Goal: Complete application form: Complete application form

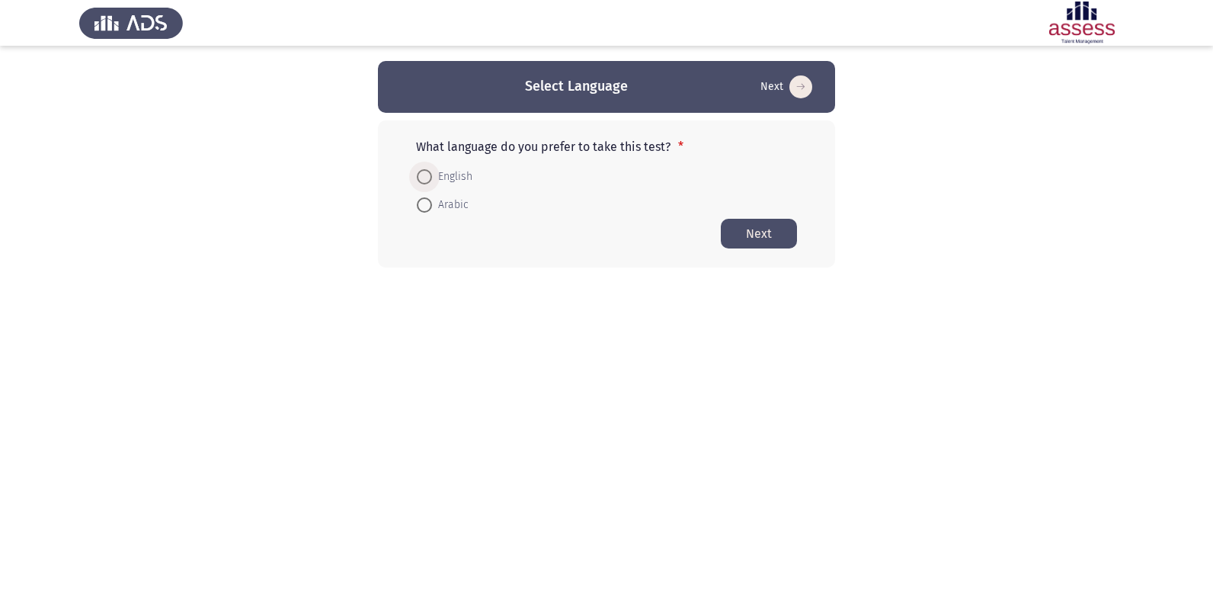
click at [421, 178] on span at bounding box center [424, 176] width 15 height 15
click at [421, 178] on input "English" at bounding box center [424, 176] width 15 height 15
radio input "true"
click at [775, 239] on button "Next" at bounding box center [759, 233] width 76 height 30
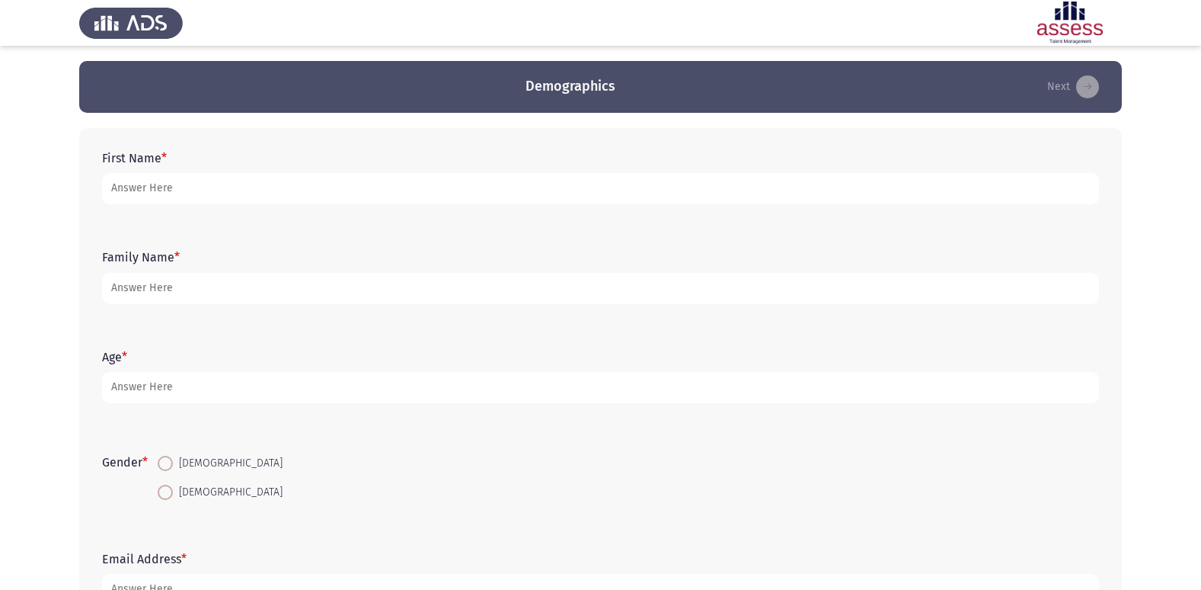
click at [165, 456] on span at bounding box center [165, 463] width 15 height 15
click at [165, 456] on input "[DEMOGRAPHIC_DATA]" at bounding box center [165, 463] width 15 height 15
radio input "true"
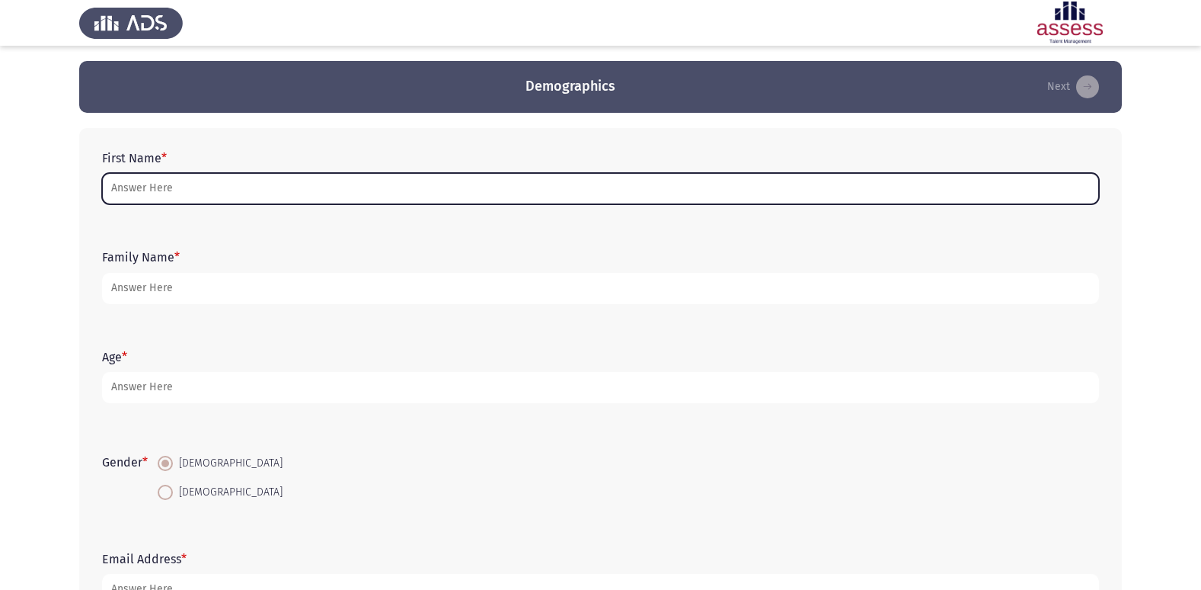
click at [149, 188] on input "First Name *" at bounding box center [600, 188] width 997 height 31
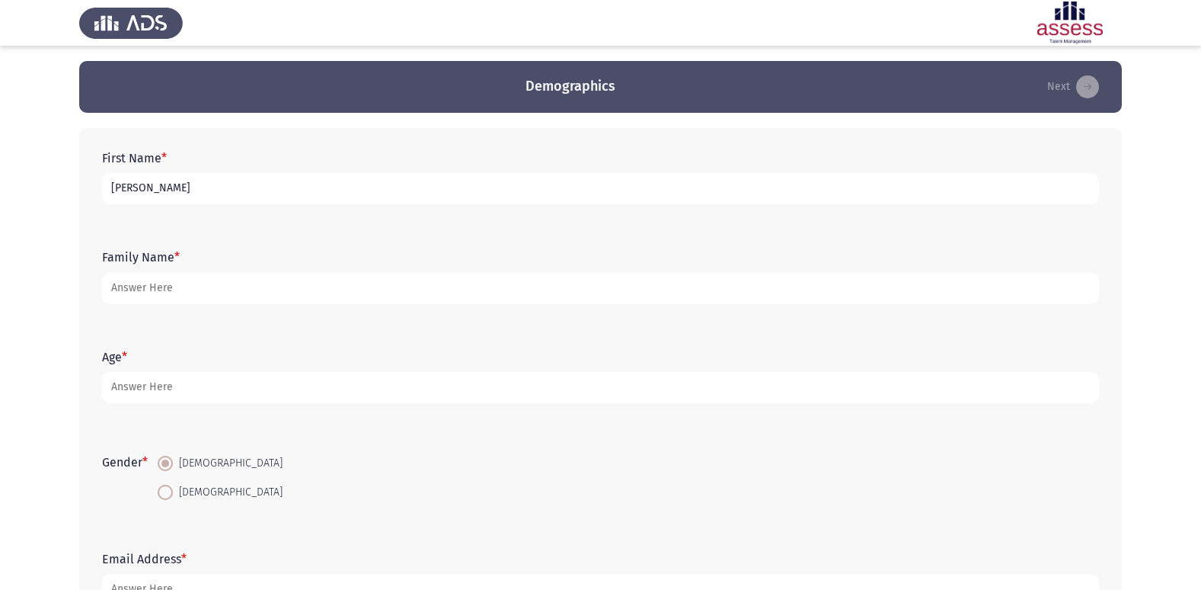
type input "[PERSON_NAME]"
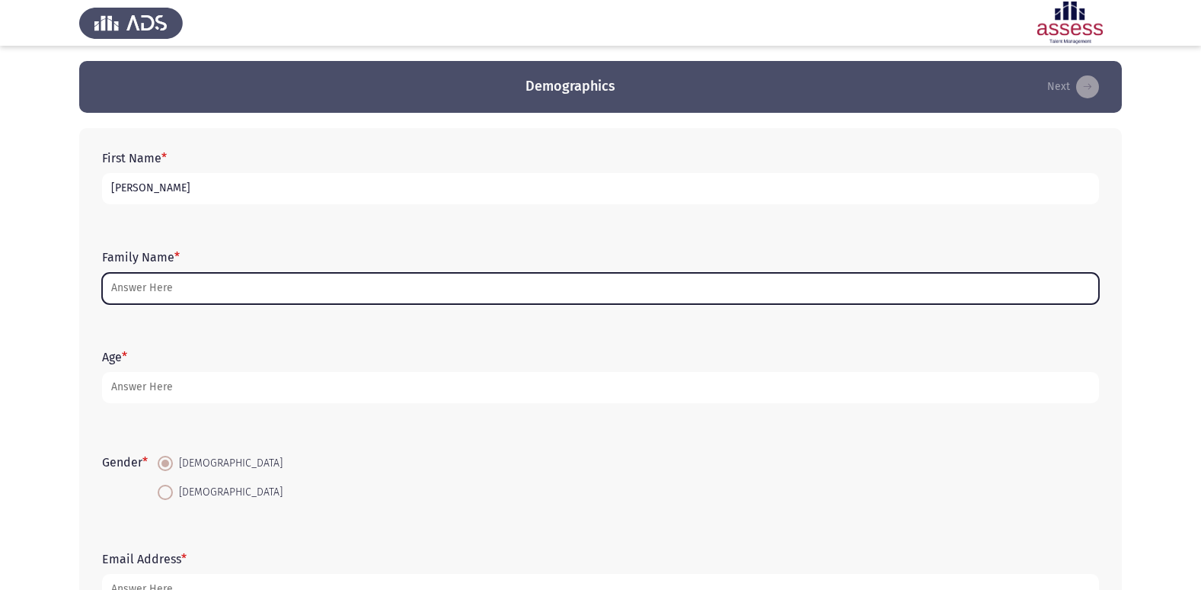
click at [200, 293] on input "Family Name *" at bounding box center [600, 288] width 997 height 31
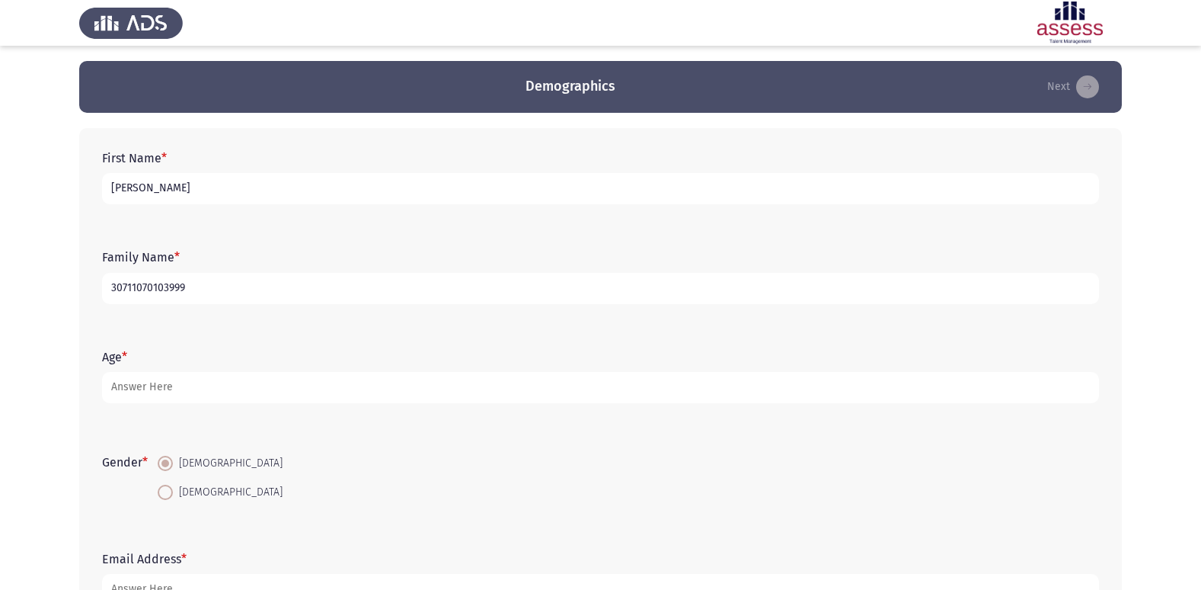
type input "30711070103999"
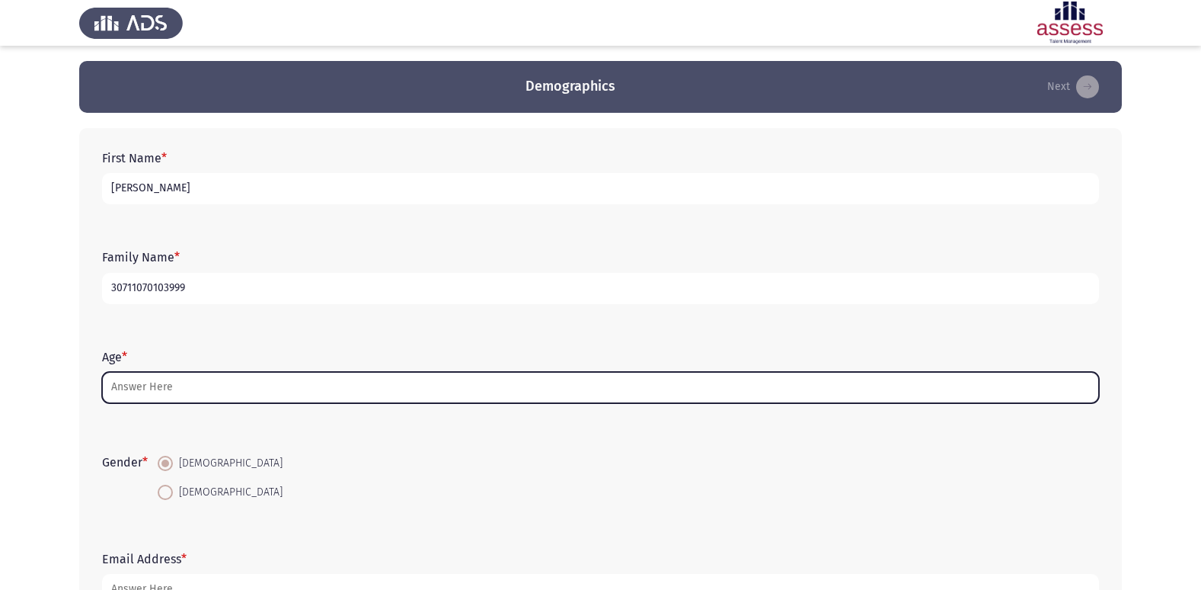
click at [179, 390] on input "Age *" at bounding box center [600, 387] width 997 height 31
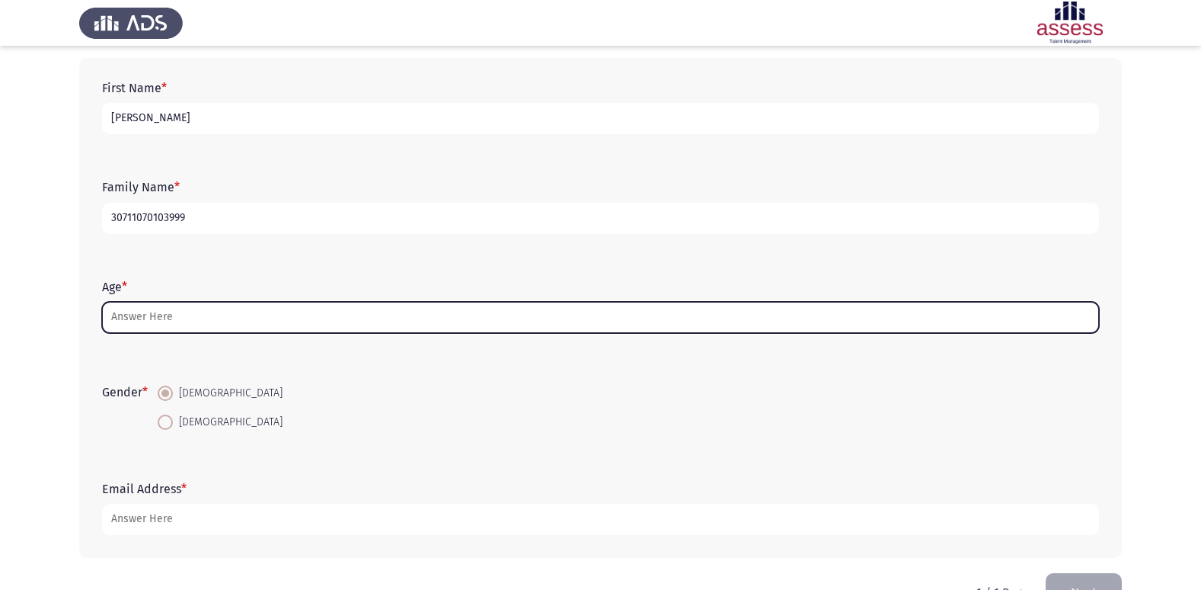
scroll to position [71, 0]
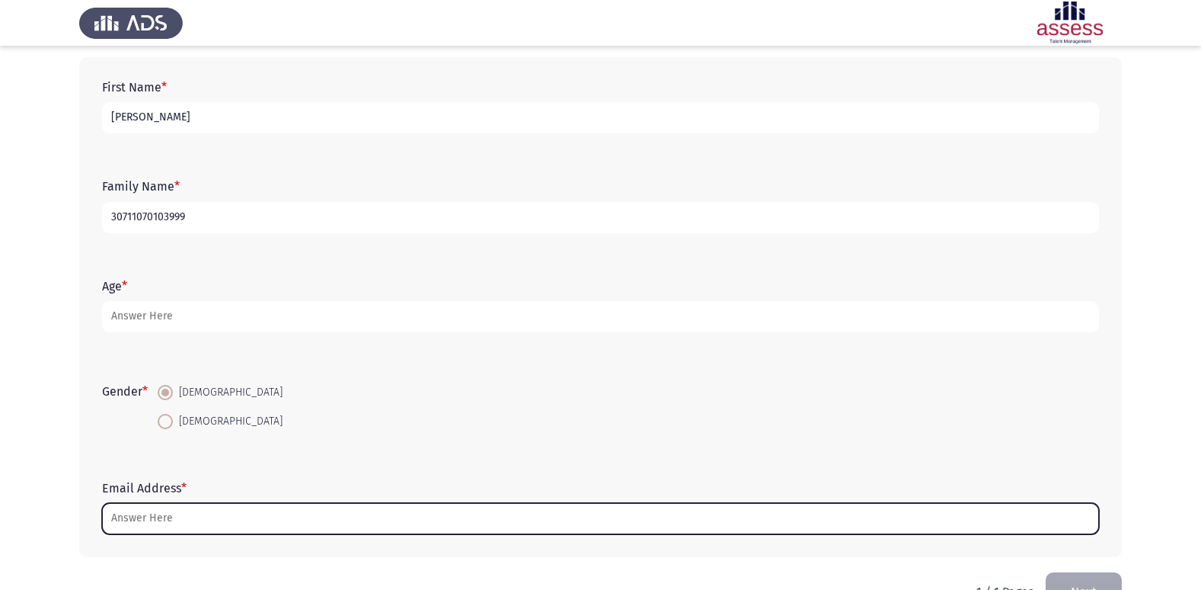
click at [382, 522] on input "Email Address *" at bounding box center [600, 518] width 997 height 31
type input "ة"
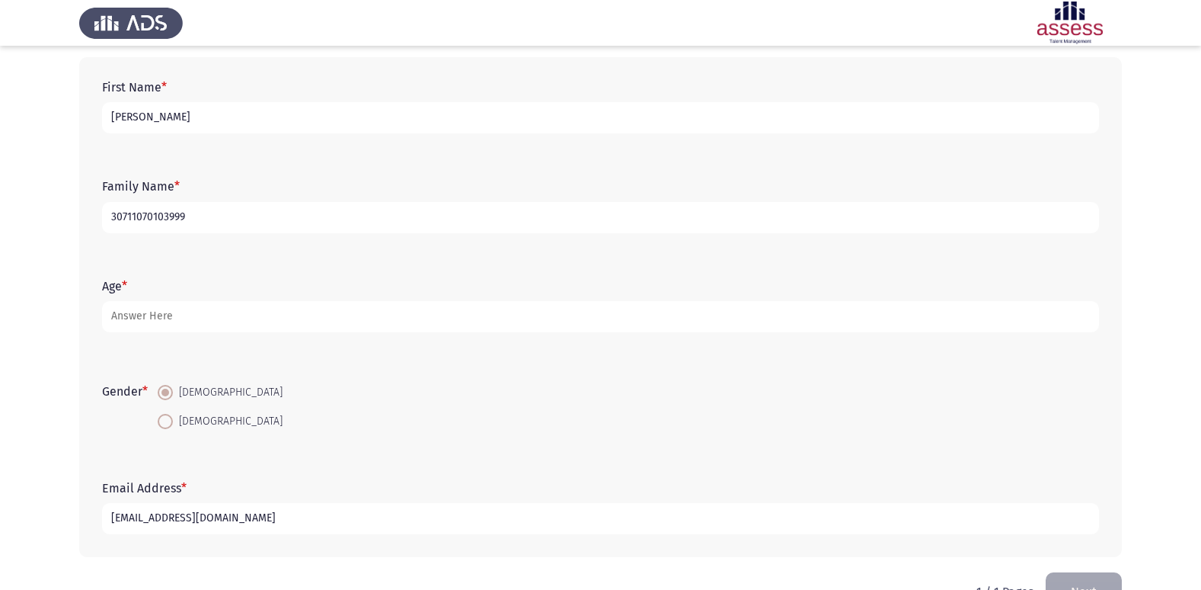
scroll to position [0, 0]
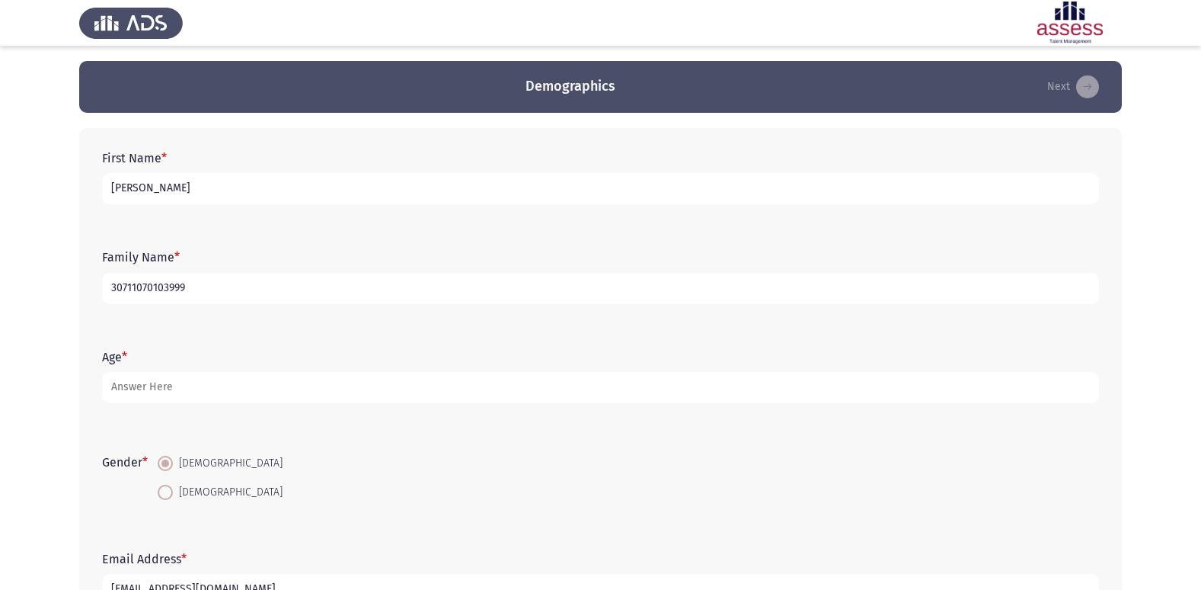
type input "[EMAIL_ADDRESS][DOMAIN_NAME]"
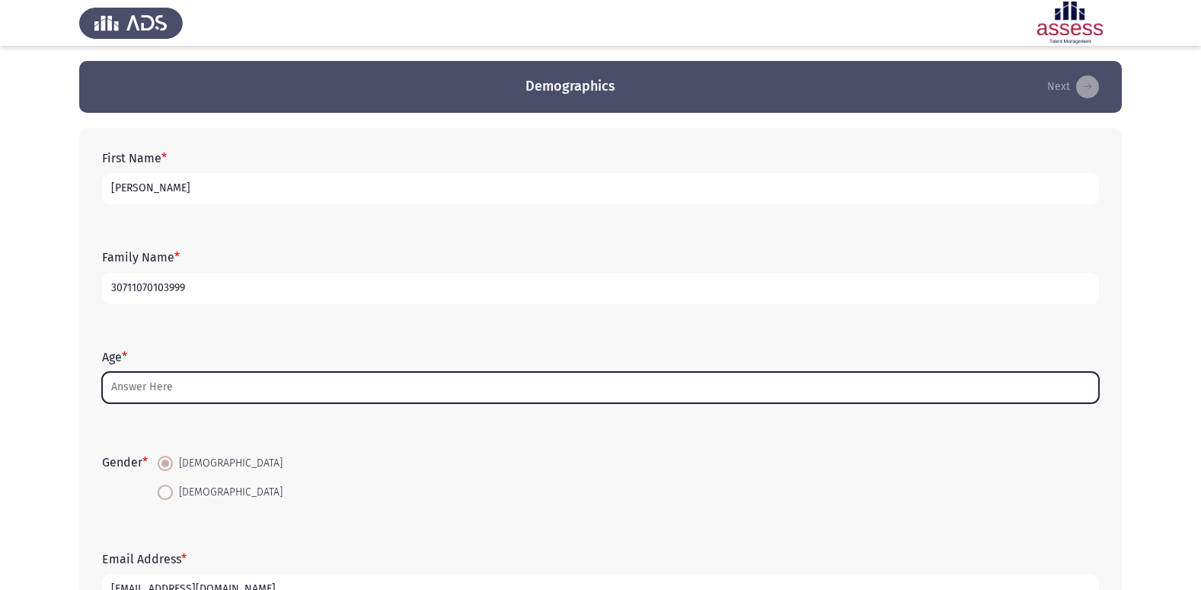
click at [142, 395] on input "Age *" at bounding box center [600, 387] width 997 height 31
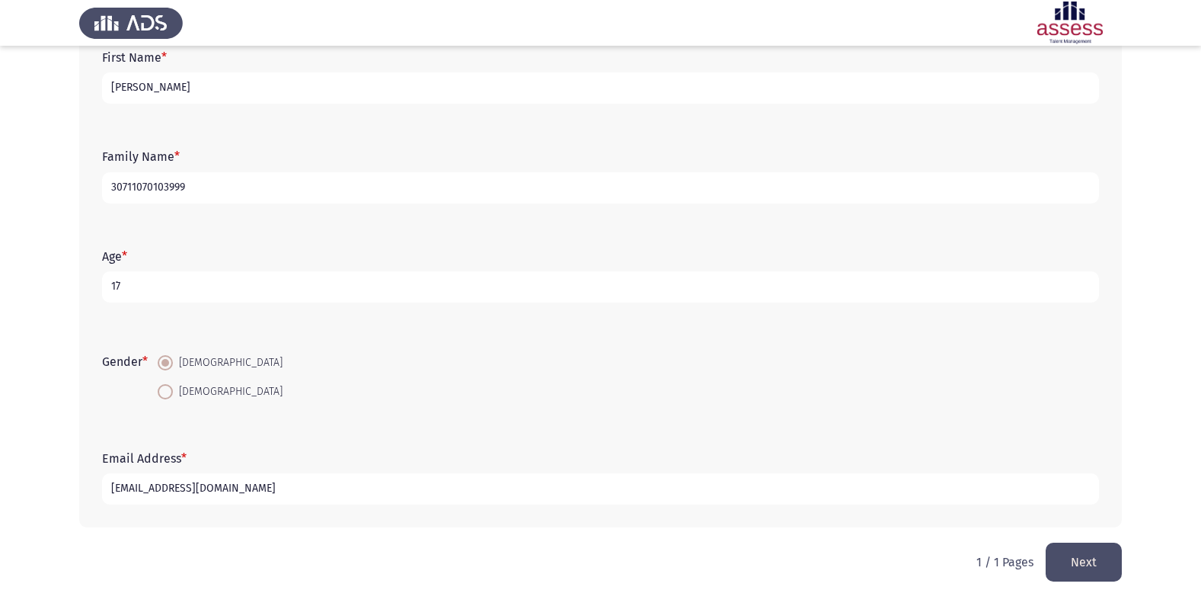
scroll to position [114, 0]
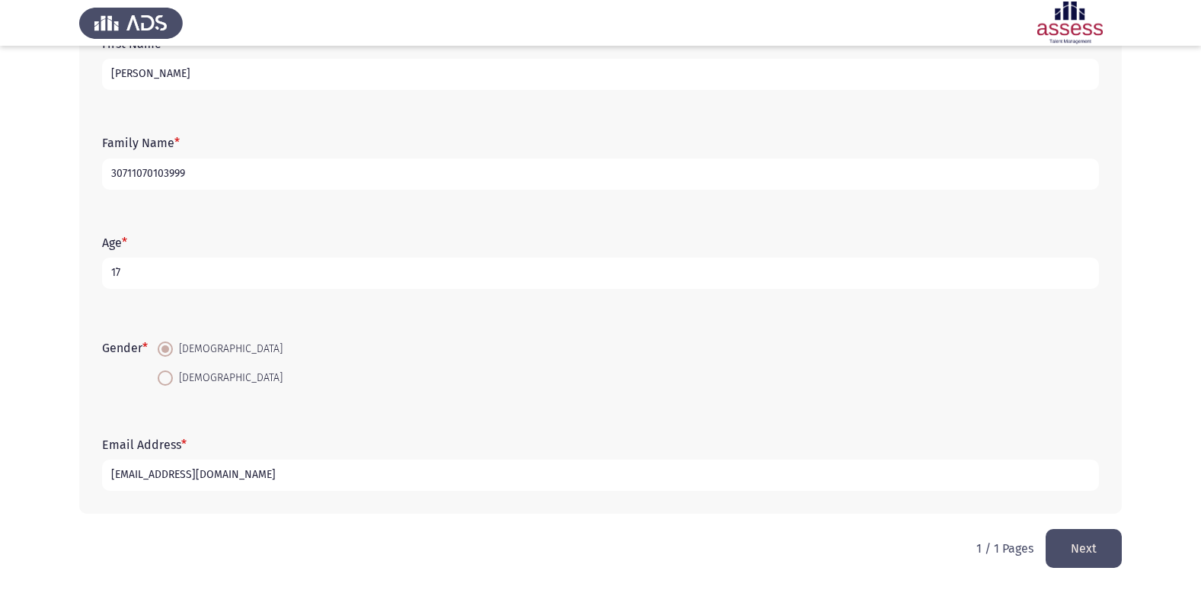
type input "1`7"
click at [1149, 382] on app-assessment-container "Demographics Next First Name * [PERSON_NAME] Family Name * 30711070103999 Age *…" at bounding box center [600, 238] width 1201 height 582
click at [1079, 551] on button "Next" at bounding box center [1084, 548] width 76 height 39
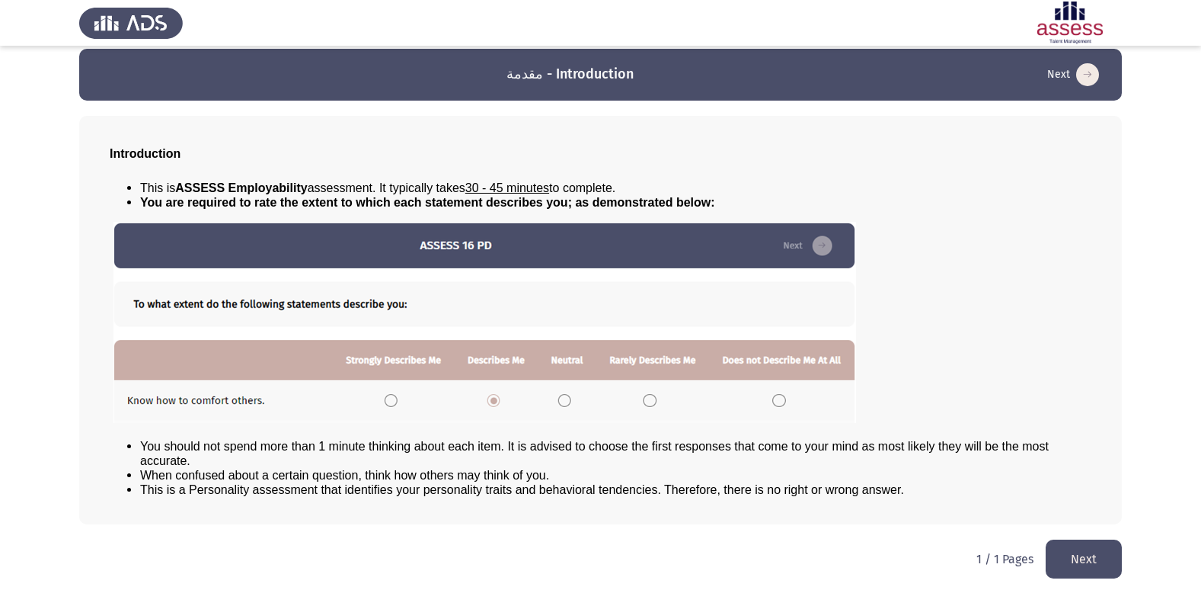
scroll to position [16, 0]
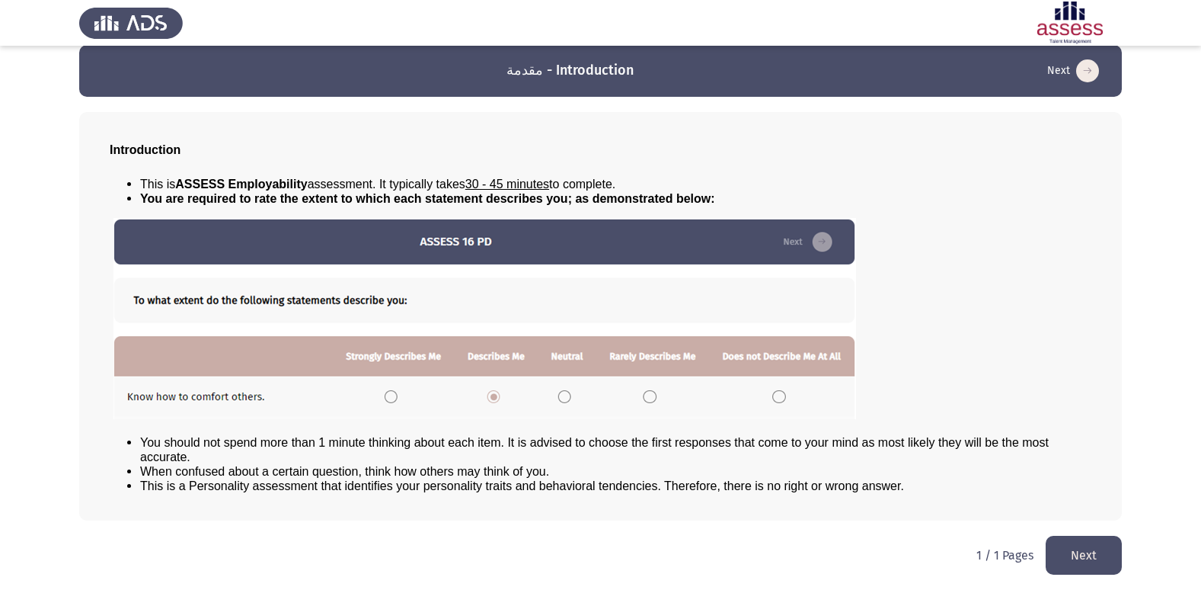
click at [571, 397] on img at bounding box center [485, 318] width 743 height 201
click at [1086, 564] on button "Next" at bounding box center [1084, 555] width 76 height 39
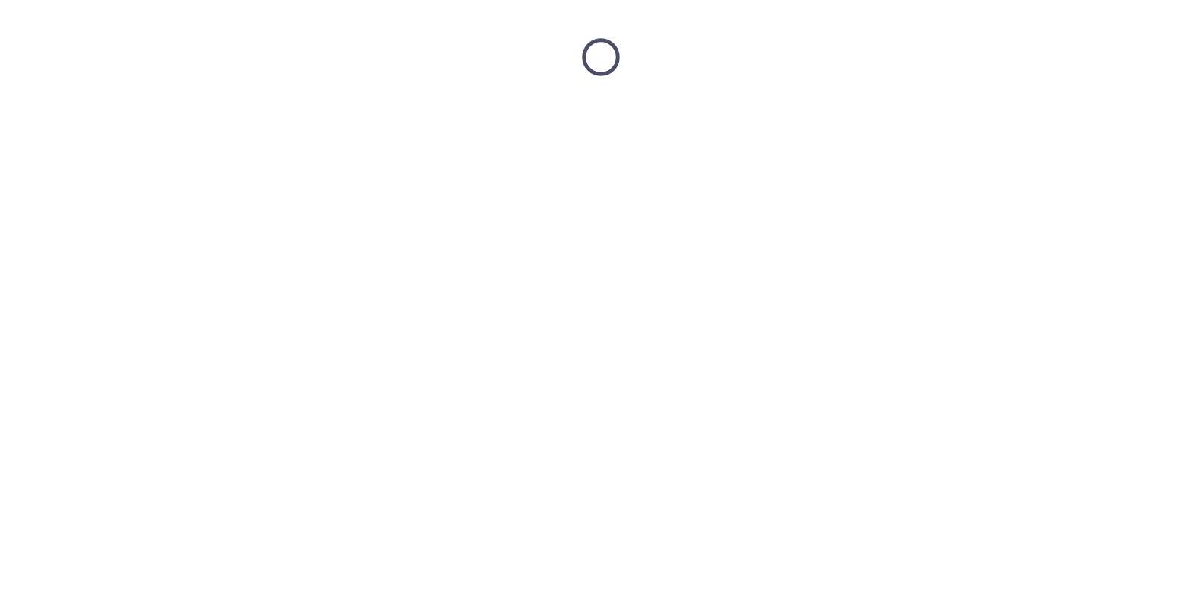
scroll to position [0, 0]
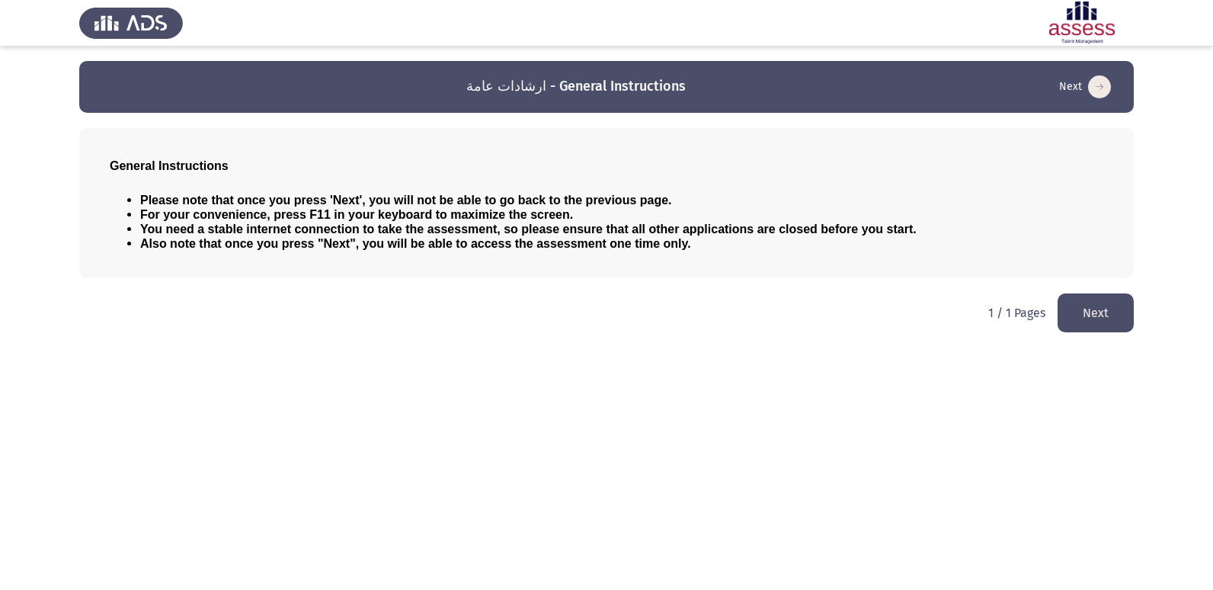
click at [1115, 316] on button "Next" at bounding box center [1095, 312] width 76 height 39
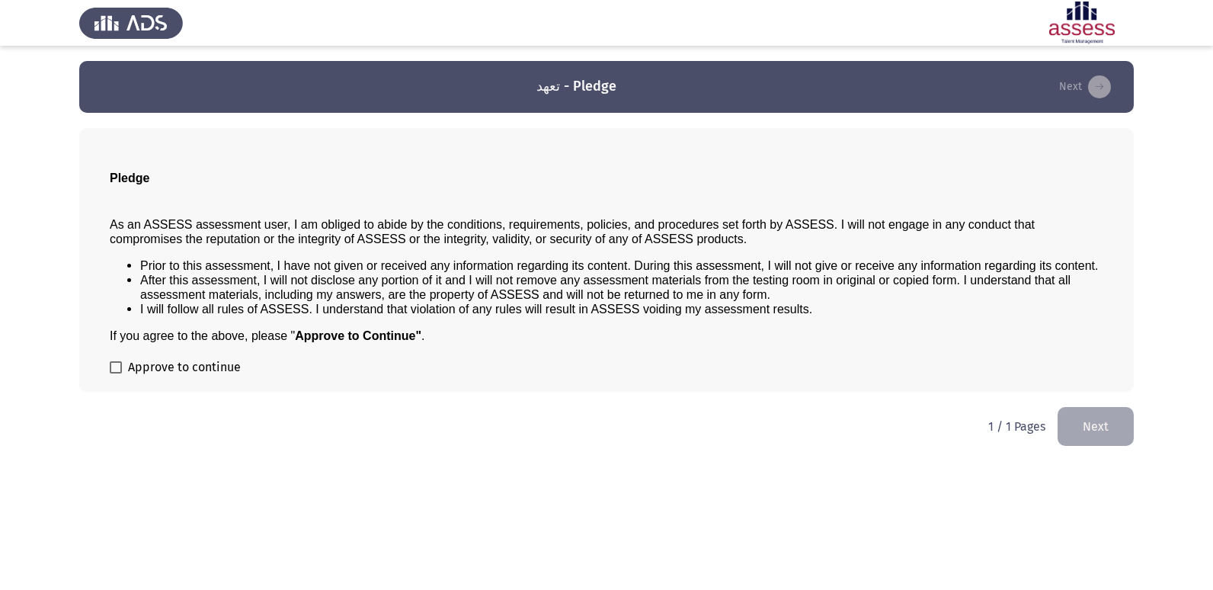
click at [120, 369] on span at bounding box center [116, 367] width 12 height 12
click at [116, 373] on input "Approve to continue" at bounding box center [115, 373] width 1 height 1
checkbox input "true"
click at [1118, 438] on button "Next" at bounding box center [1095, 426] width 76 height 39
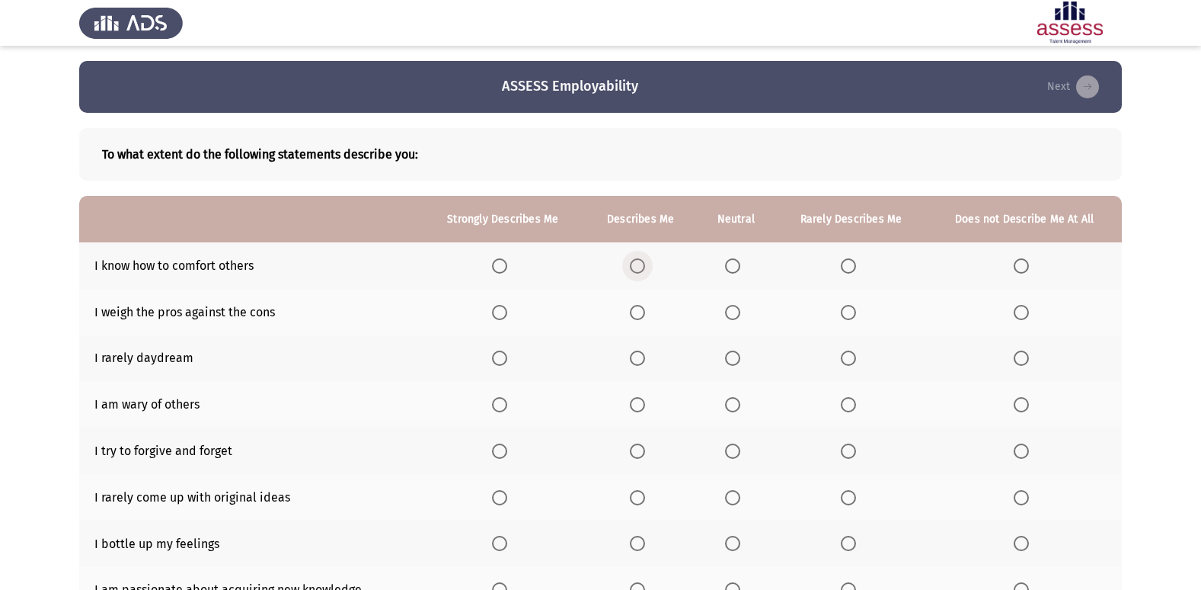
click at [642, 264] on span "Select an option" at bounding box center [637, 265] width 15 height 15
click at [642, 264] on input "Select an option" at bounding box center [637, 265] width 15 height 15
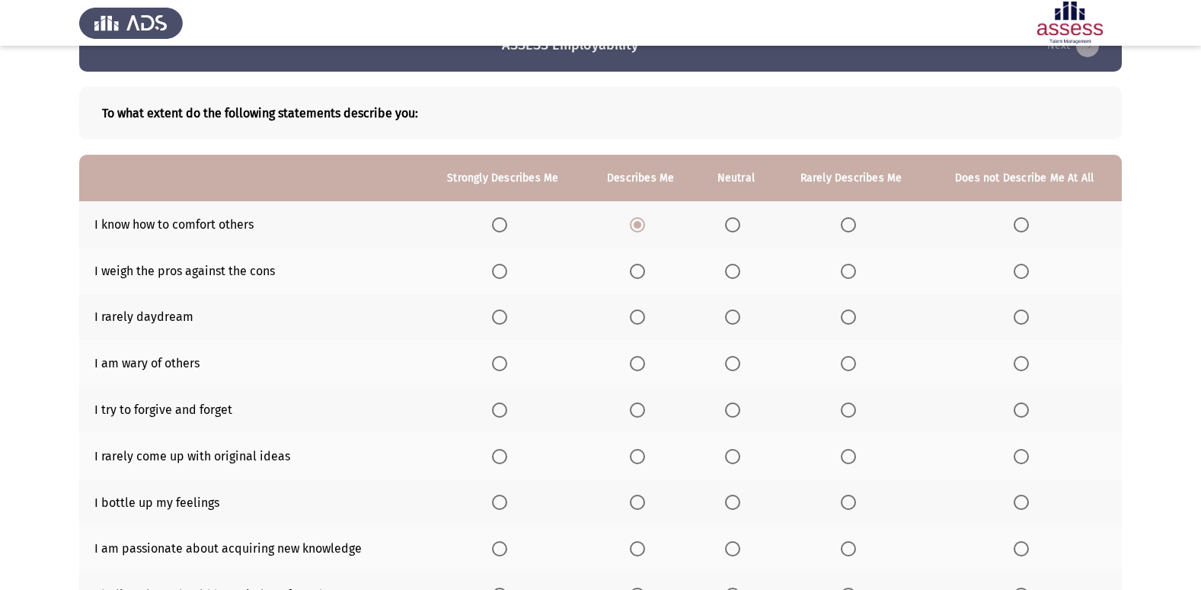
scroll to position [76, 0]
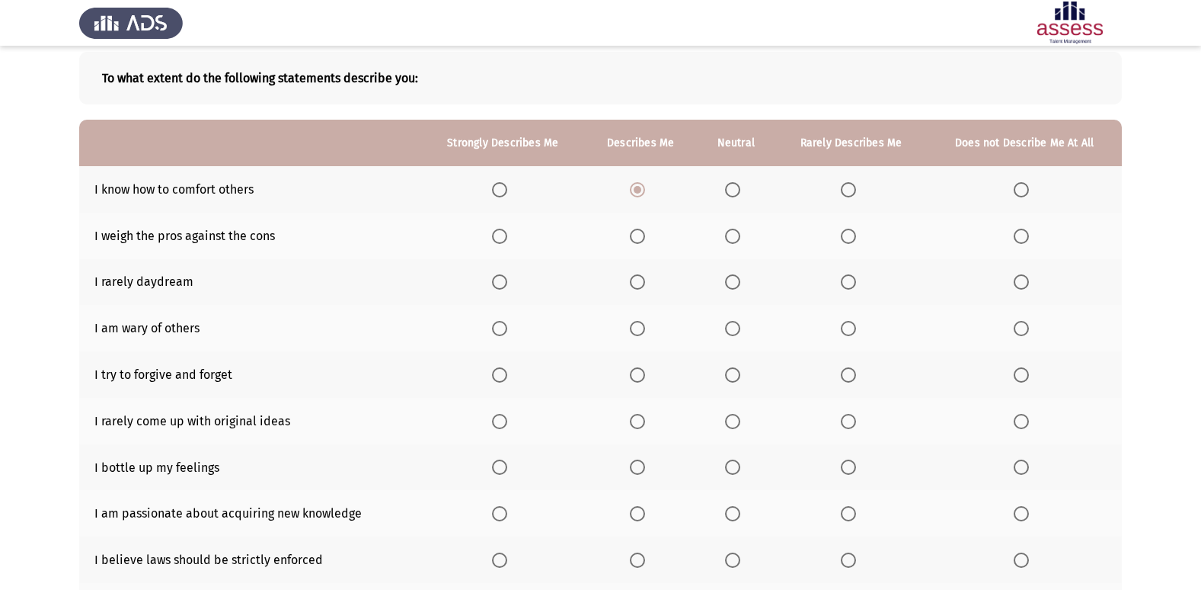
click at [642, 237] on span "Select an option" at bounding box center [637, 236] width 15 height 15
click at [642, 237] on input "Select an option" at bounding box center [637, 236] width 15 height 15
click at [737, 286] on span "Select an option" at bounding box center [732, 281] width 15 height 15
click at [737, 286] on input "Select an option" at bounding box center [732, 281] width 15 height 15
click at [738, 328] on span "Select an option" at bounding box center [732, 328] width 15 height 15
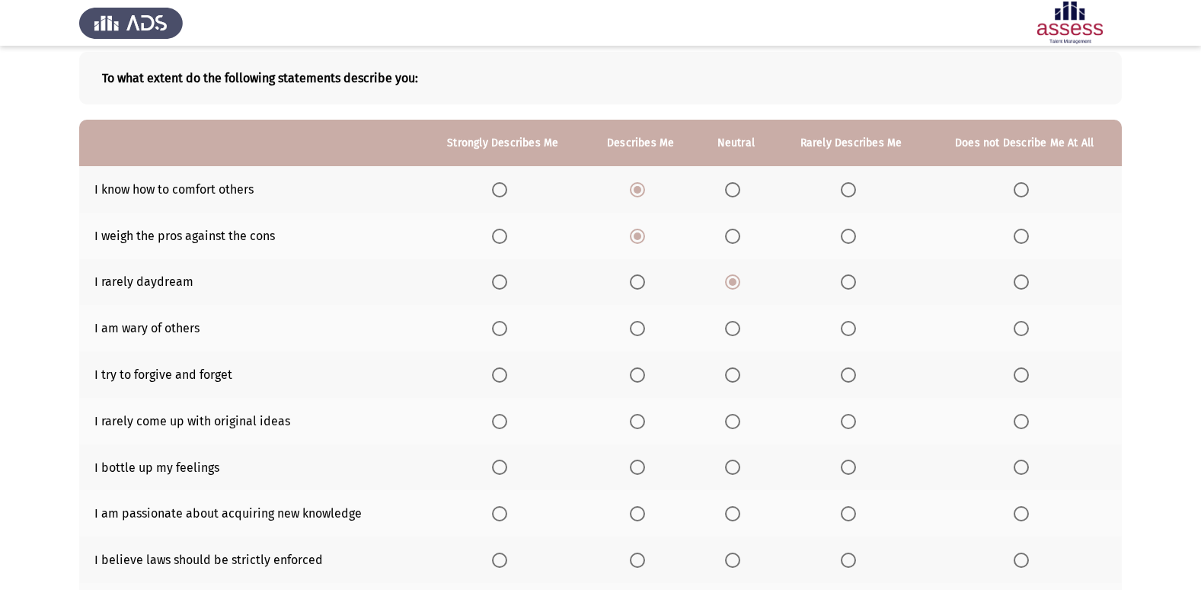
click at [738, 328] on input "Select an option" at bounding box center [732, 328] width 15 height 15
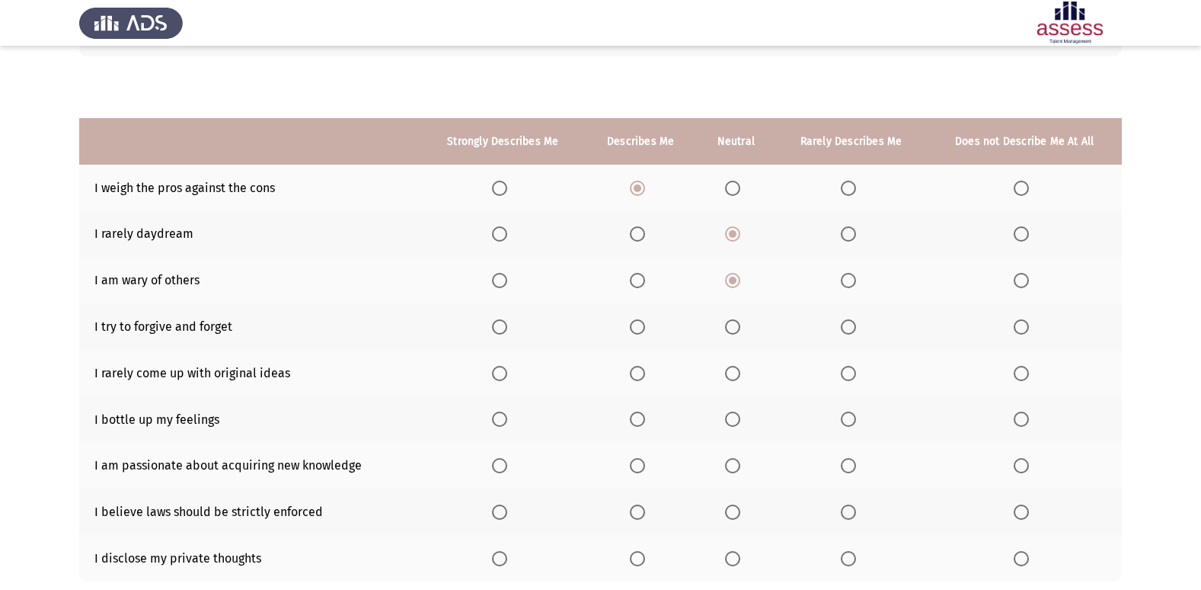
scroll to position [222, 0]
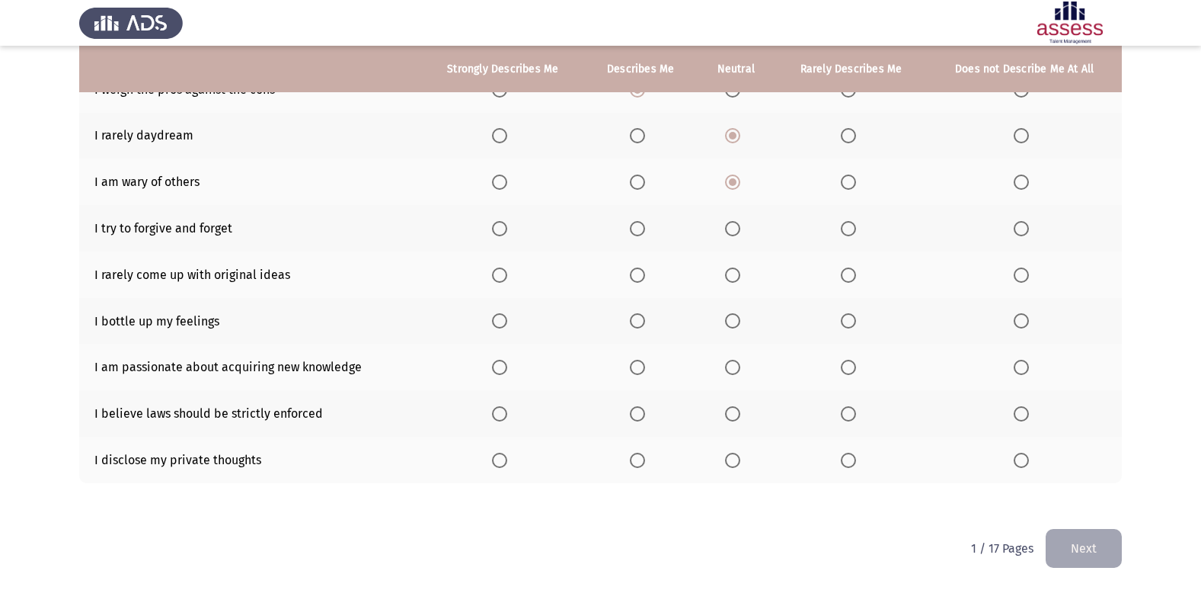
click at [507, 229] on span "Select an option" at bounding box center [499, 228] width 15 height 15
click at [507, 229] on input "Select an option" at bounding box center [499, 228] width 15 height 15
click at [507, 277] on span "Select an option" at bounding box center [499, 274] width 15 height 15
click at [507, 277] on input "Select an option" at bounding box center [499, 274] width 15 height 15
click at [738, 321] on span "Select an option" at bounding box center [732, 320] width 15 height 15
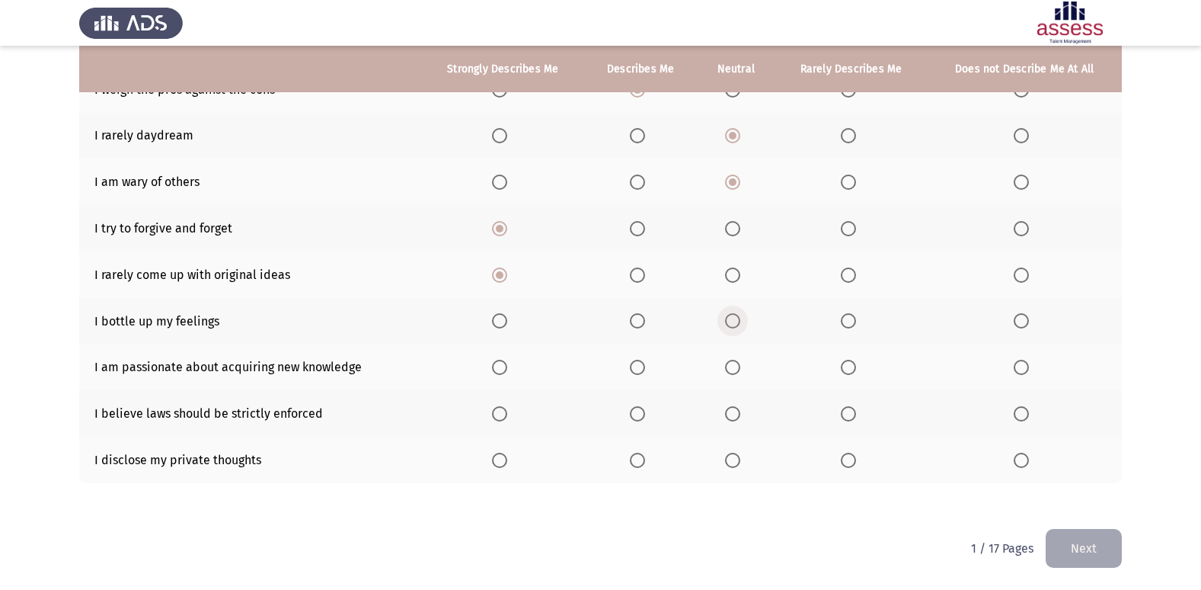
click at [738, 321] on input "Select an option" at bounding box center [732, 320] width 15 height 15
click at [504, 370] on span "Select an option" at bounding box center [499, 367] width 15 height 15
click at [504, 370] on input "Select an option" at bounding box center [499, 367] width 15 height 15
click at [728, 411] on span "Select an option" at bounding box center [732, 413] width 15 height 15
click at [728, 411] on input "Select an option" at bounding box center [732, 413] width 15 height 15
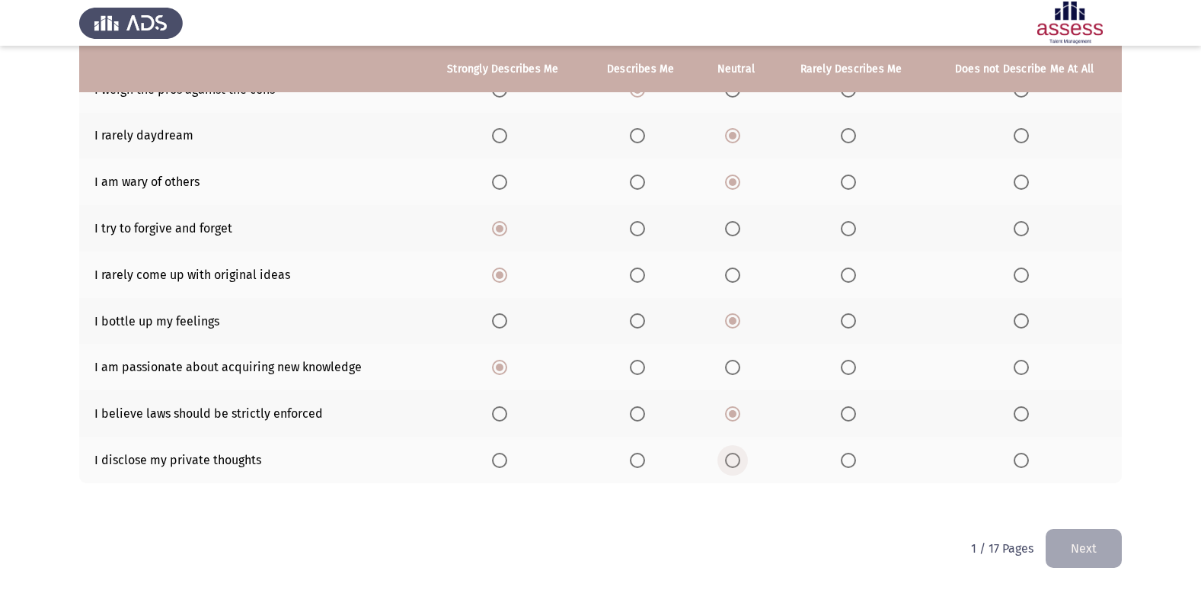
click at [741, 460] on span "Select an option" at bounding box center [732, 460] width 15 height 15
click at [741, 460] on input "Select an option" at bounding box center [732, 460] width 15 height 15
click at [1097, 552] on button "Next" at bounding box center [1084, 548] width 76 height 39
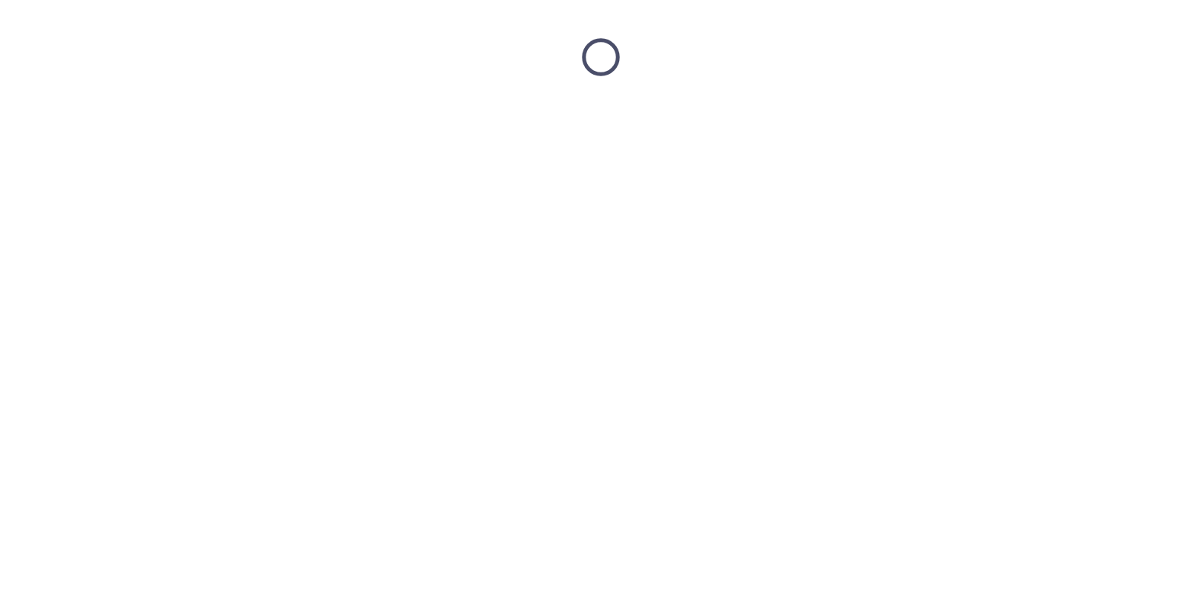
scroll to position [0, 0]
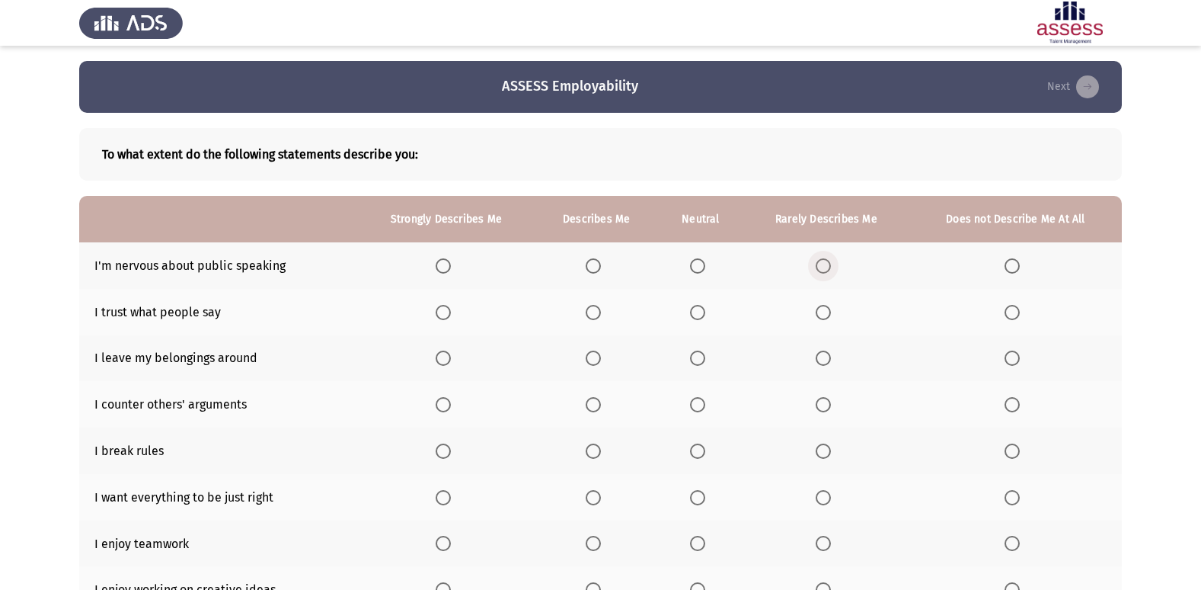
click at [824, 270] on span "Select an option" at bounding box center [823, 265] width 15 height 15
click at [824, 270] on input "Select an option" at bounding box center [823, 265] width 15 height 15
click at [825, 310] on span "Select an option" at bounding box center [823, 312] width 15 height 15
click at [825, 310] on input "Select an option" at bounding box center [823, 312] width 15 height 15
click at [1022, 359] on label "Select an option" at bounding box center [1015, 357] width 21 height 15
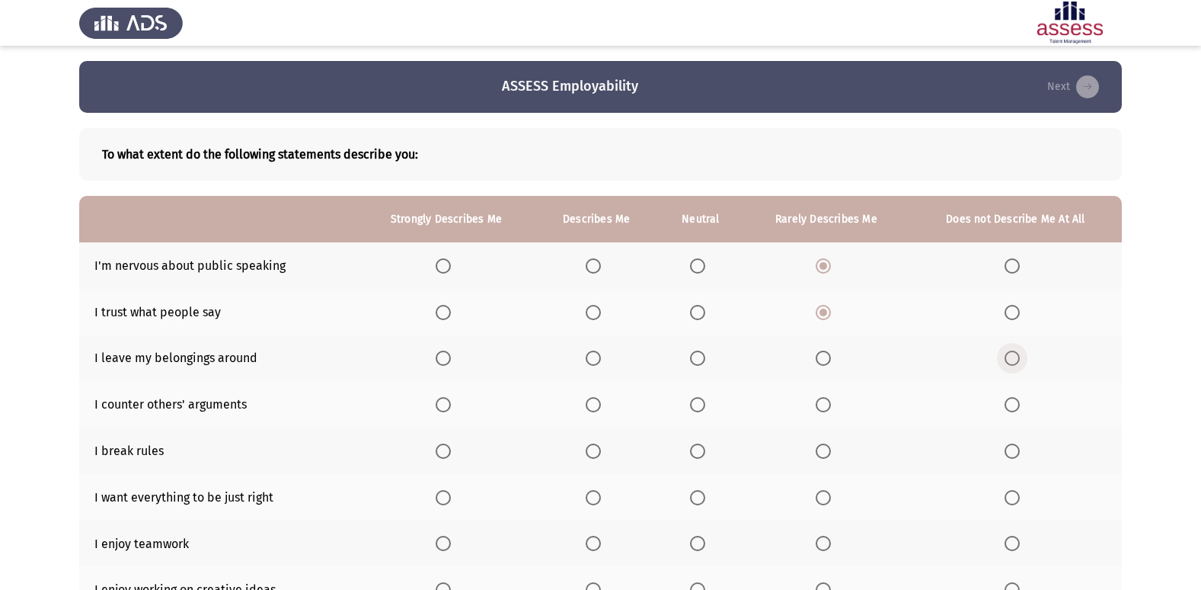
click at [1020, 359] on input "Select an option" at bounding box center [1012, 357] width 15 height 15
click at [822, 411] on span "Select an option" at bounding box center [823, 404] width 15 height 15
click at [822, 411] on input "Select an option" at bounding box center [823, 404] width 15 height 15
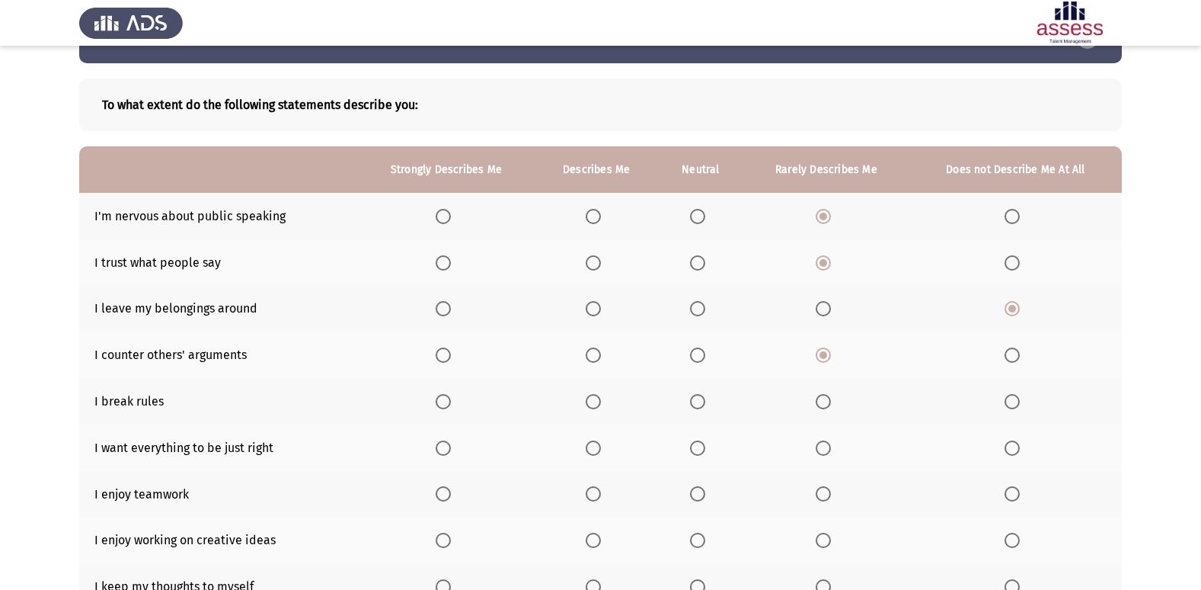
scroll to position [76, 0]
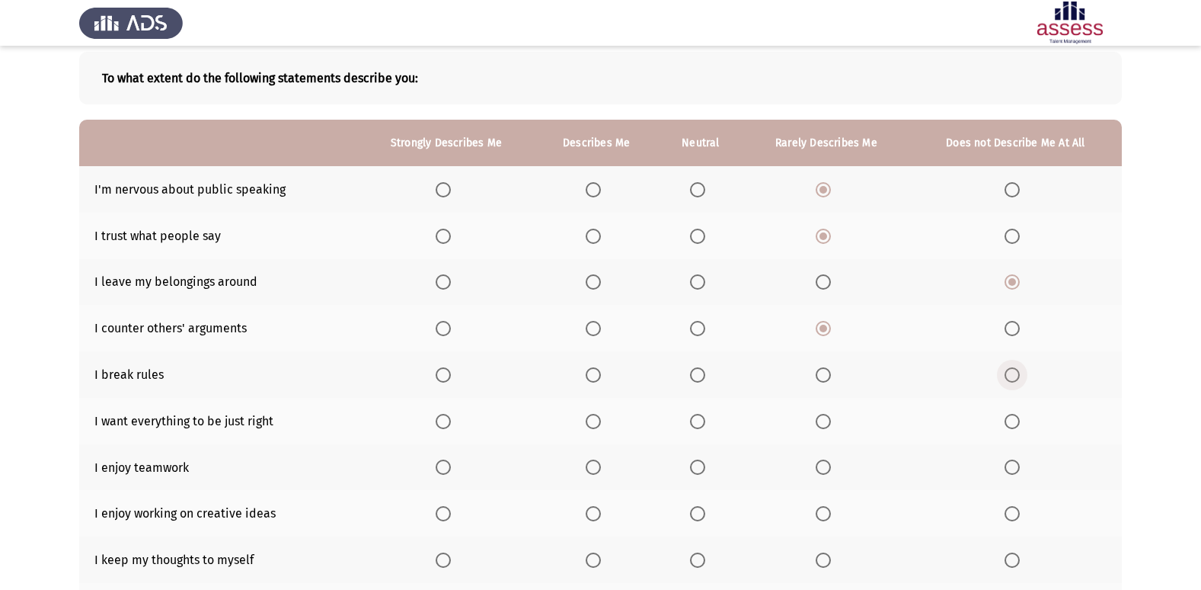
click at [1009, 378] on span "Select an option" at bounding box center [1012, 374] width 15 height 15
click at [1009, 378] on input "Select an option" at bounding box center [1012, 374] width 15 height 15
click at [825, 424] on span "Select an option" at bounding box center [823, 421] width 15 height 15
click at [825, 424] on input "Select an option" at bounding box center [823, 421] width 15 height 15
click at [437, 470] on th at bounding box center [446, 467] width 178 height 46
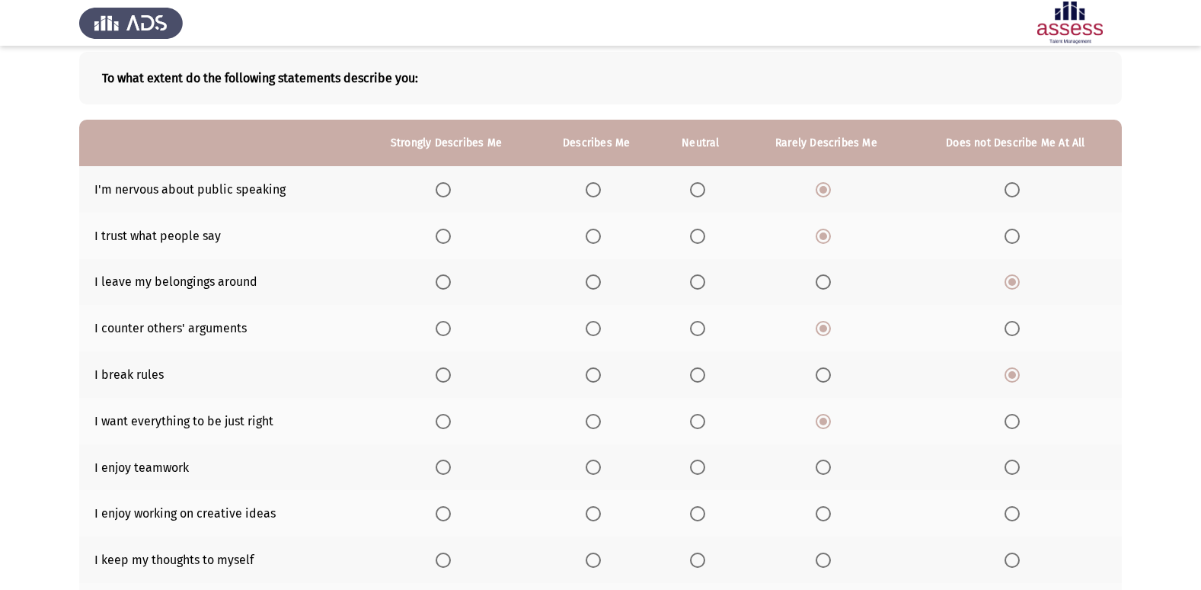
click at [447, 467] on span "Select an option" at bounding box center [443, 466] width 15 height 15
click at [447, 467] on input "Select an option" at bounding box center [443, 466] width 15 height 15
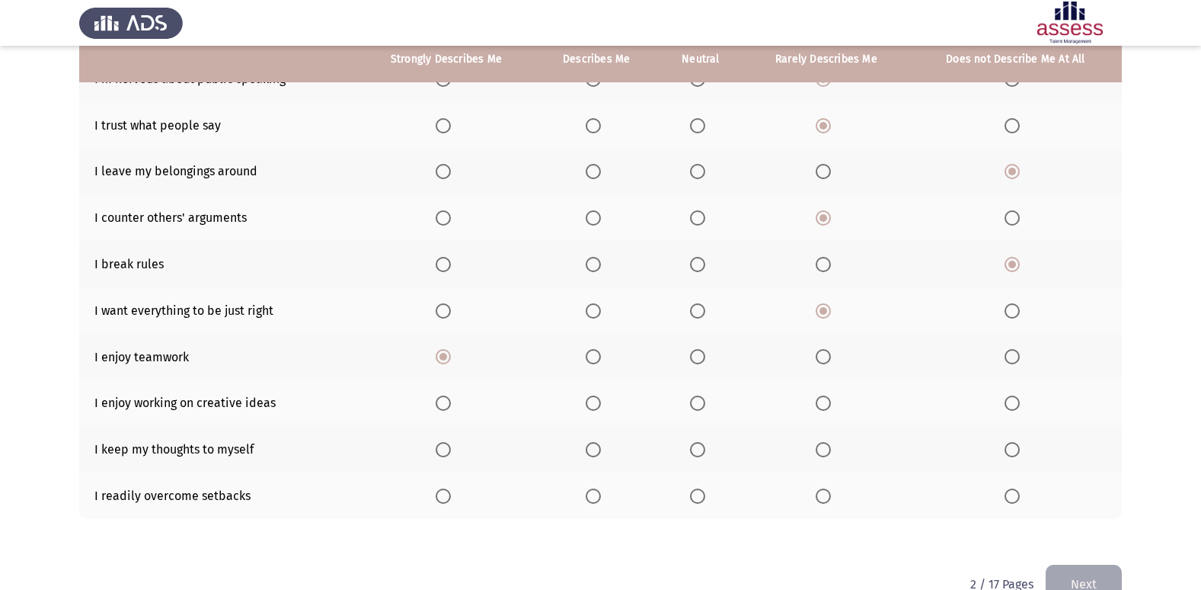
scroll to position [222, 0]
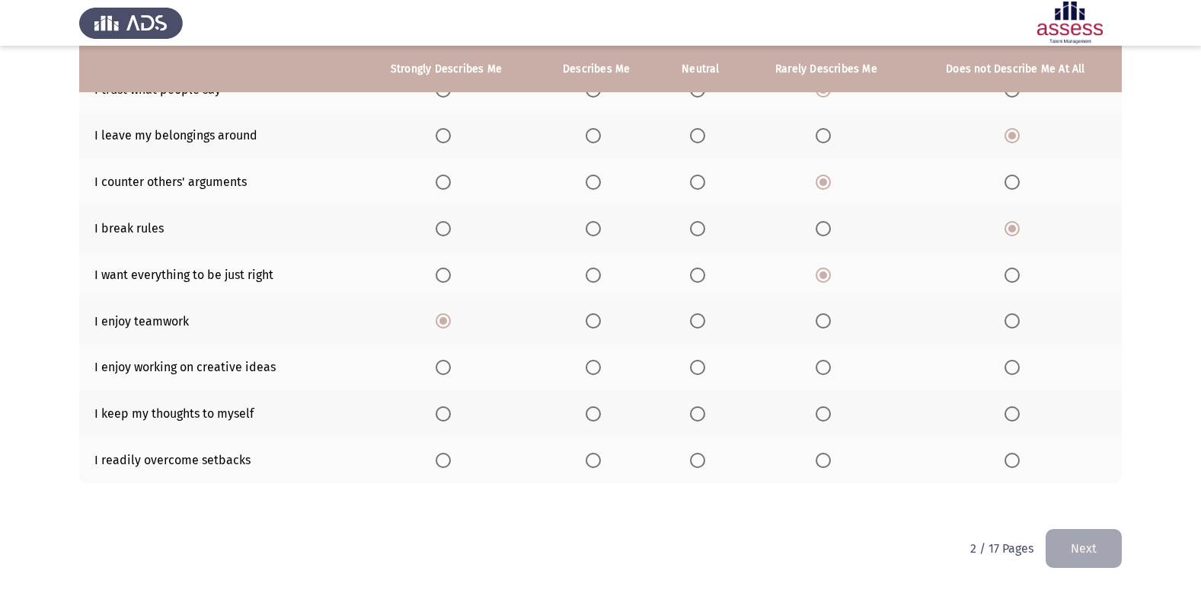
click at [443, 367] on span "Select an option" at bounding box center [443, 367] width 0 height 0
click at [444, 367] on input "Select an option" at bounding box center [443, 367] width 15 height 15
click at [824, 414] on span "Select an option" at bounding box center [823, 413] width 15 height 15
click at [824, 414] on input "Select an option" at bounding box center [823, 413] width 15 height 15
click at [706, 461] on span "Select an option" at bounding box center [697, 460] width 15 height 15
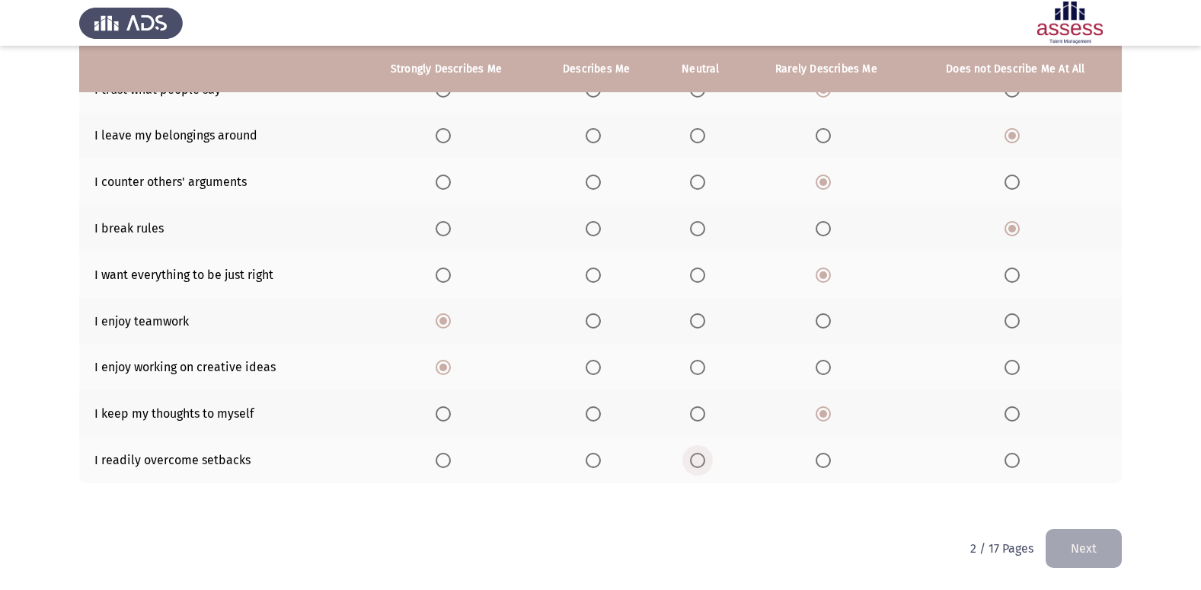
click at [706, 461] on input "Select an option" at bounding box center [697, 460] width 15 height 15
click at [1109, 544] on button "Next" at bounding box center [1084, 548] width 76 height 39
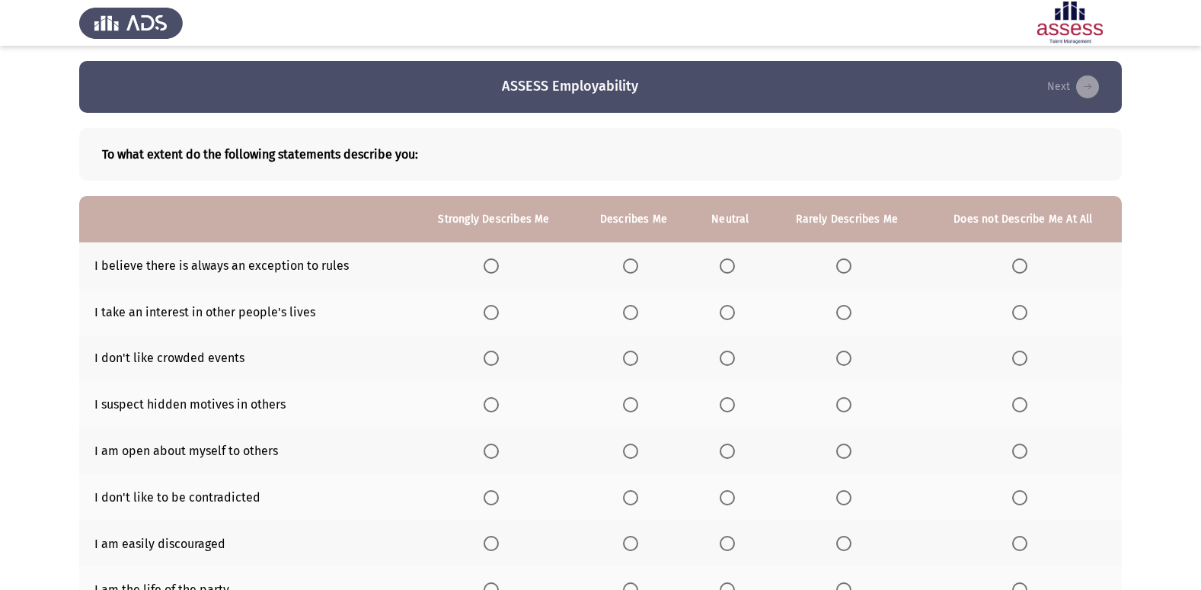
click at [639, 269] on label "Select an option" at bounding box center [633, 265] width 21 height 15
click at [638, 269] on input "Select an option" at bounding box center [630, 265] width 15 height 15
click at [739, 266] on label "Select an option" at bounding box center [730, 265] width 21 height 15
click at [735, 266] on input "Select an option" at bounding box center [727, 265] width 15 height 15
click at [1025, 309] on span "Select an option" at bounding box center [1020, 312] width 15 height 15
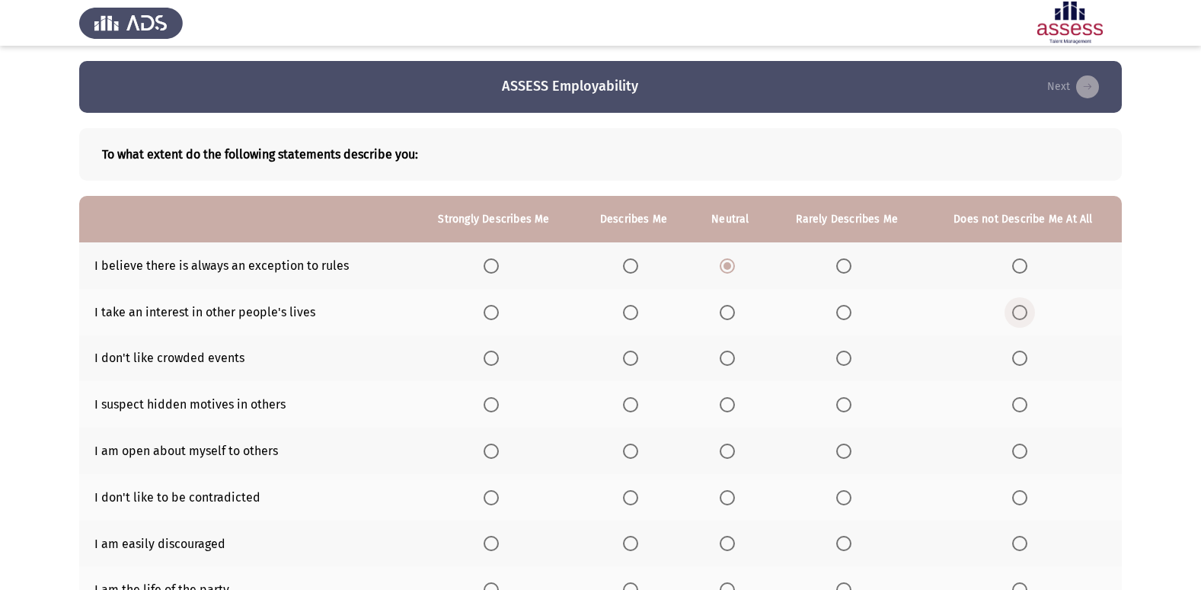
click at [1025, 309] on input "Select an option" at bounding box center [1020, 312] width 15 height 15
click at [1019, 360] on span "Select an option" at bounding box center [1020, 357] width 15 height 15
click at [1019, 360] on input "Select an option" at bounding box center [1020, 357] width 15 height 15
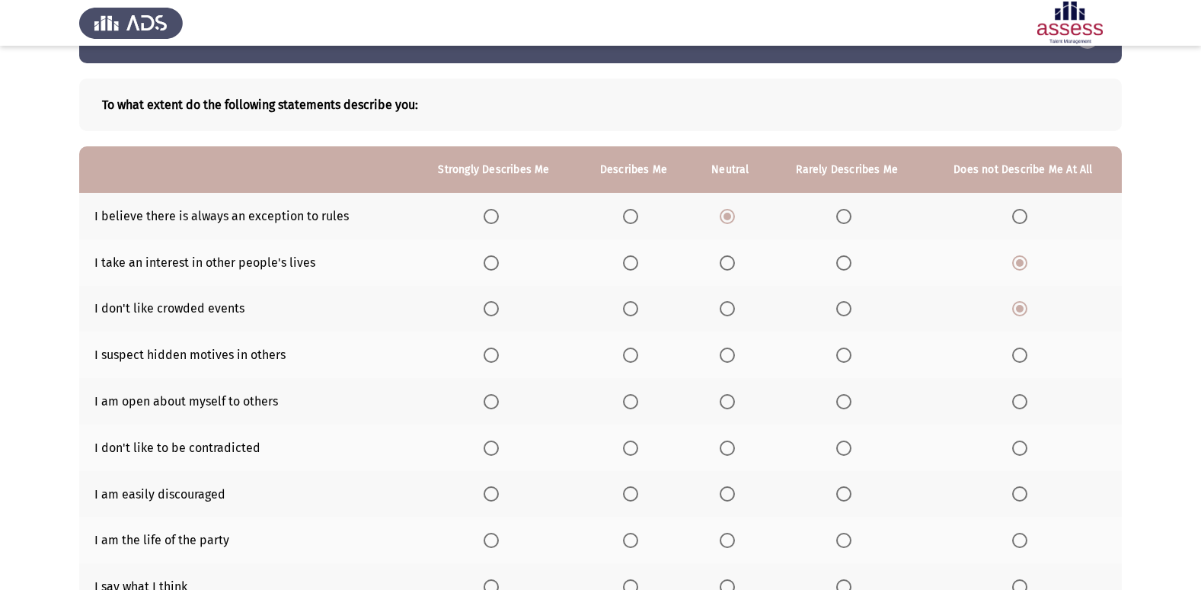
scroll to position [76, 0]
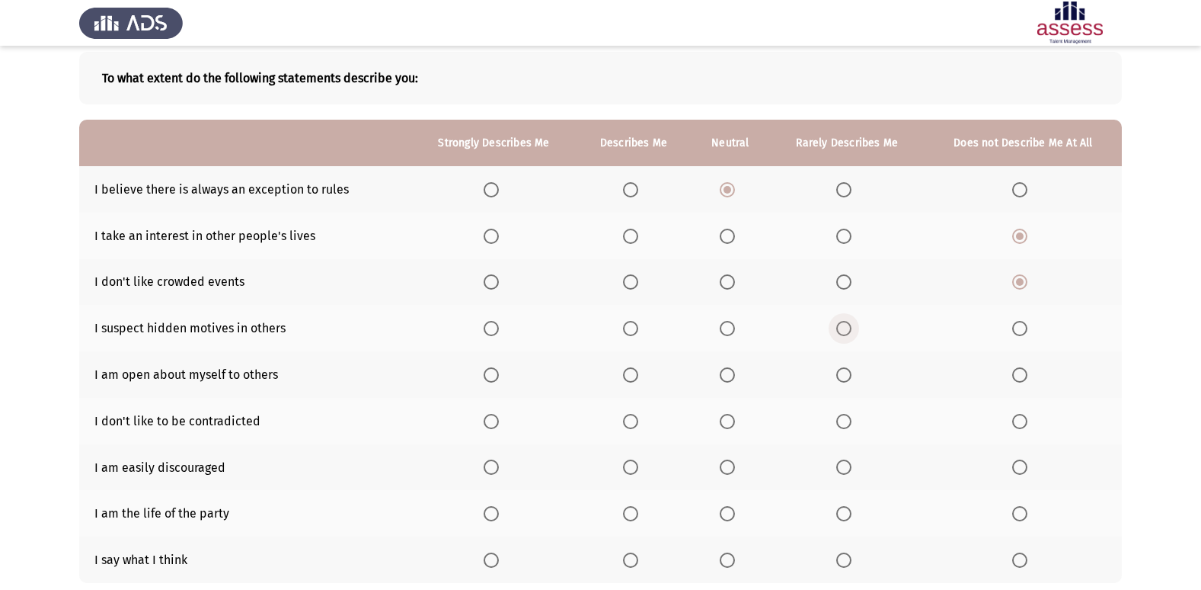
click at [847, 323] on span "Select an option" at bounding box center [844, 328] width 15 height 15
click at [847, 323] on input "Select an option" at bounding box center [844, 328] width 15 height 15
click at [1016, 373] on span "Select an option" at bounding box center [1020, 374] width 15 height 15
click at [1016, 373] on input "Select an option" at bounding box center [1020, 374] width 15 height 15
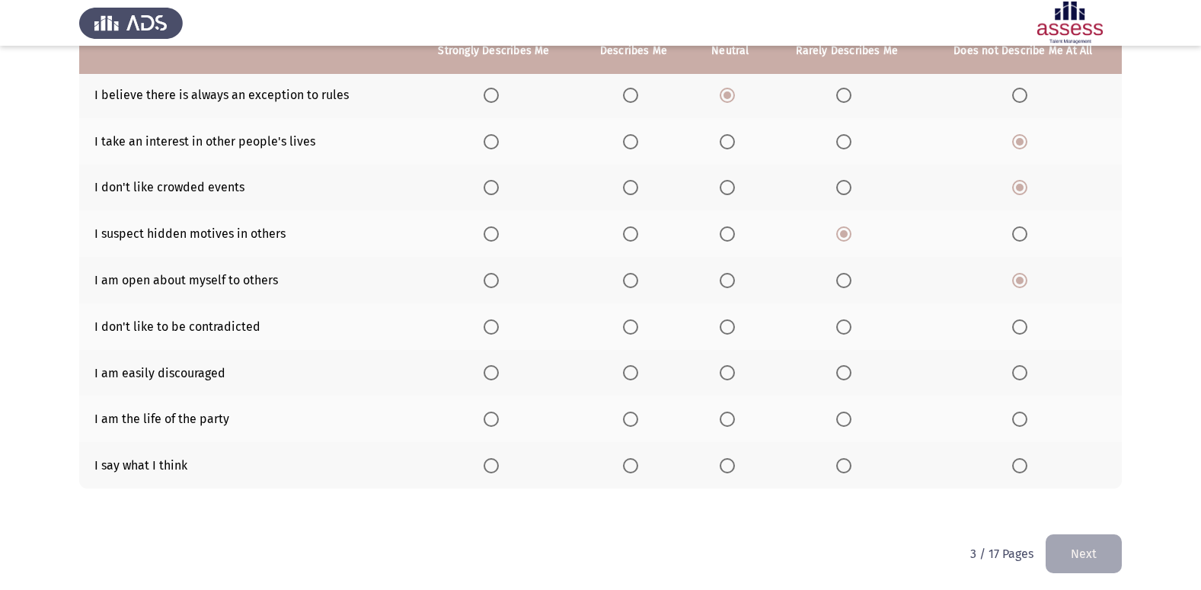
scroll to position [176, 0]
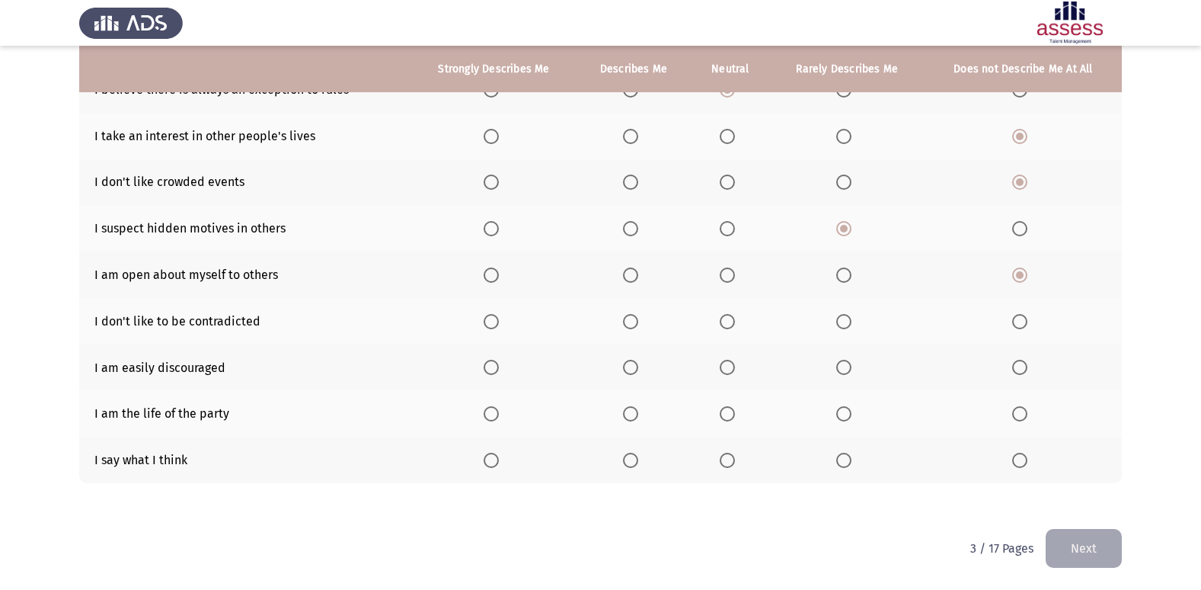
click at [1014, 324] on span "Select an option" at bounding box center [1020, 321] width 15 height 15
click at [1014, 324] on input "Select an option" at bounding box center [1020, 321] width 15 height 15
click at [729, 370] on span "Select an option" at bounding box center [727, 367] width 15 height 15
click at [729, 370] on input "Select an option" at bounding box center [727, 367] width 15 height 15
click at [1015, 414] on span "Select an option" at bounding box center [1020, 413] width 15 height 15
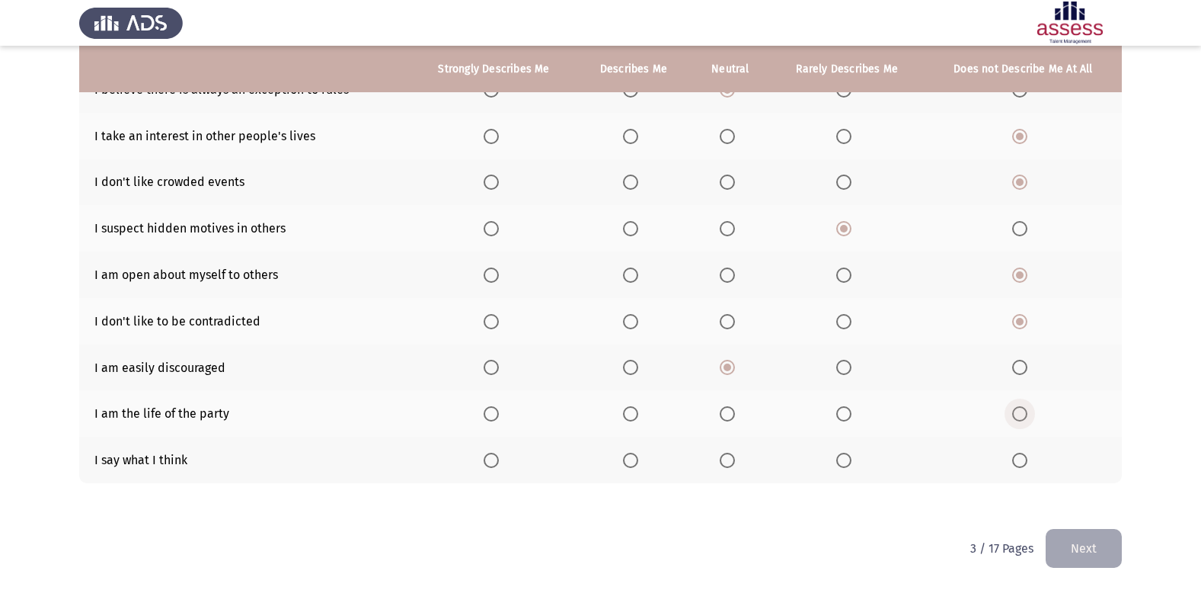
click at [1015, 414] on input "Select an option" at bounding box center [1020, 413] width 15 height 15
click at [498, 463] on span "Select an option" at bounding box center [491, 460] width 15 height 15
click at [498, 463] on input "Select an option" at bounding box center [491, 460] width 15 height 15
click at [1086, 558] on button "Next" at bounding box center [1084, 548] width 76 height 39
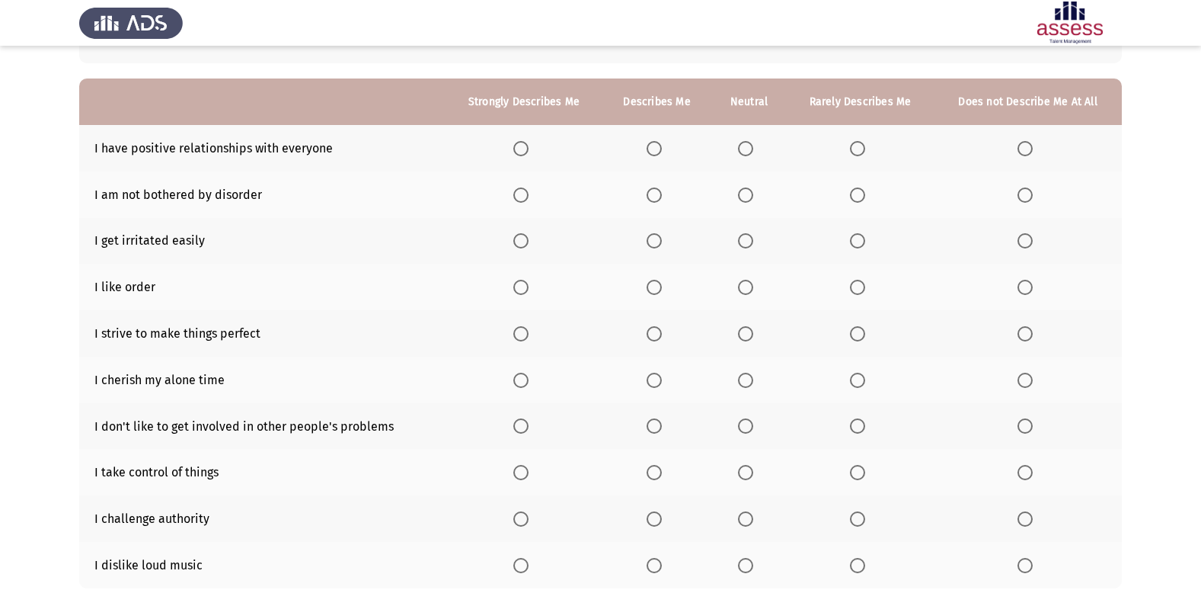
scroll to position [152, 0]
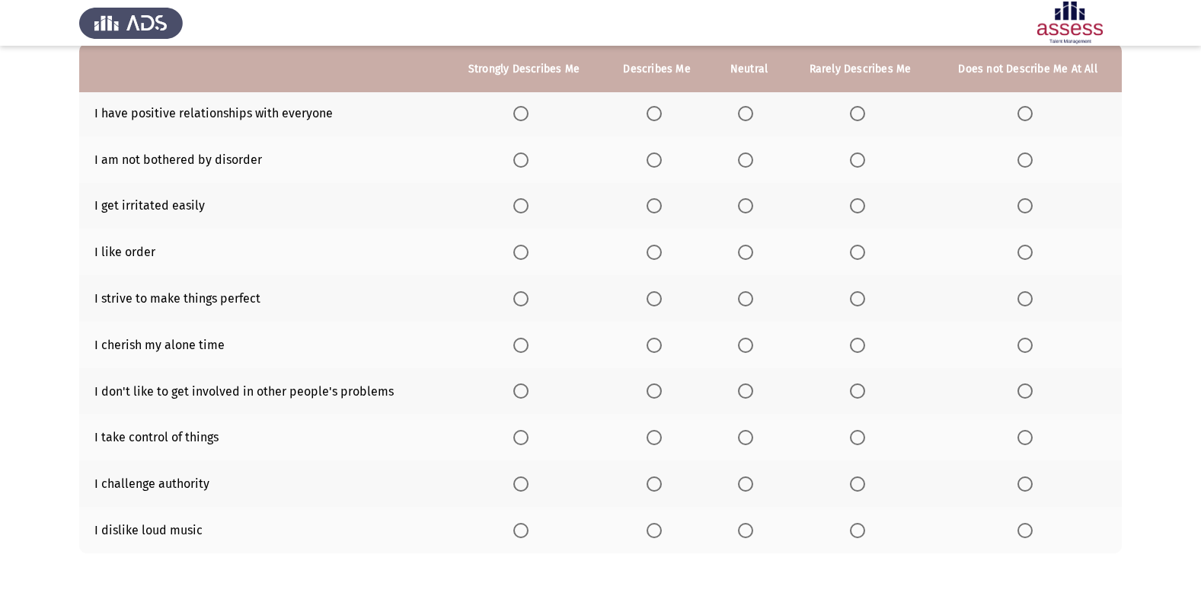
click at [752, 115] on span "Select an option" at bounding box center [745, 113] width 15 height 15
click at [752, 115] on input "Select an option" at bounding box center [745, 113] width 15 height 15
click at [523, 161] on span "Select an option" at bounding box center [521, 159] width 15 height 15
click at [523, 161] on input "Select an option" at bounding box center [521, 159] width 15 height 15
click at [742, 202] on span "Select an option" at bounding box center [745, 205] width 15 height 15
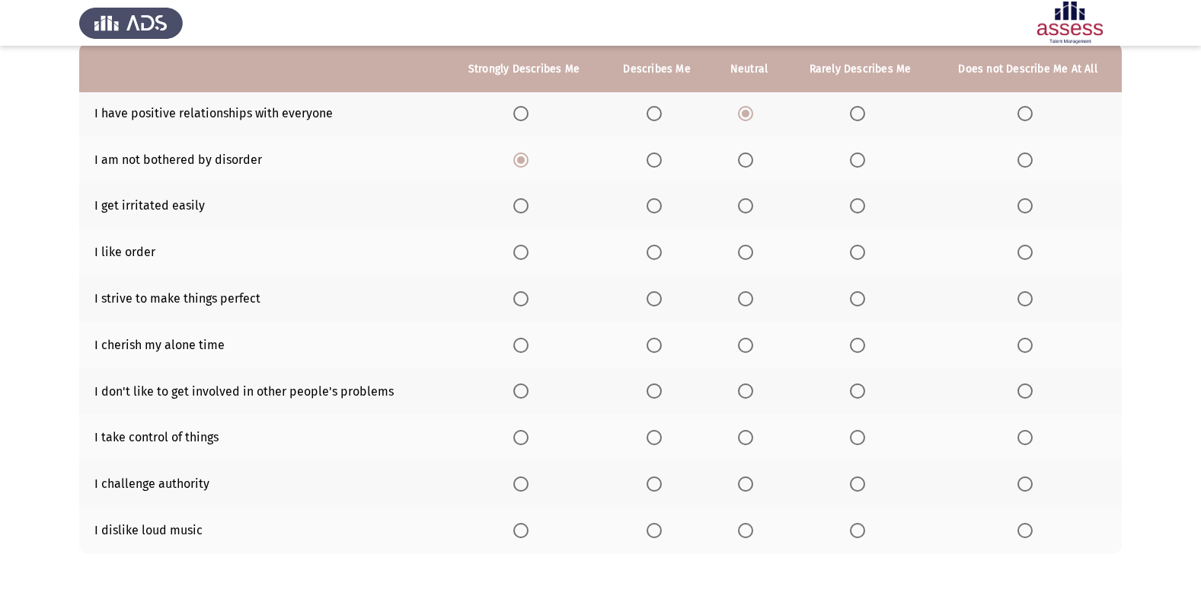
click at [742, 202] on input "Select an option" at bounding box center [745, 205] width 15 height 15
click at [750, 254] on span "Select an option" at bounding box center [745, 252] width 15 height 15
click at [750, 254] on input "Select an option" at bounding box center [745, 252] width 15 height 15
click at [520, 306] on span "Select an option" at bounding box center [521, 298] width 15 height 15
click at [520, 306] on input "Select an option" at bounding box center [521, 298] width 15 height 15
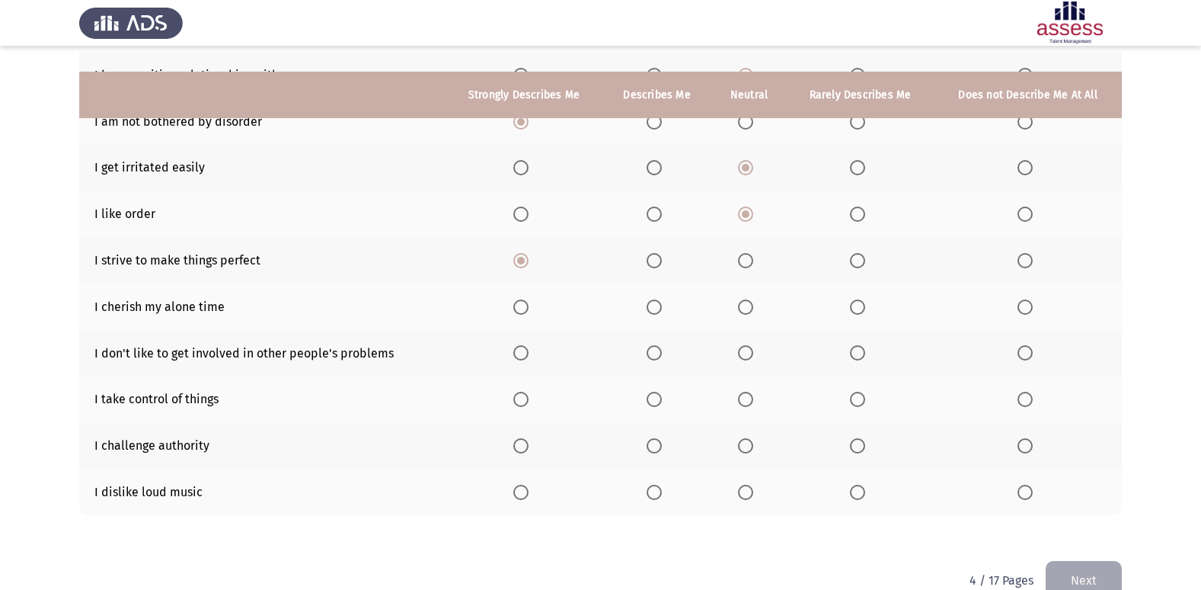
scroll to position [222, 0]
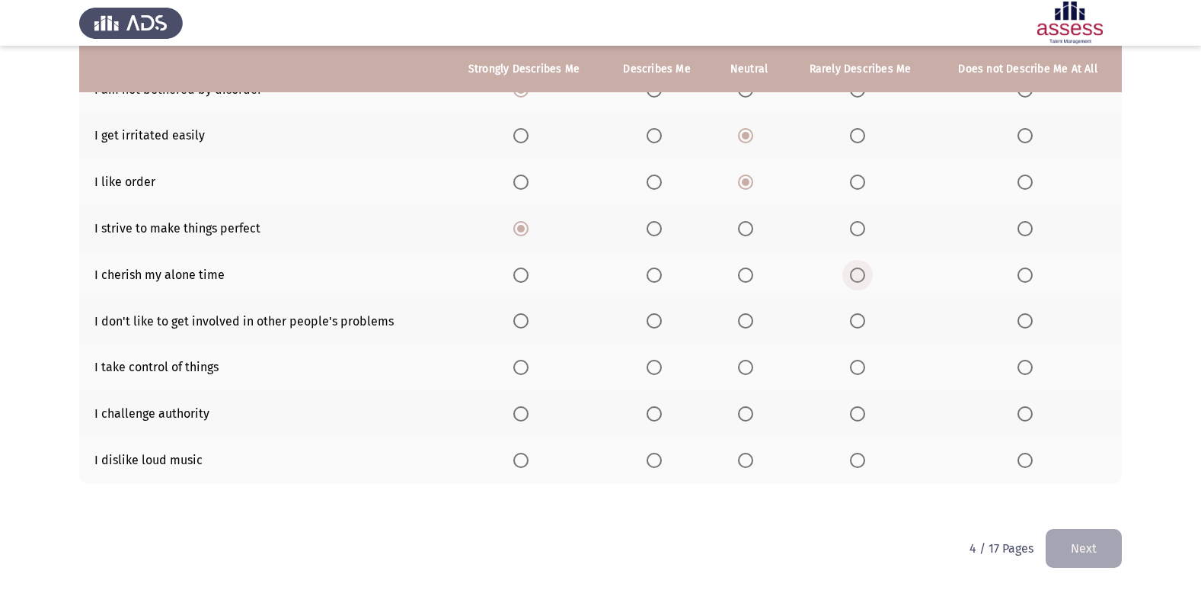
click at [859, 274] on span "Select an option" at bounding box center [857, 274] width 15 height 15
click at [859, 274] on input "Select an option" at bounding box center [857, 274] width 15 height 15
click at [750, 318] on span "Select an option" at bounding box center [745, 320] width 15 height 15
click at [750, 318] on input "Select an option" at bounding box center [745, 320] width 15 height 15
click at [653, 371] on span "Select an option" at bounding box center [654, 367] width 15 height 15
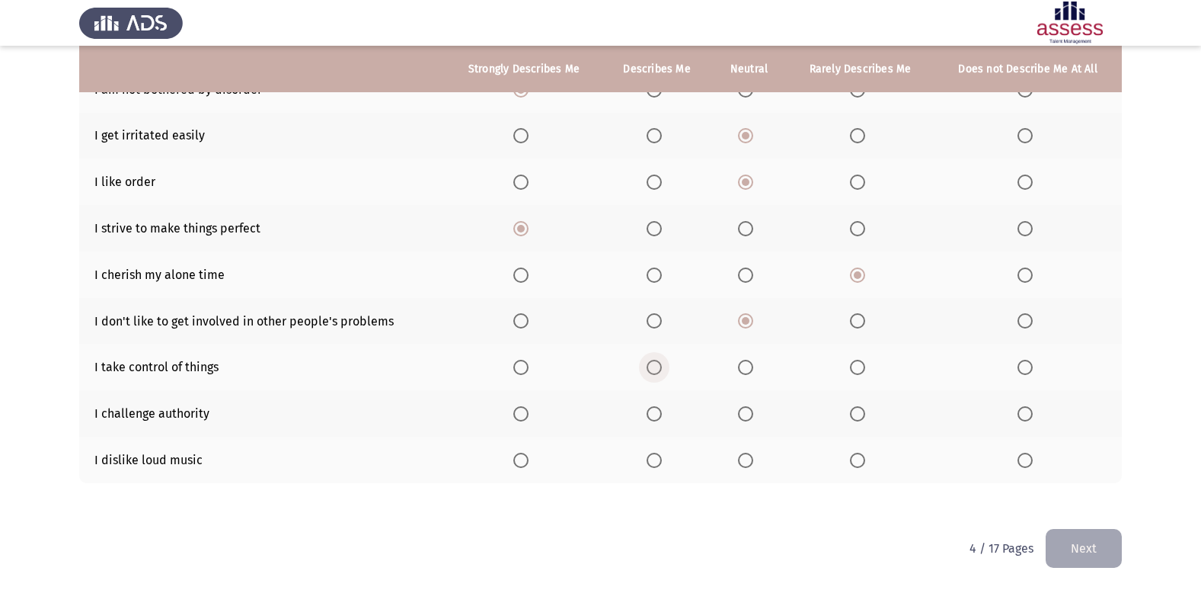
click at [653, 371] on input "Select an option" at bounding box center [654, 367] width 15 height 15
click at [859, 416] on span "Select an option" at bounding box center [857, 413] width 15 height 15
click at [859, 416] on input "Select an option" at bounding box center [857, 413] width 15 height 15
click at [744, 457] on span "Select an option" at bounding box center [745, 460] width 15 height 15
click at [744, 457] on input "Select an option" at bounding box center [745, 460] width 15 height 15
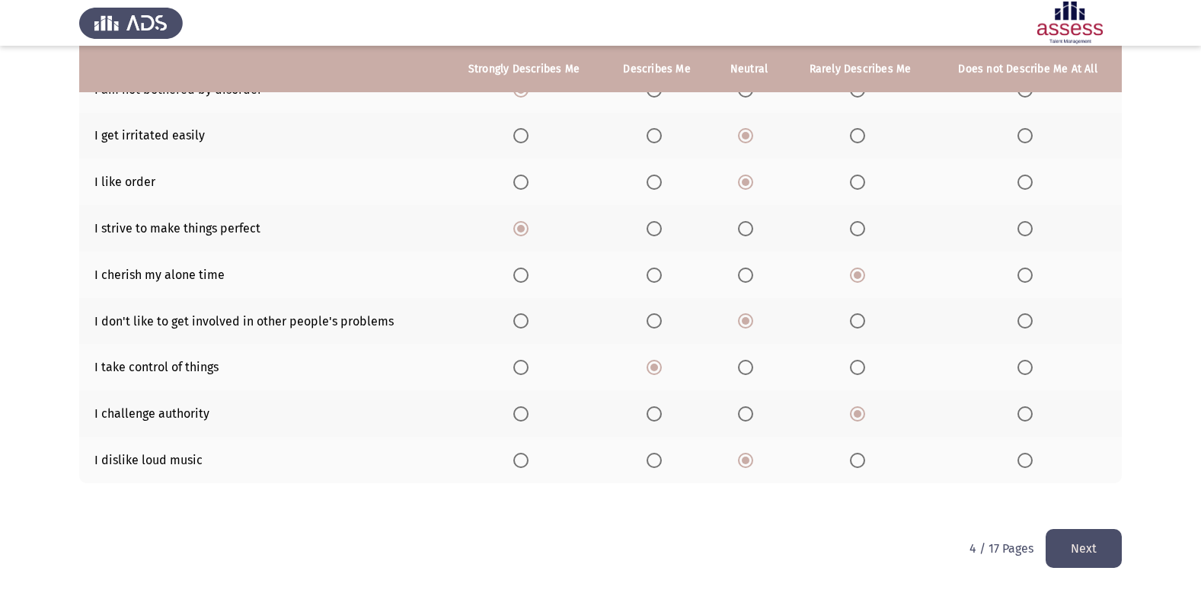
click at [1087, 544] on button "Next" at bounding box center [1084, 548] width 76 height 39
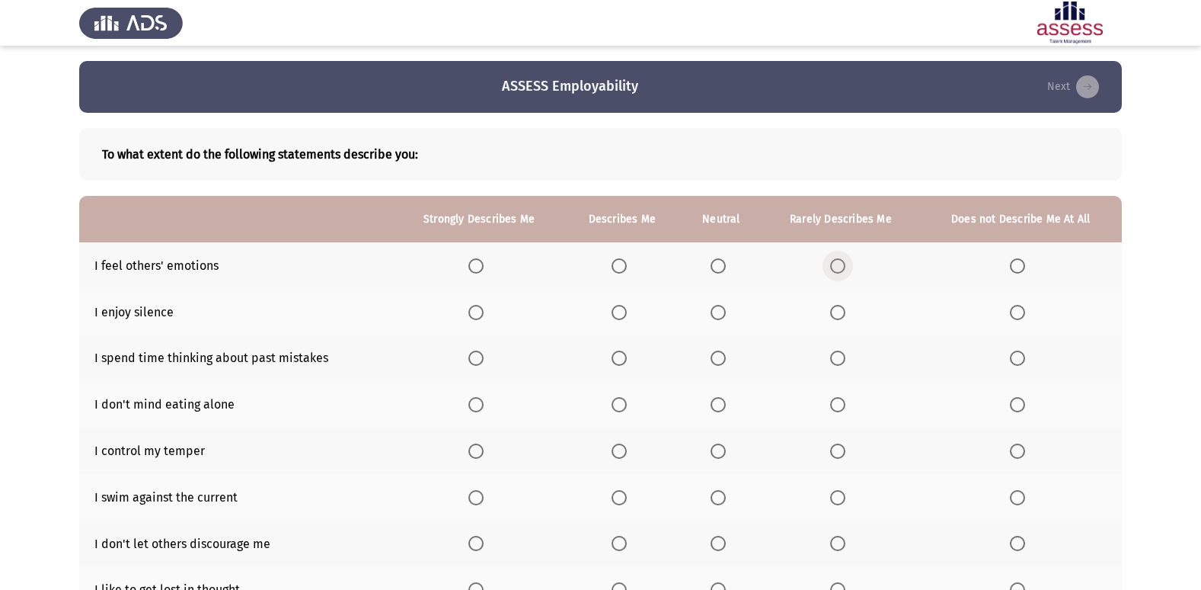
click at [845, 268] on span "Select an option" at bounding box center [837, 265] width 15 height 15
click at [845, 268] on input "Select an option" at bounding box center [837, 265] width 15 height 15
click at [841, 308] on span "Select an option" at bounding box center [837, 312] width 15 height 15
click at [841, 308] on input "Select an option" at bounding box center [837, 312] width 15 height 15
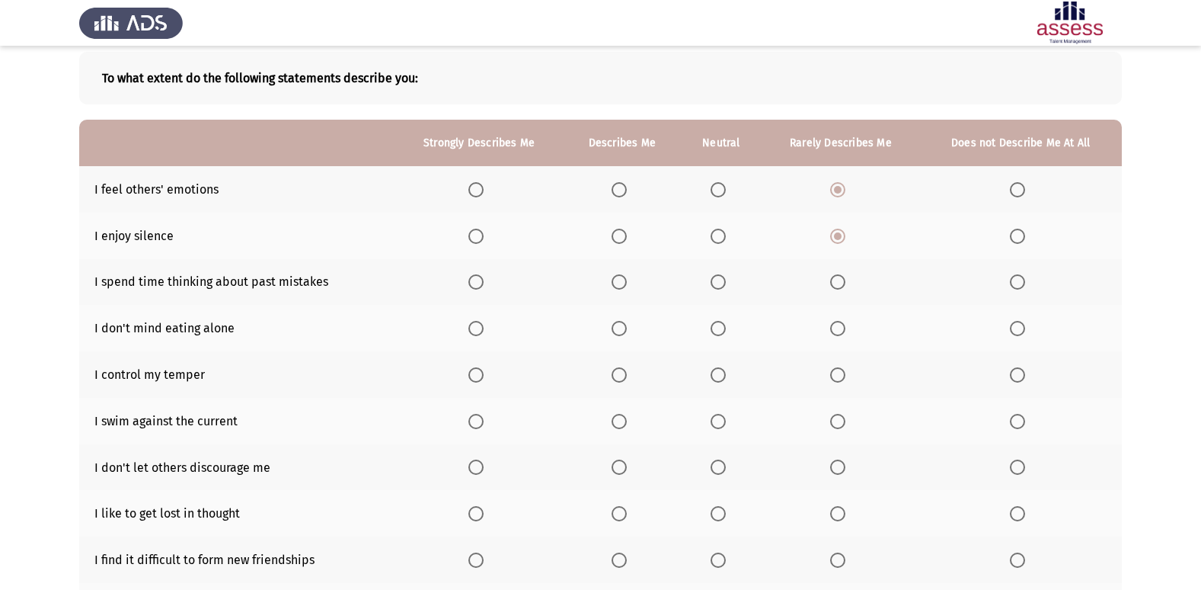
scroll to position [152, 0]
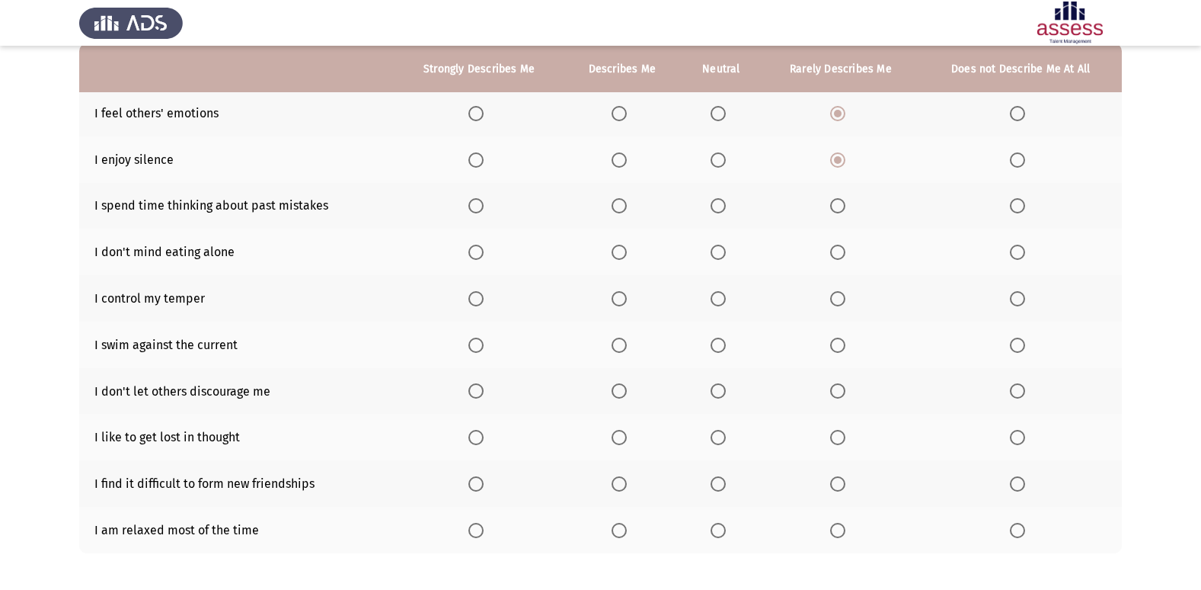
click at [843, 206] on span "Select an option" at bounding box center [837, 205] width 15 height 15
click at [843, 206] on input "Select an option" at bounding box center [837, 205] width 15 height 15
click at [715, 248] on span "Select an option" at bounding box center [718, 252] width 15 height 15
click at [715, 248] on input "Select an option" at bounding box center [718, 252] width 15 height 15
click at [475, 298] on span "Select an option" at bounding box center [476, 298] width 15 height 15
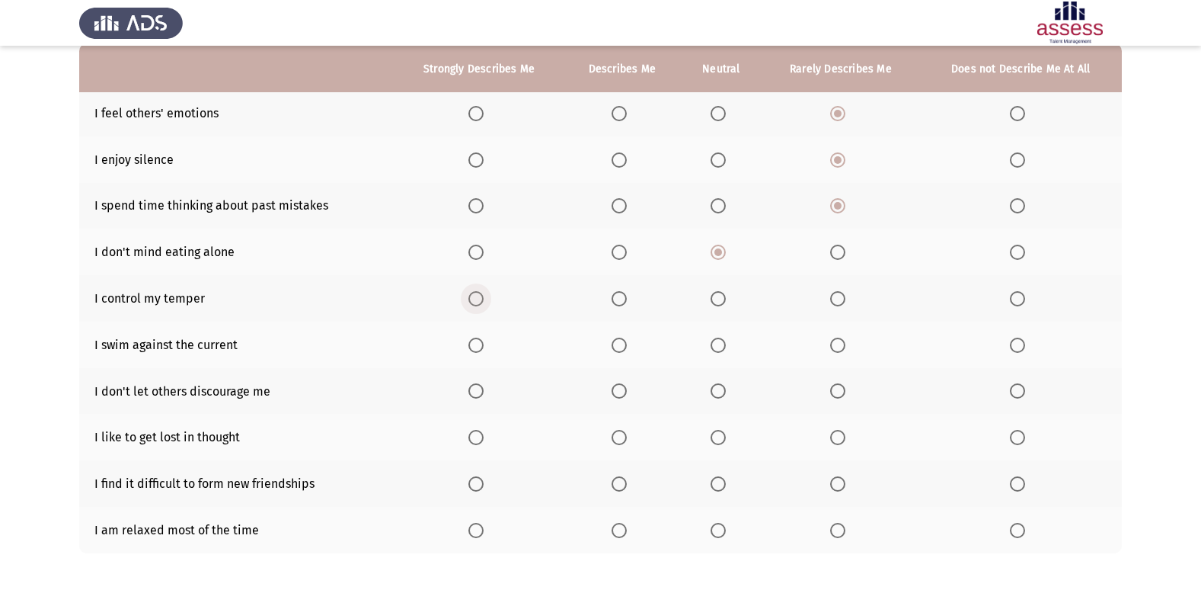
click at [475, 298] on input "Select an option" at bounding box center [476, 298] width 15 height 15
click at [616, 341] on span "Select an option" at bounding box center [619, 345] width 15 height 15
click at [616, 341] on input "Select an option" at bounding box center [619, 345] width 15 height 15
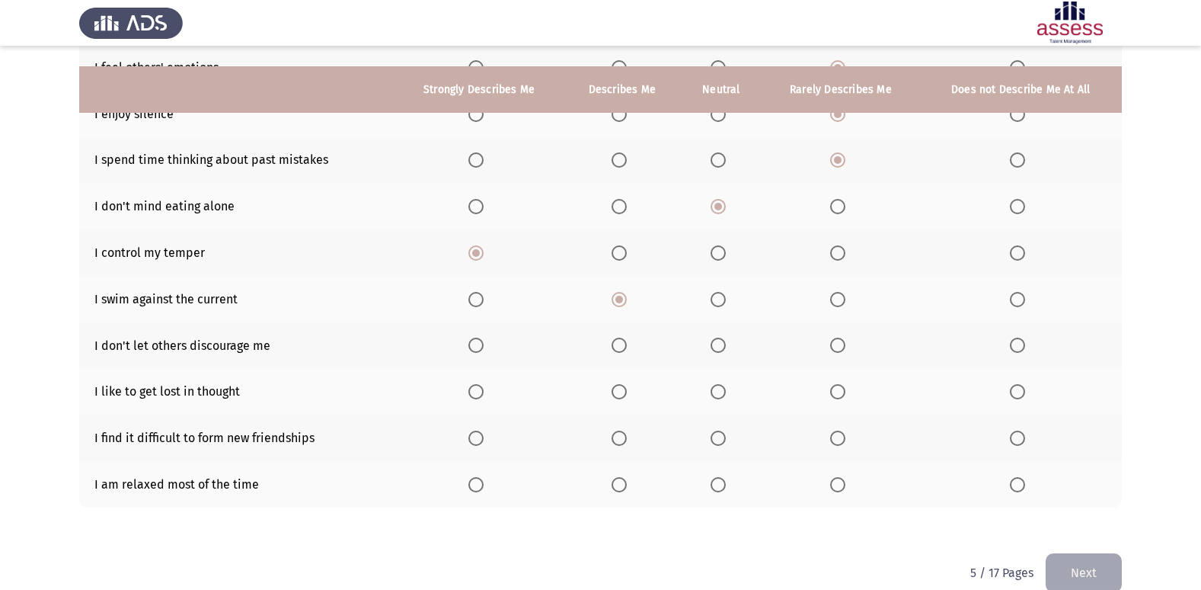
scroll to position [222, 0]
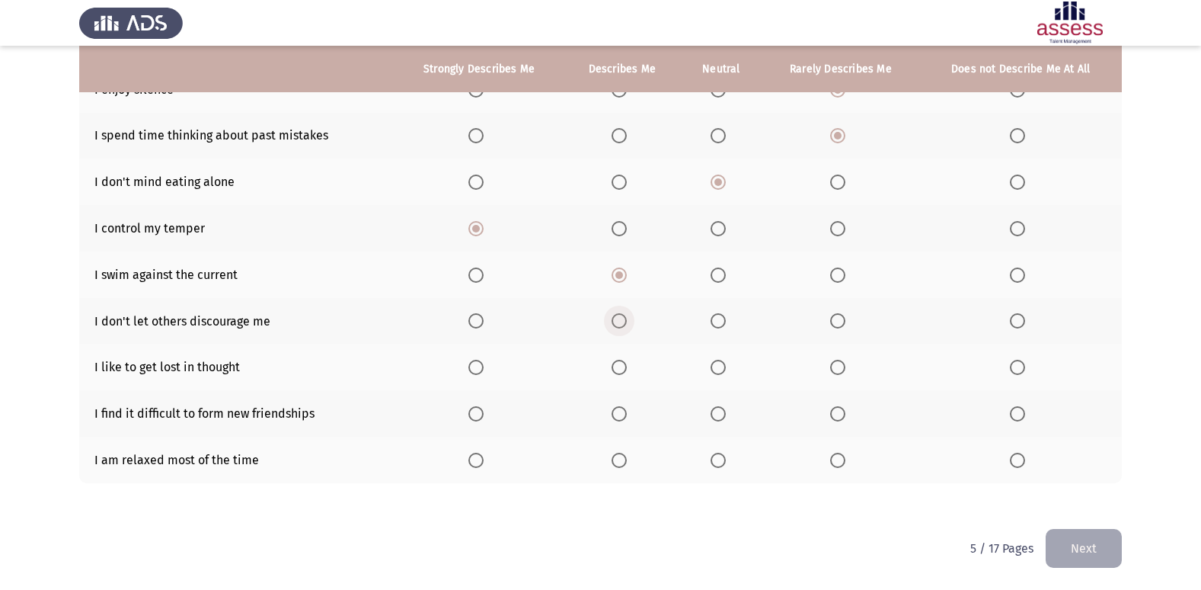
click at [619, 323] on span "Select an option" at bounding box center [619, 320] width 15 height 15
click at [619, 323] on input "Select an option" at bounding box center [619, 320] width 15 height 15
click at [1020, 366] on span "Select an option" at bounding box center [1017, 367] width 15 height 15
click at [1020, 366] on input "Select an option" at bounding box center [1017, 367] width 15 height 15
click at [834, 414] on span "Select an option" at bounding box center [837, 413] width 15 height 15
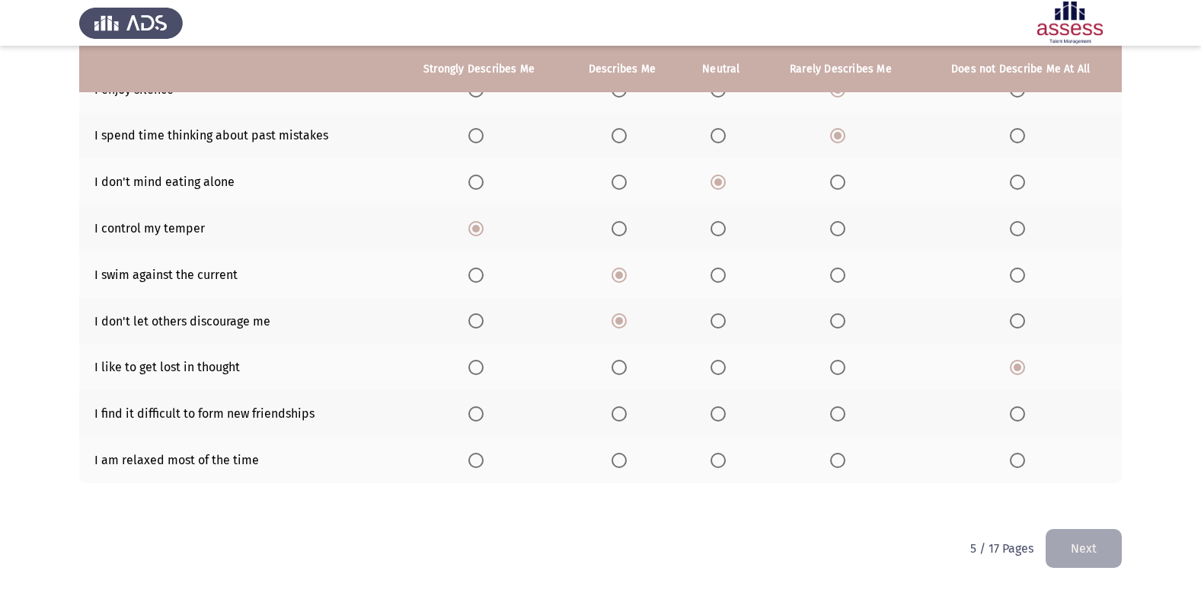
click at [834, 414] on input "Select an option" at bounding box center [837, 413] width 15 height 15
click at [720, 463] on span "Select an option" at bounding box center [718, 460] width 15 height 15
click at [720, 463] on input "Select an option" at bounding box center [718, 460] width 15 height 15
click at [1093, 541] on button "Next" at bounding box center [1084, 548] width 76 height 39
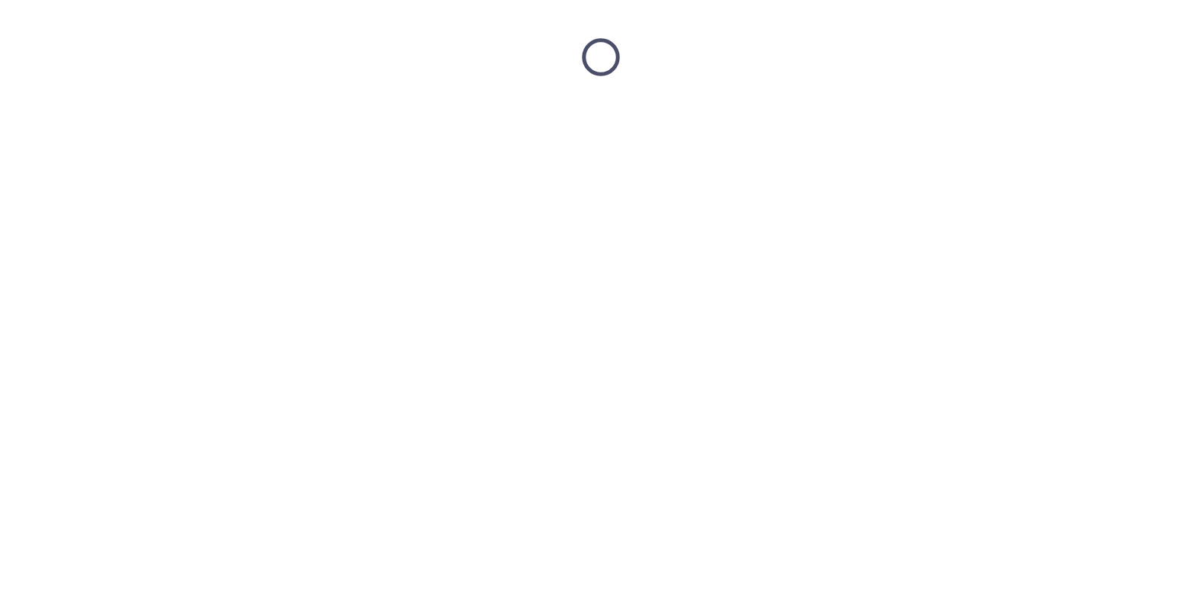
scroll to position [0, 0]
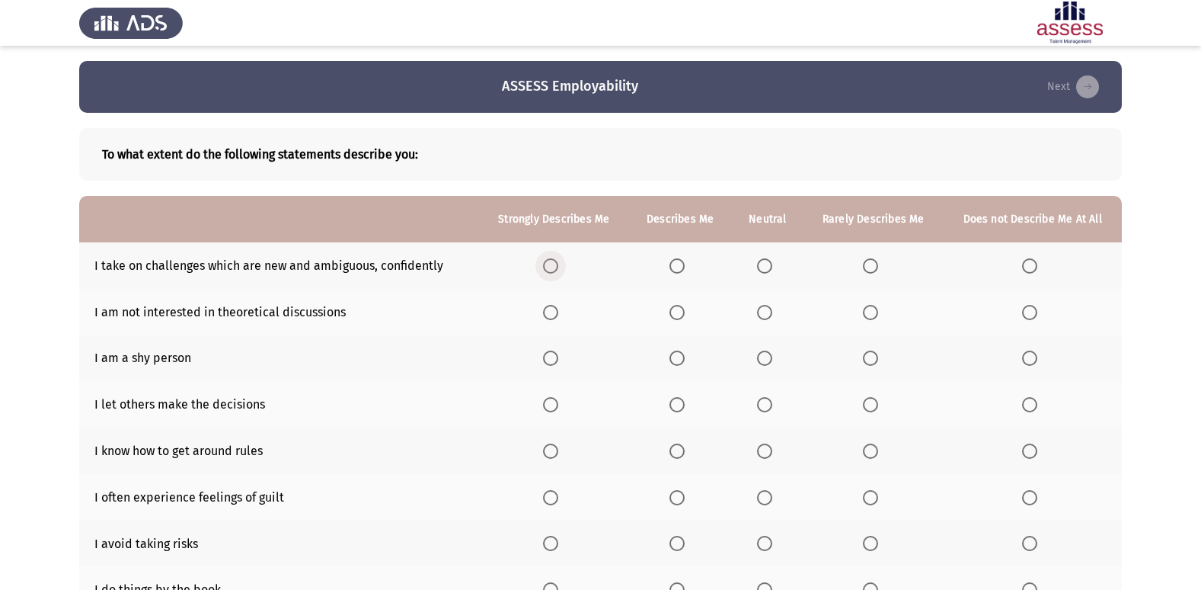
click at [549, 267] on span "Select an option" at bounding box center [550, 265] width 15 height 15
click at [549, 267] on input "Select an option" at bounding box center [550, 265] width 15 height 15
click at [766, 313] on span "Select an option" at bounding box center [764, 312] width 15 height 15
click at [766, 313] on input "Select an option" at bounding box center [764, 312] width 15 height 15
click at [1038, 357] on label "Select an option" at bounding box center [1032, 357] width 21 height 15
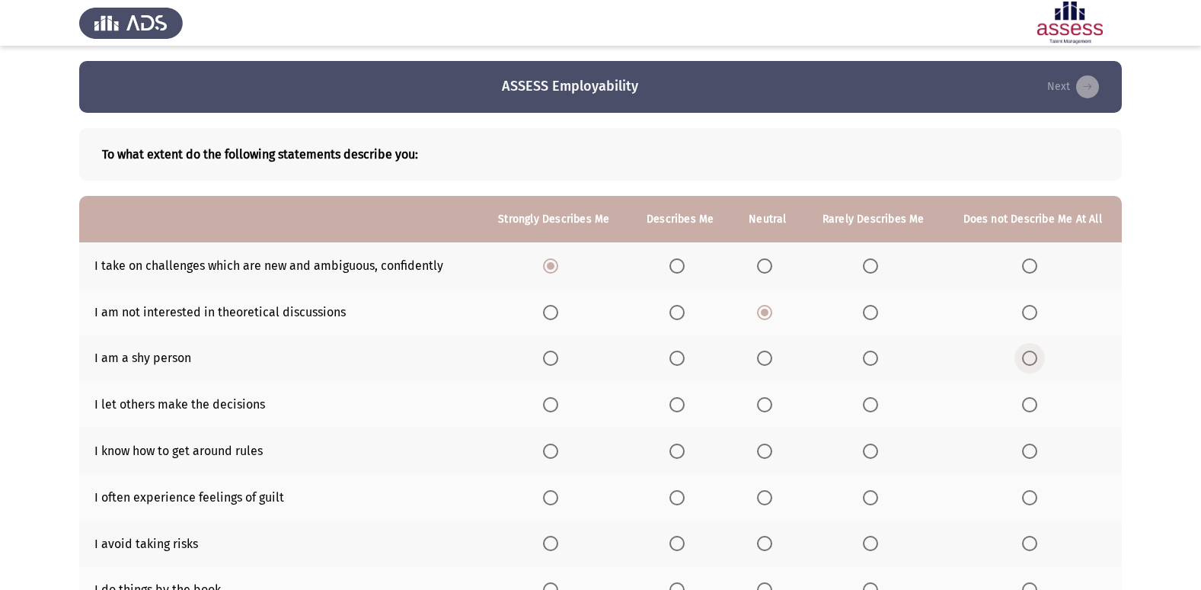
click at [1038, 357] on input "Select an option" at bounding box center [1029, 357] width 15 height 15
click at [870, 401] on span "Select an option" at bounding box center [870, 404] width 15 height 15
click at [870, 401] on input "Select an option" at bounding box center [870, 404] width 15 height 15
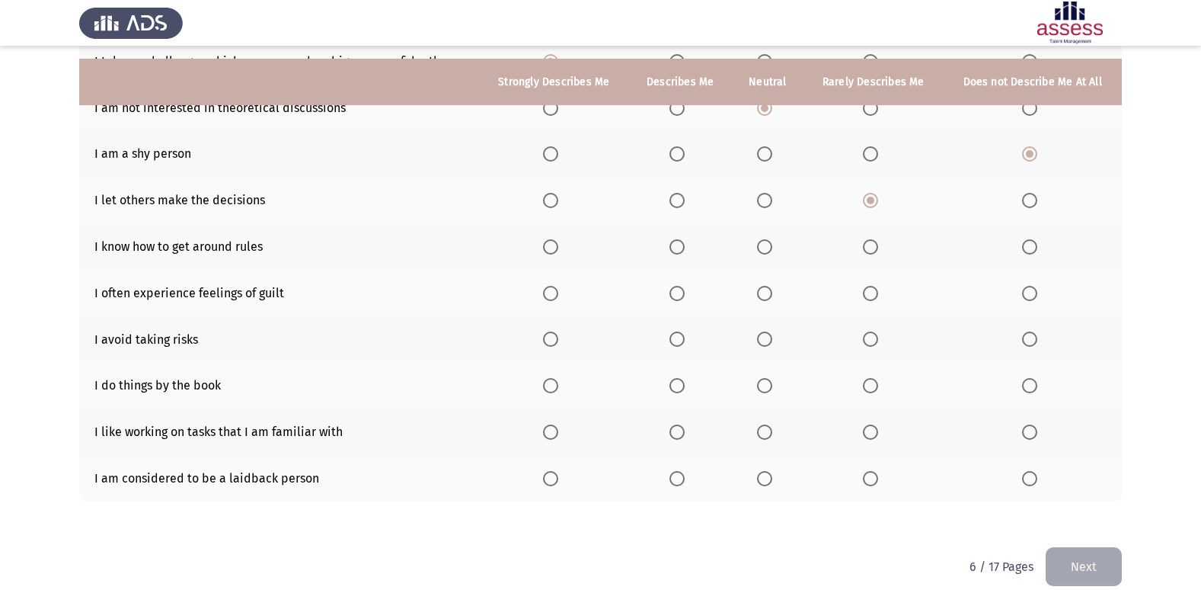
scroll to position [222, 0]
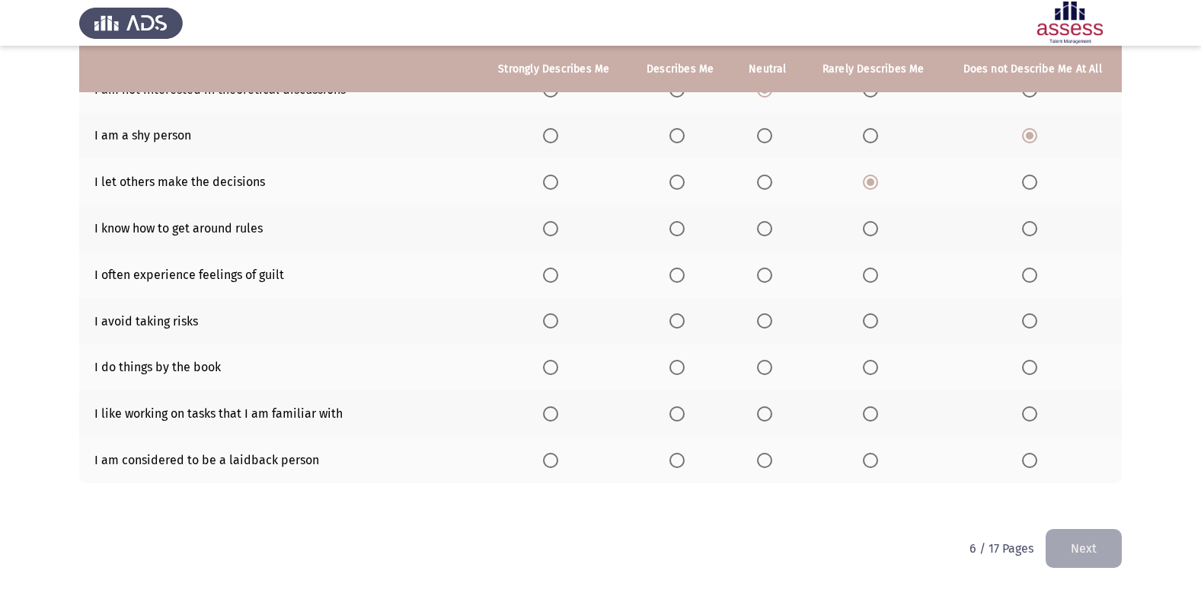
click at [565, 226] on label "Select an option" at bounding box center [553, 228] width 21 height 15
click at [558, 226] on input "Select an option" at bounding box center [550, 228] width 15 height 15
click at [867, 277] on span "Select an option" at bounding box center [870, 274] width 15 height 15
click at [867, 277] on input "Select an option" at bounding box center [870, 274] width 15 height 15
click at [1029, 318] on span "Select an option" at bounding box center [1029, 320] width 15 height 15
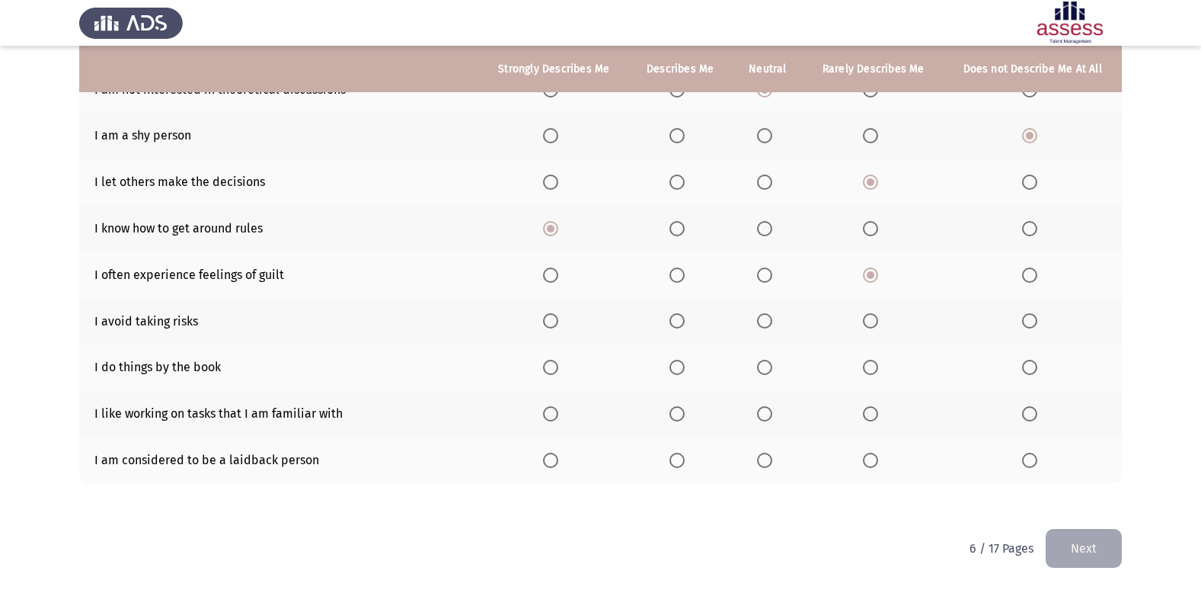
click at [1029, 318] on input "Select an option" at bounding box center [1029, 320] width 15 height 15
click at [769, 327] on span "Select an option" at bounding box center [764, 320] width 15 height 15
click at [769, 327] on input "Select an option" at bounding box center [764, 320] width 15 height 15
click at [874, 375] on span "Select an option" at bounding box center [870, 367] width 15 height 15
click at [874, 375] on input "Select an option" at bounding box center [870, 367] width 15 height 15
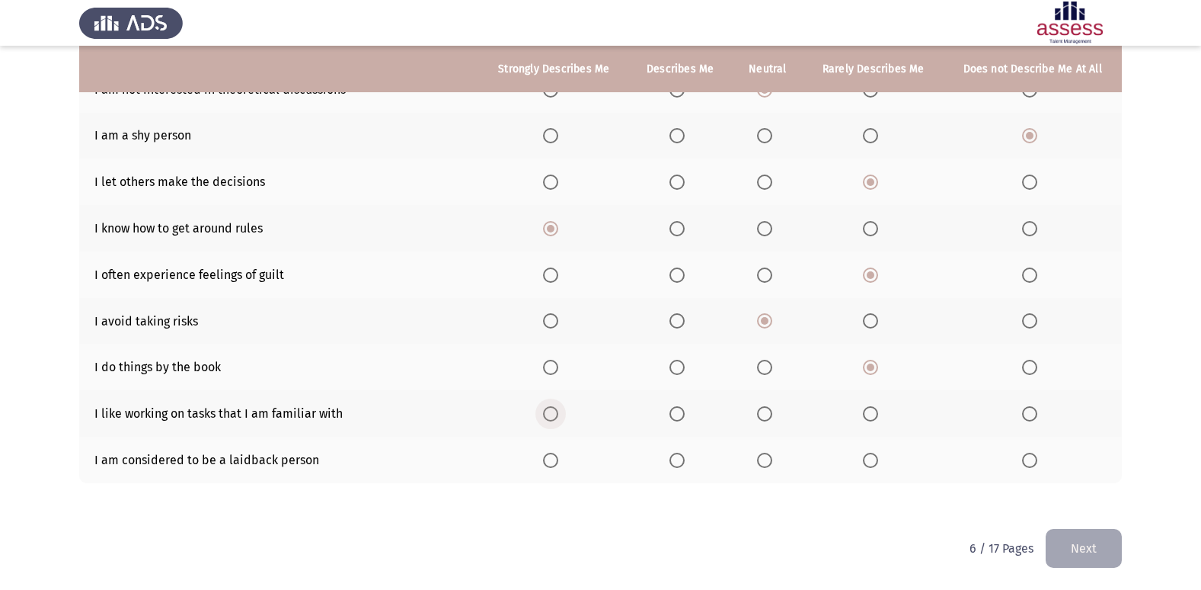
click at [554, 418] on span "Select an option" at bounding box center [550, 413] width 15 height 15
click at [554, 418] on input "Select an option" at bounding box center [550, 413] width 15 height 15
click at [870, 466] on span "Select an option" at bounding box center [870, 460] width 15 height 15
click at [870, 466] on input "Select an option" at bounding box center [870, 460] width 15 height 15
click at [1085, 562] on button "Next" at bounding box center [1084, 548] width 76 height 39
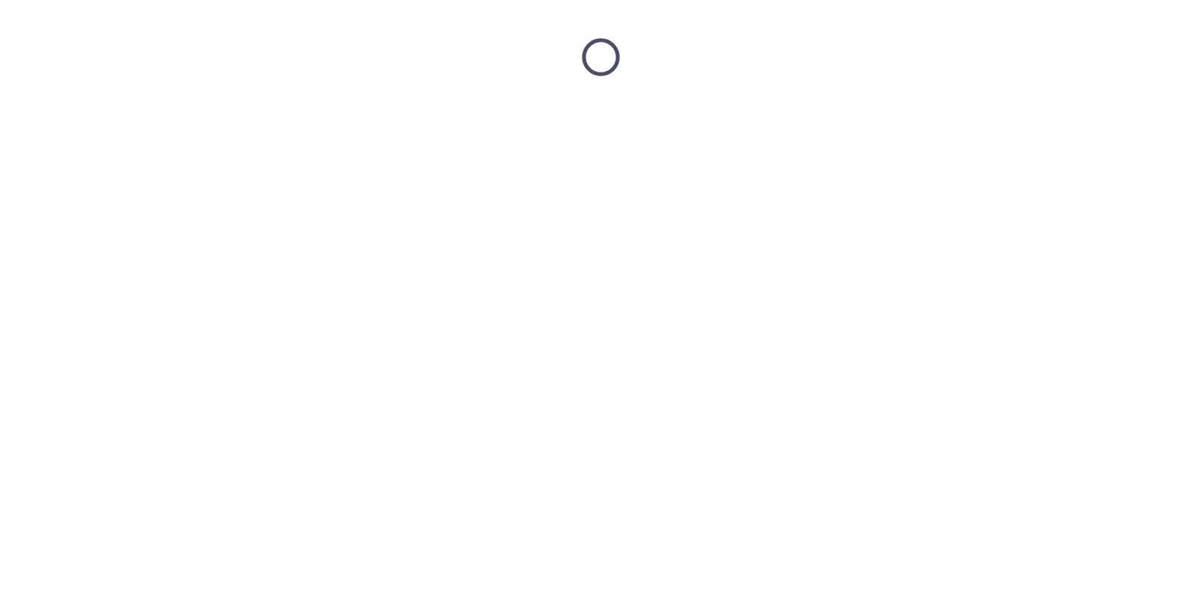
scroll to position [0, 0]
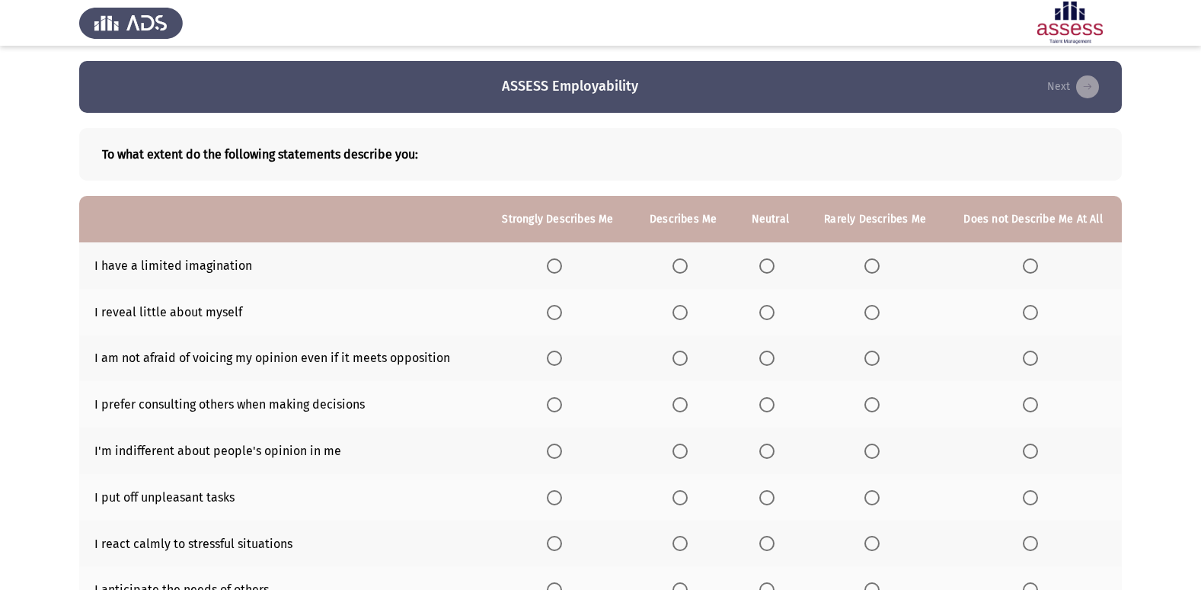
click at [1030, 270] on span "Select an option" at bounding box center [1030, 265] width 15 height 15
click at [1030, 270] on input "Select an option" at bounding box center [1030, 265] width 15 height 15
click at [1029, 311] on span "Select an option" at bounding box center [1030, 312] width 15 height 15
click at [1029, 311] on input "Select an option" at bounding box center [1030, 312] width 15 height 15
click at [562, 359] on span "Select an option" at bounding box center [554, 357] width 15 height 15
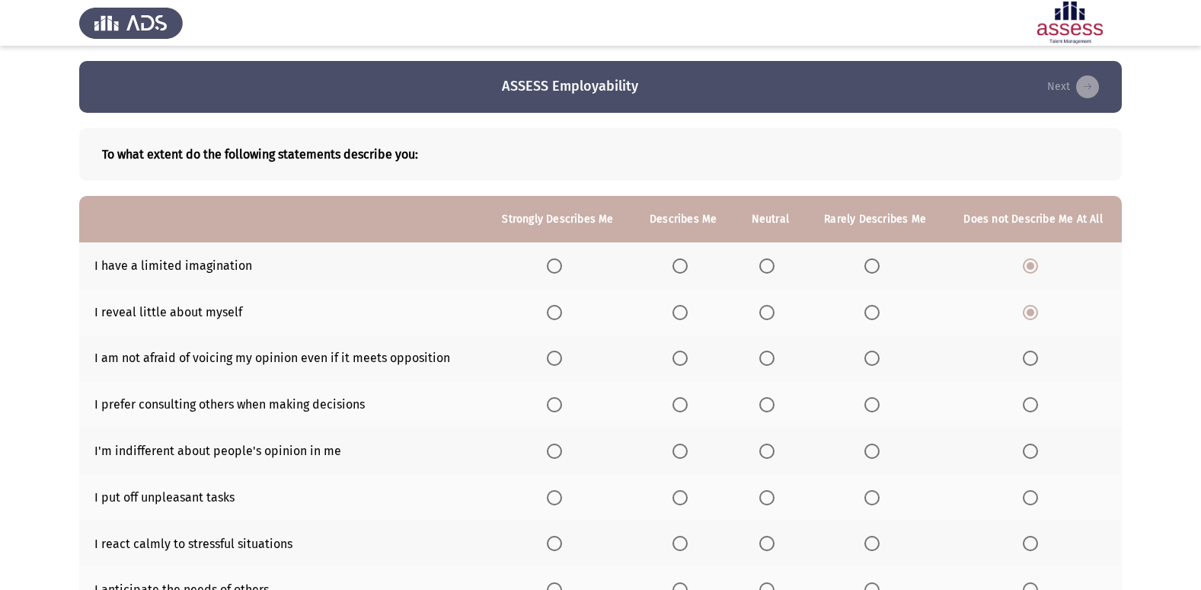
click at [562, 359] on input "Select an option" at bounding box center [554, 357] width 15 height 15
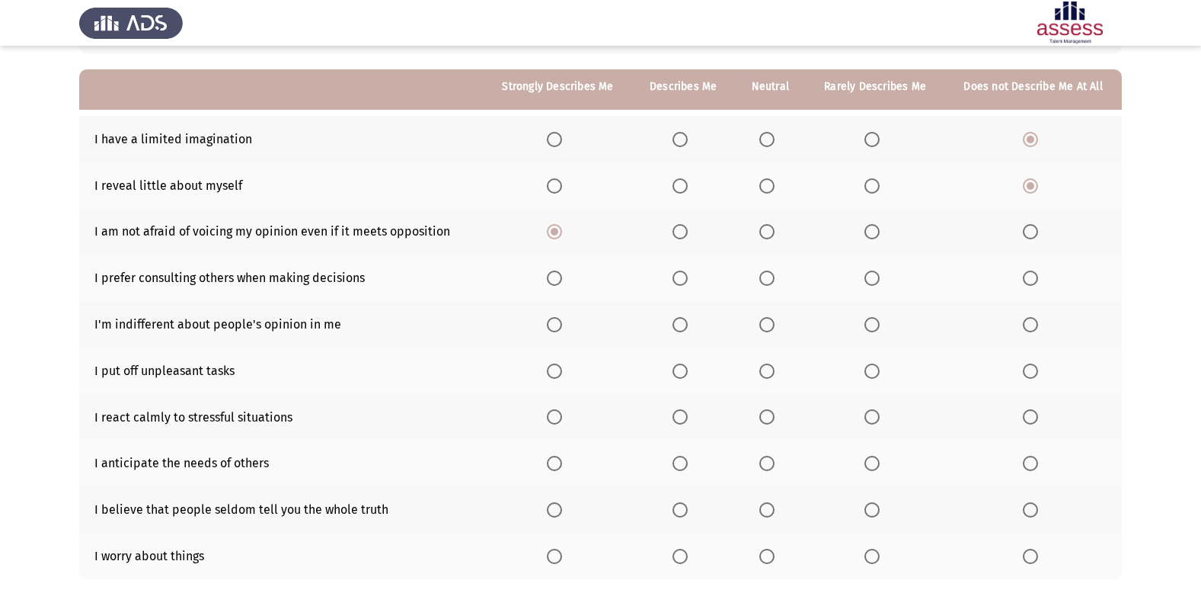
scroll to position [152, 0]
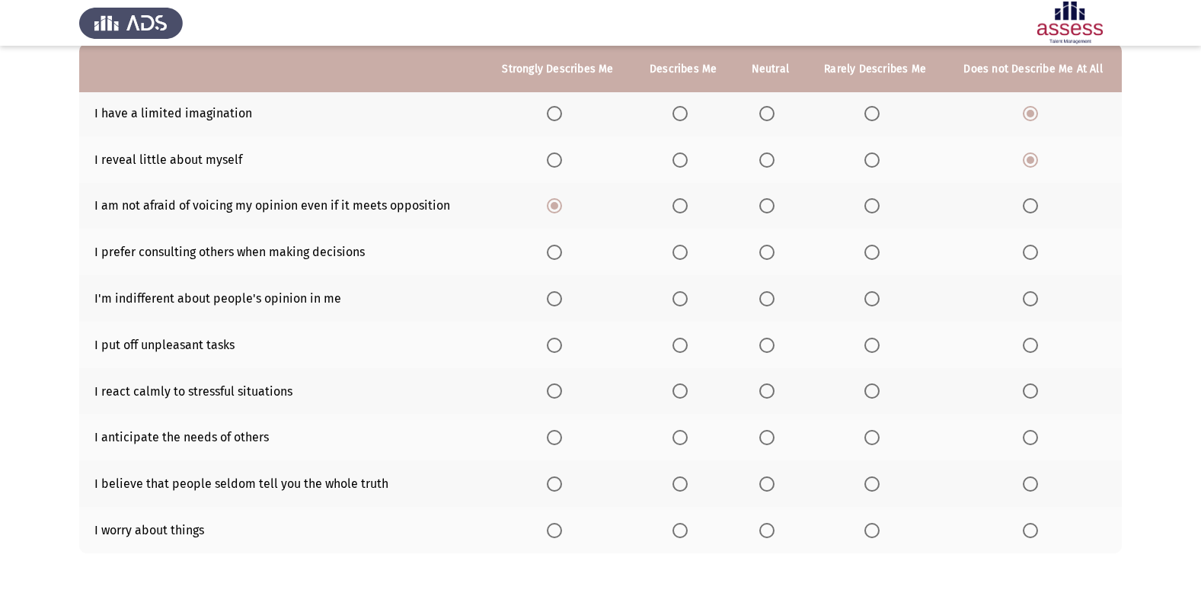
click at [552, 252] on span "Select an option" at bounding box center [554, 252] width 15 height 15
click at [552, 252] on input "Select an option" at bounding box center [554, 252] width 15 height 15
click at [677, 301] on span "Select an option" at bounding box center [680, 298] width 15 height 15
click at [677, 301] on input "Select an option" at bounding box center [680, 298] width 15 height 15
click at [1039, 347] on label "Select an option" at bounding box center [1033, 345] width 21 height 15
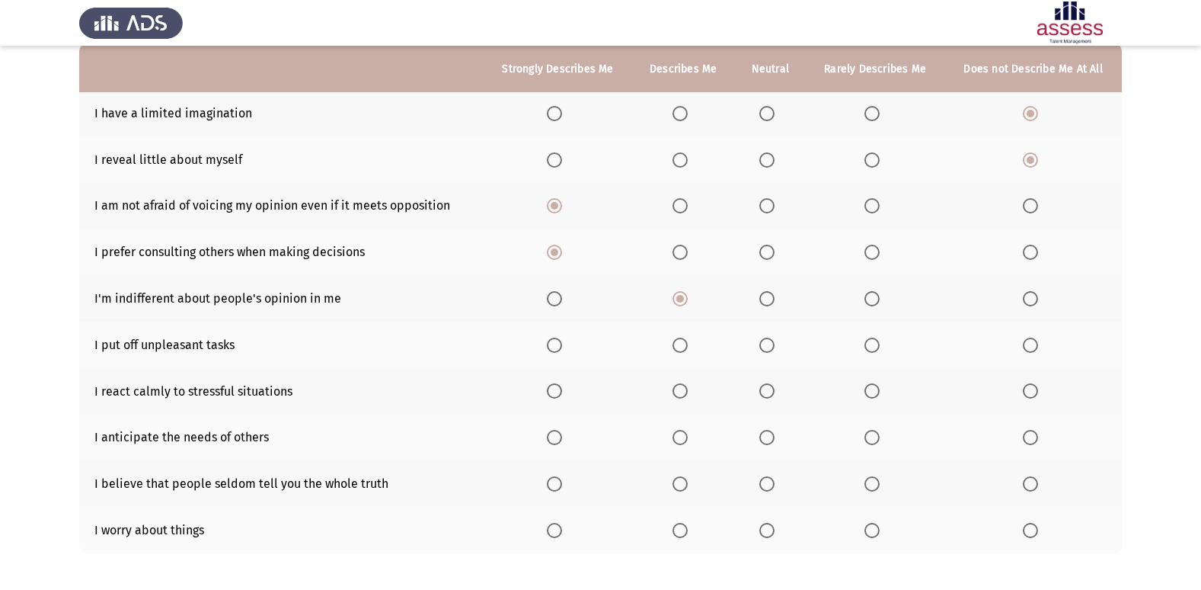
click at [1038, 347] on input "Select an option" at bounding box center [1030, 345] width 15 height 15
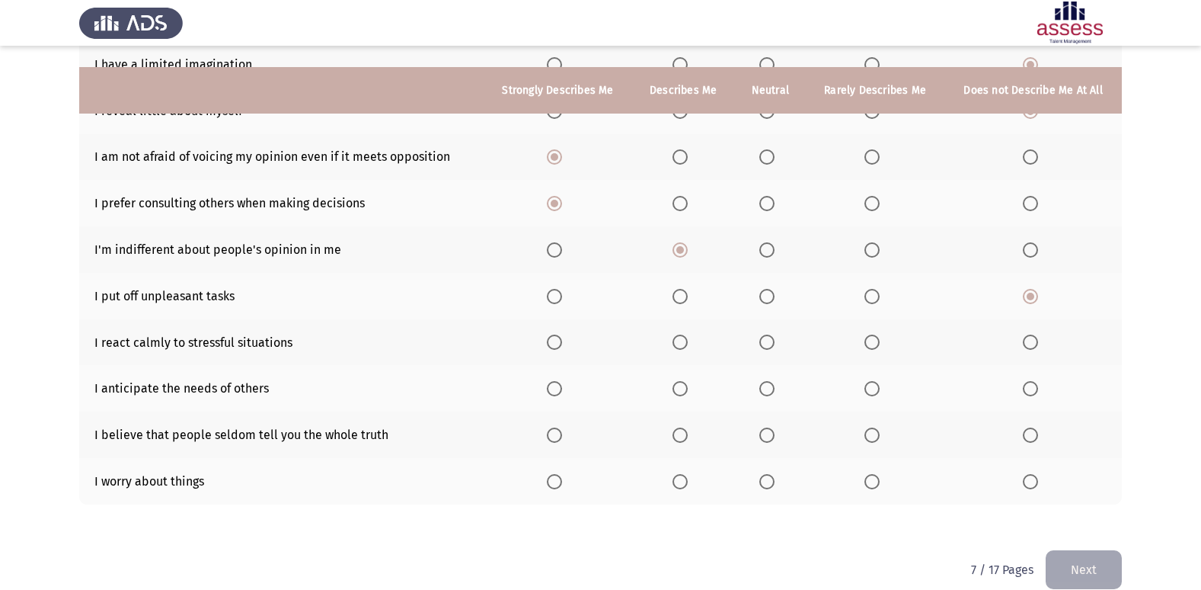
scroll to position [222, 0]
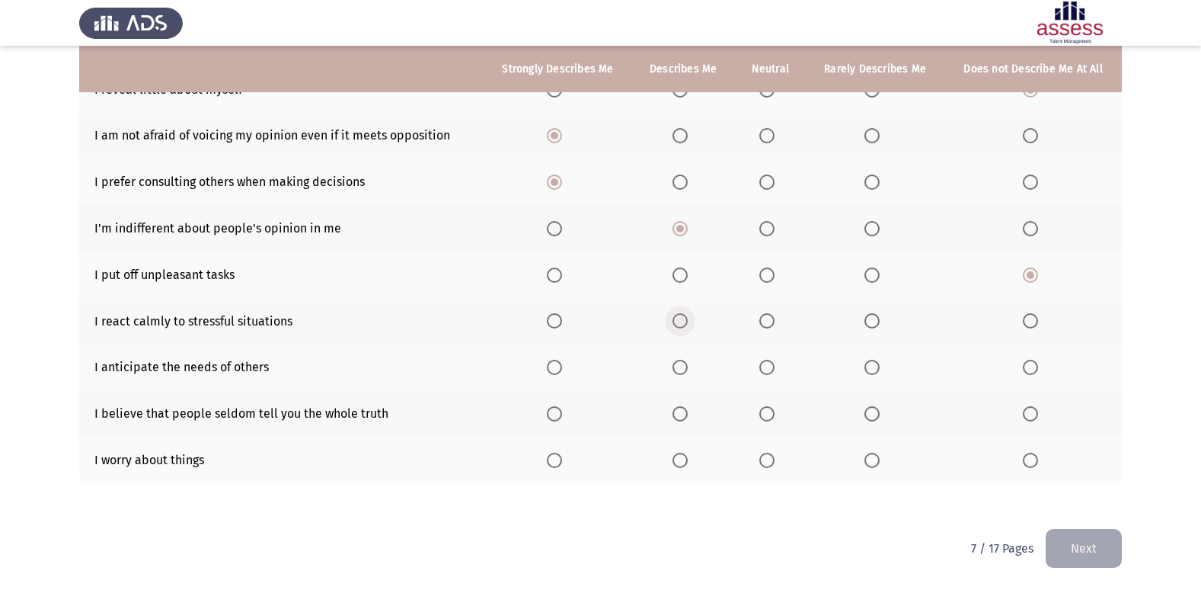
click at [684, 323] on span "Select an option" at bounding box center [680, 320] width 15 height 15
click at [684, 323] on input "Select an option" at bounding box center [680, 320] width 15 height 15
click at [679, 365] on span "Select an option" at bounding box center [680, 367] width 15 height 15
click at [679, 365] on input "Select an option" at bounding box center [680, 367] width 15 height 15
click at [774, 407] on span "Select an option" at bounding box center [767, 413] width 15 height 15
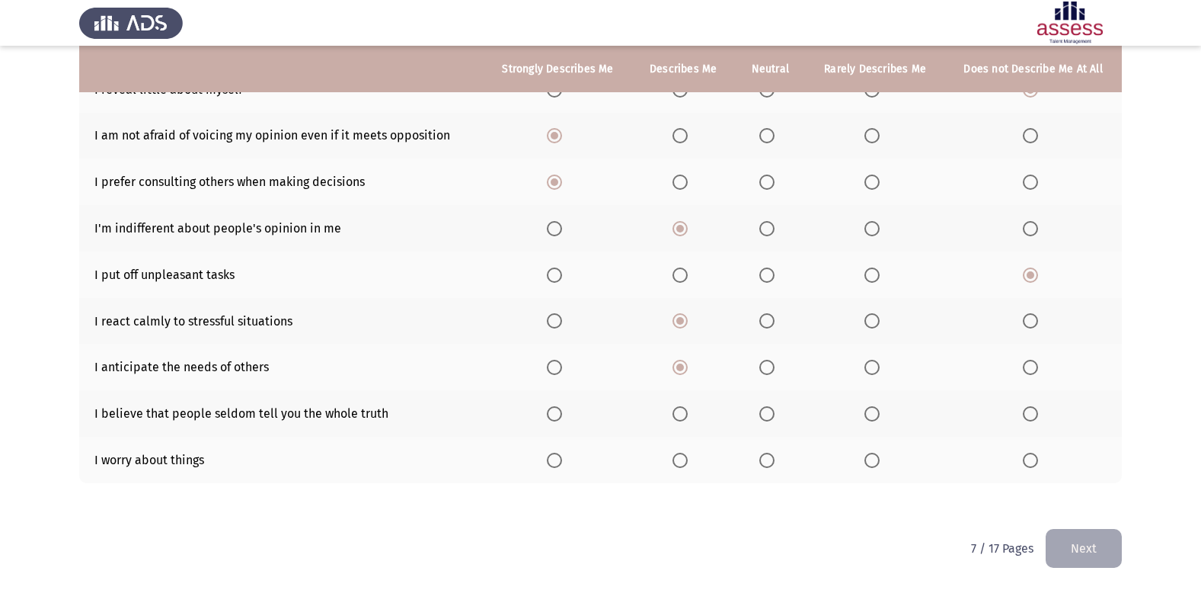
click at [774, 407] on input "Select an option" at bounding box center [767, 413] width 15 height 15
click at [878, 410] on span "Select an option" at bounding box center [872, 413] width 15 height 15
click at [878, 410] on input "Select an option" at bounding box center [872, 413] width 15 height 15
click at [876, 459] on span "Select an option" at bounding box center [872, 460] width 15 height 15
click at [876, 459] on input "Select an option" at bounding box center [872, 460] width 15 height 15
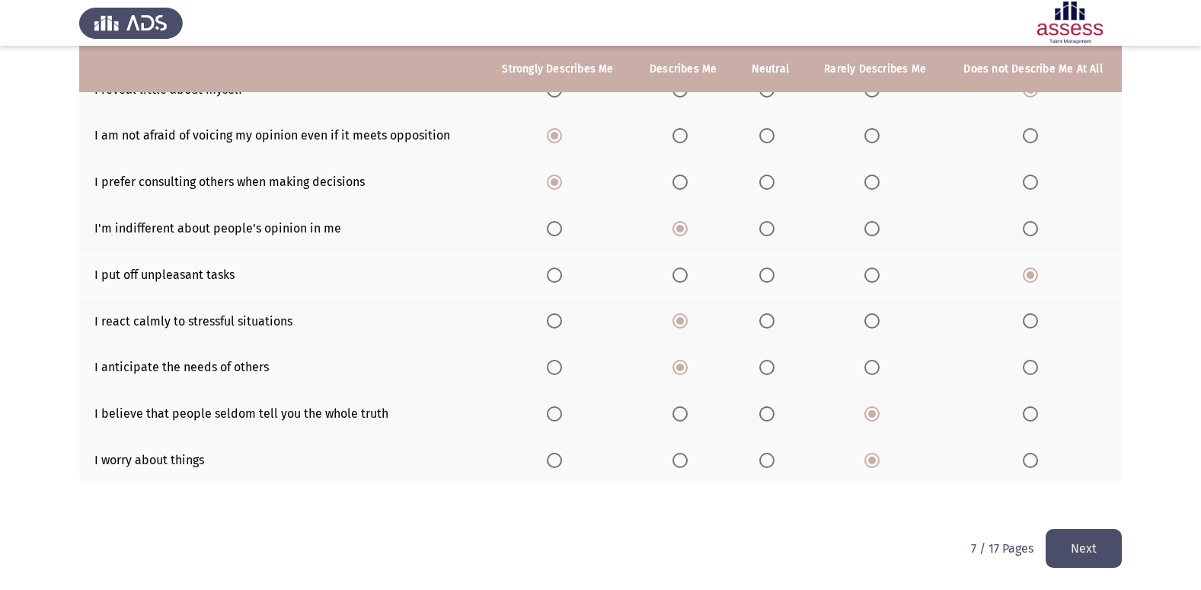
click at [1081, 549] on button "Next" at bounding box center [1084, 548] width 76 height 39
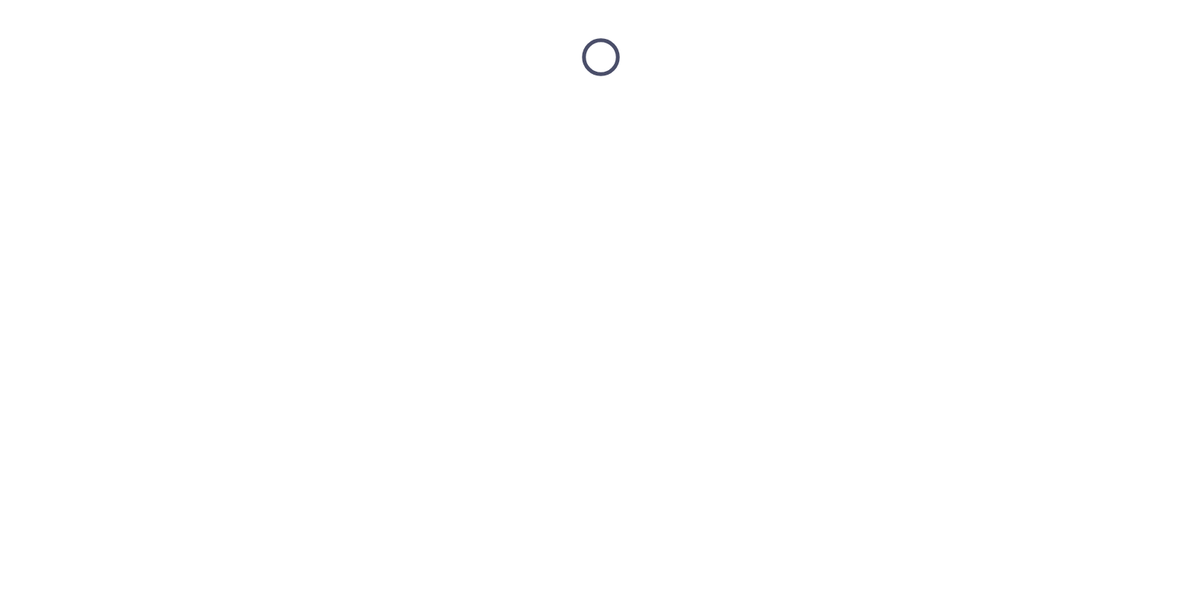
scroll to position [0, 0]
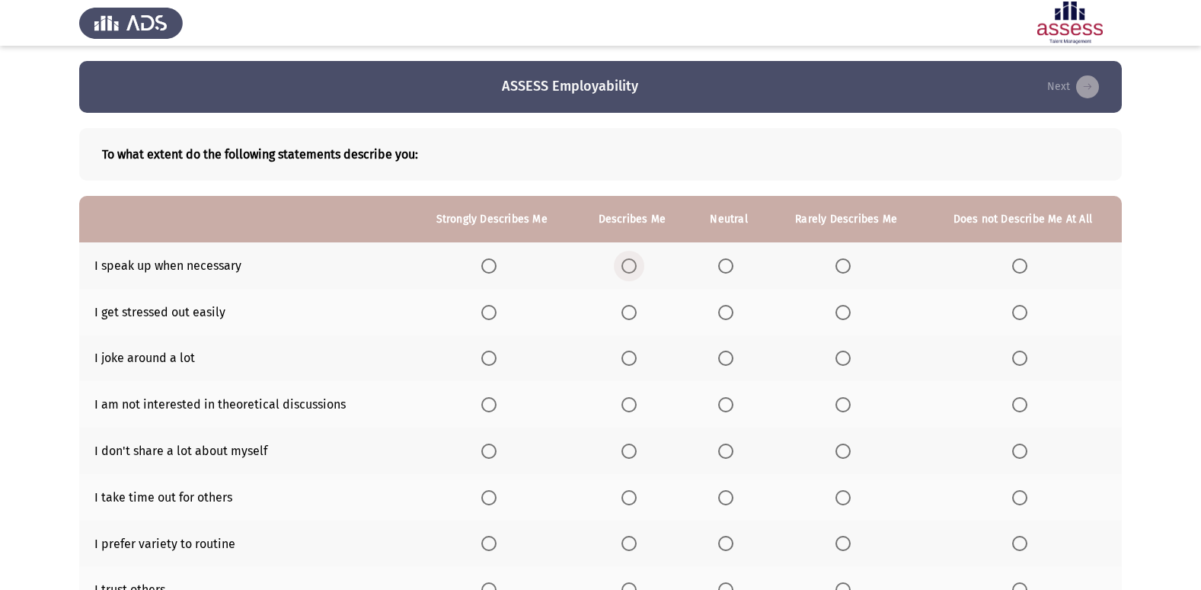
click at [624, 267] on span "Select an option" at bounding box center [629, 265] width 15 height 15
click at [624, 267] on input "Select an option" at bounding box center [629, 265] width 15 height 15
click at [845, 320] on th at bounding box center [846, 312] width 155 height 46
click at [845, 312] on span "Select an option" at bounding box center [843, 312] width 15 height 15
click at [845, 312] on input "Select an option" at bounding box center [843, 312] width 15 height 15
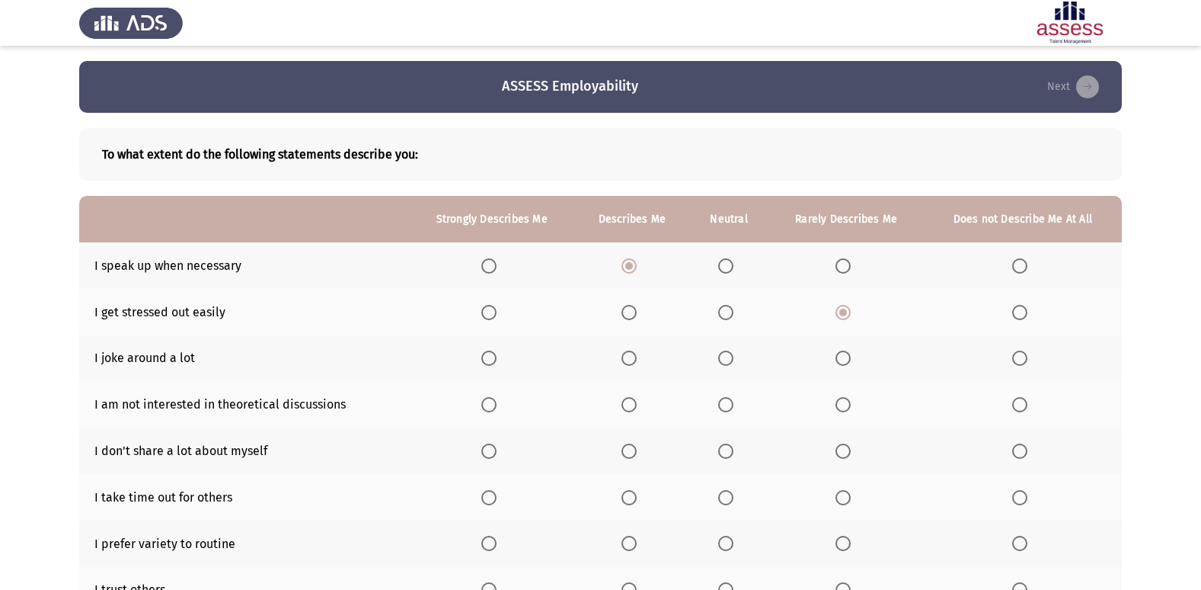
click at [1025, 358] on span "Select an option" at bounding box center [1020, 357] width 15 height 15
click at [1025, 358] on input "Select an option" at bounding box center [1020, 357] width 15 height 15
click at [731, 403] on span "Select an option" at bounding box center [725, 404] width 15 height 15
click at [731, 403] on input "Select an option" at bounding box center [725, 404] width 15 height 15
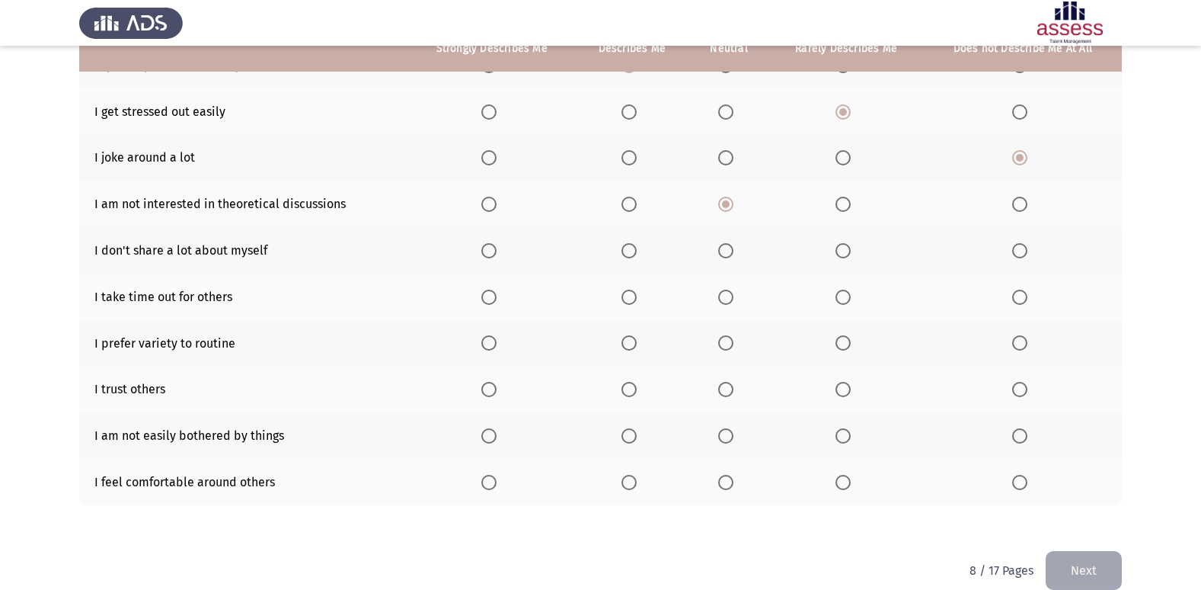
scroll to position [222, 0]
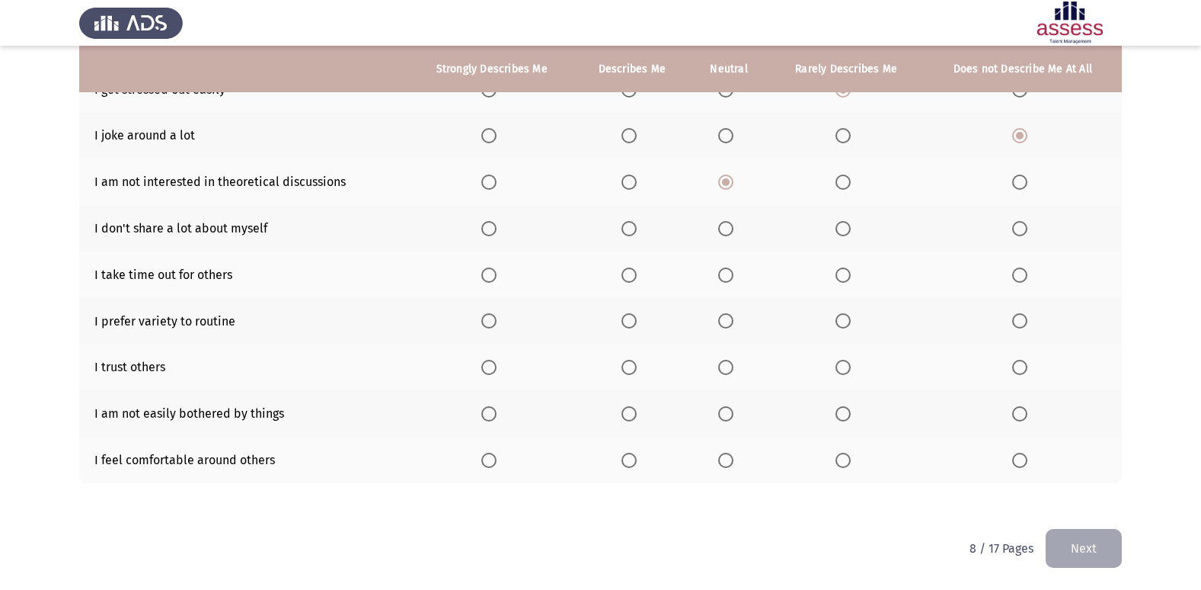
click at [625, 237] on th at bounding box center [632, 228] width 114 height 46
click at [722, 232] on span "Select an option" at bounding box center [725, 228] width 15 height 15
click at [722, 232] on input "Select an option" at bounding box center [725, 228] width 15 height 15
click at [636, 275] on span "Select an option" at bounding box center [629, 274] width 15 height 15
click at [636, 275] on input "Select an option" at bounding box center [629, 274] width 15 height 15
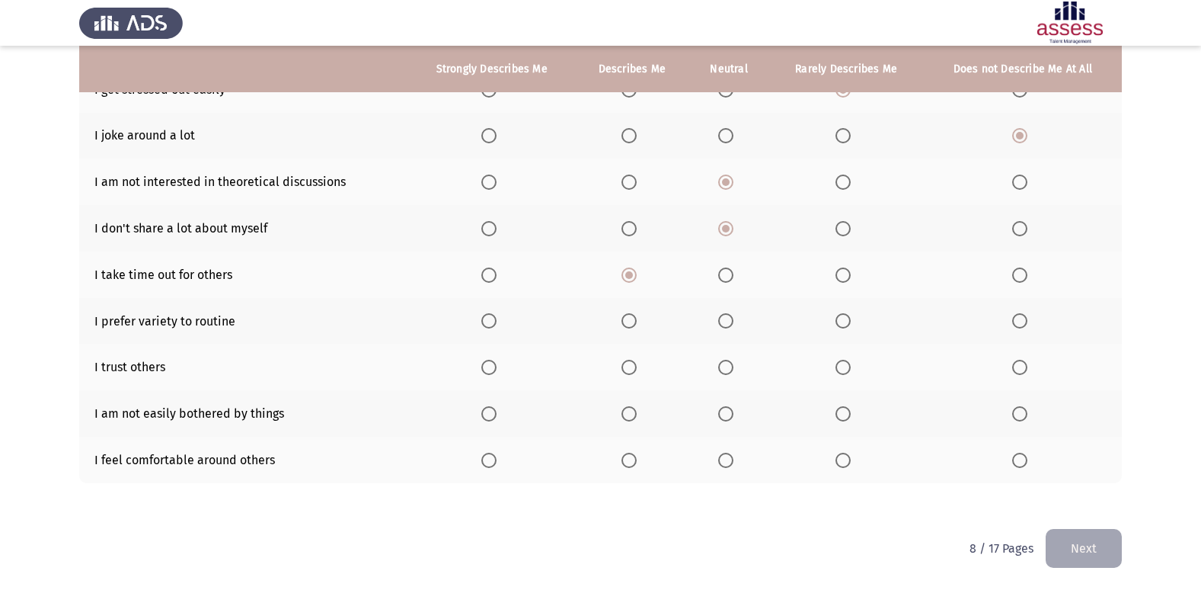
click at [632, 328] on span "Select an option" at bounding box center [629, 320] width 15 height 15
click at [632, 328] on input "Select an option" at bounding box center [629, 320] width 15 height 15
click at [737, 366] on label "Select an option" at bounding box center [728, 367] width 21 height 15
click at [734, 366] on input "Select an option" at bounding box center [725, 367] width 15 height 15
click at [626, 408] on span "Select an option" at bounding box center [629, 413] width 15 height 15
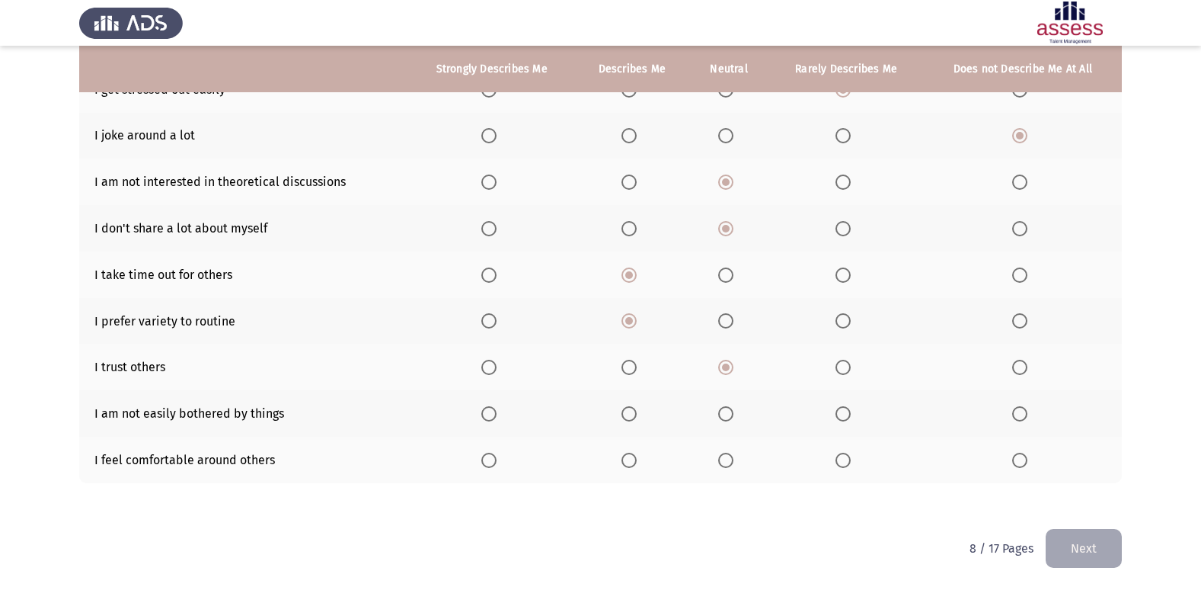
click at [626, 408] on input "Select an option" at bounding box center [629, 413] width 15 height 15
click at [628, 454] on span "Select an option" at bounding box center [629, 460] width 15 height 15
click at [628, 454] on input "Select an option" at bounding box center [629, 460] width 15 height 15
click at [1109, 554] on button "Next" at bounding box center [1084, 548] width 76 height 39
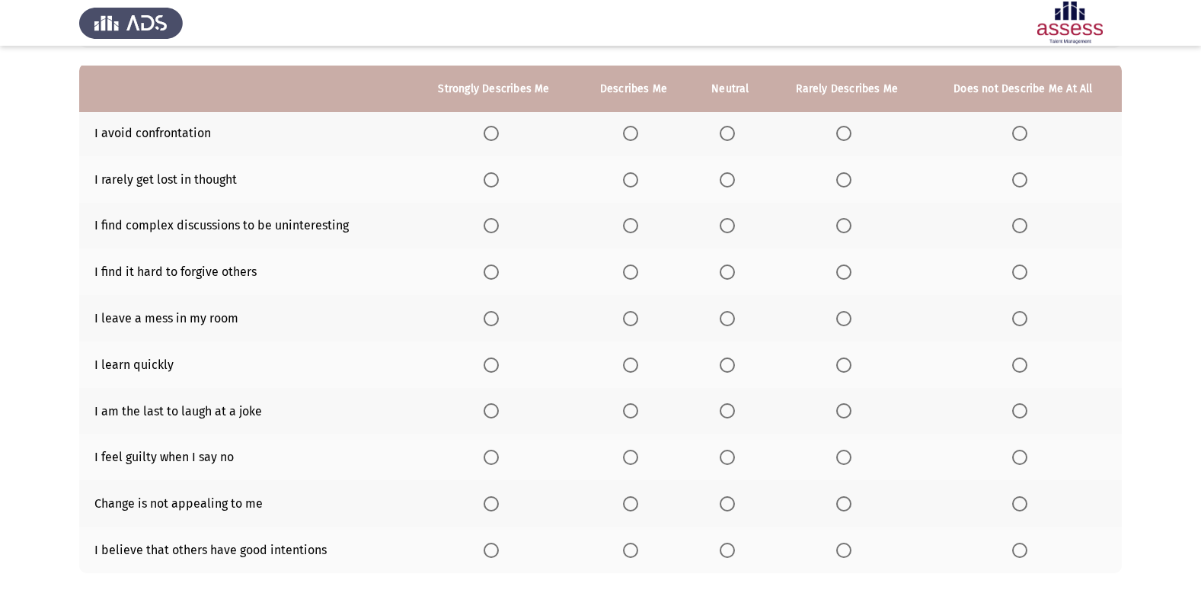
scroll to position [152, 0]
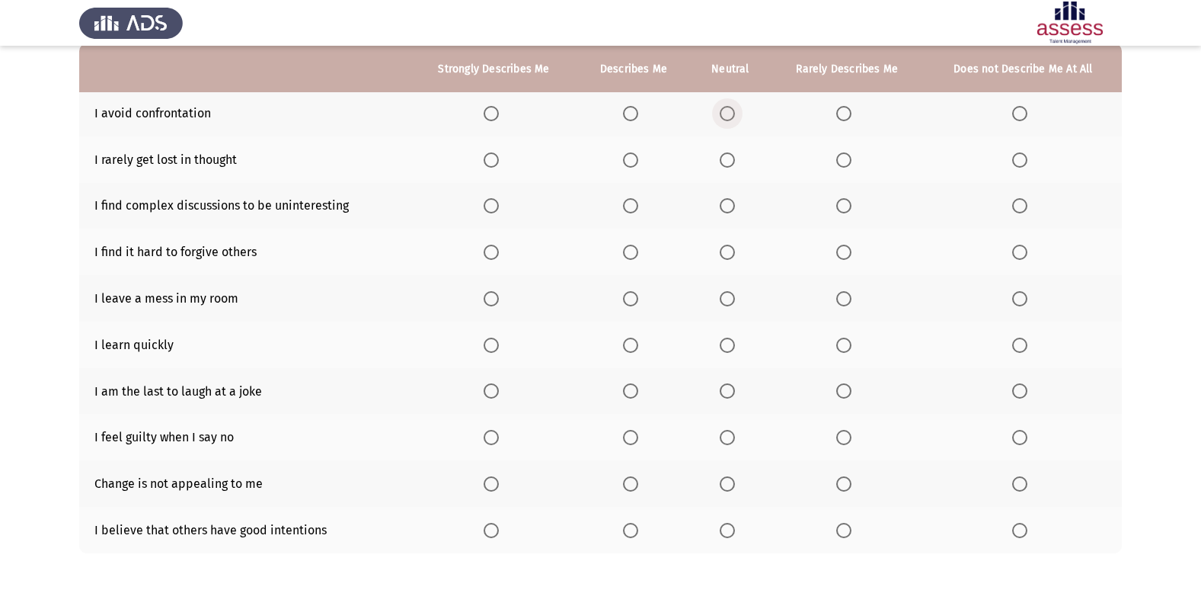
click at [724, 117] on span "Select an option" at bounding box center [727, 113] width 15 height 15
click at [724, 117] on input "Select an option" at bounding box center [727, 113] width 15 height 15
click at [632, 157] on span "Select an option" at bounding box center [630, 159] width 15 height 15
click at [632, 157] on input "Select an option" at bounding box center [630, 159] width 15 height 15
click at [725, 206] on span "Select an option" at bounding box center [727, 205] width 15 height 15
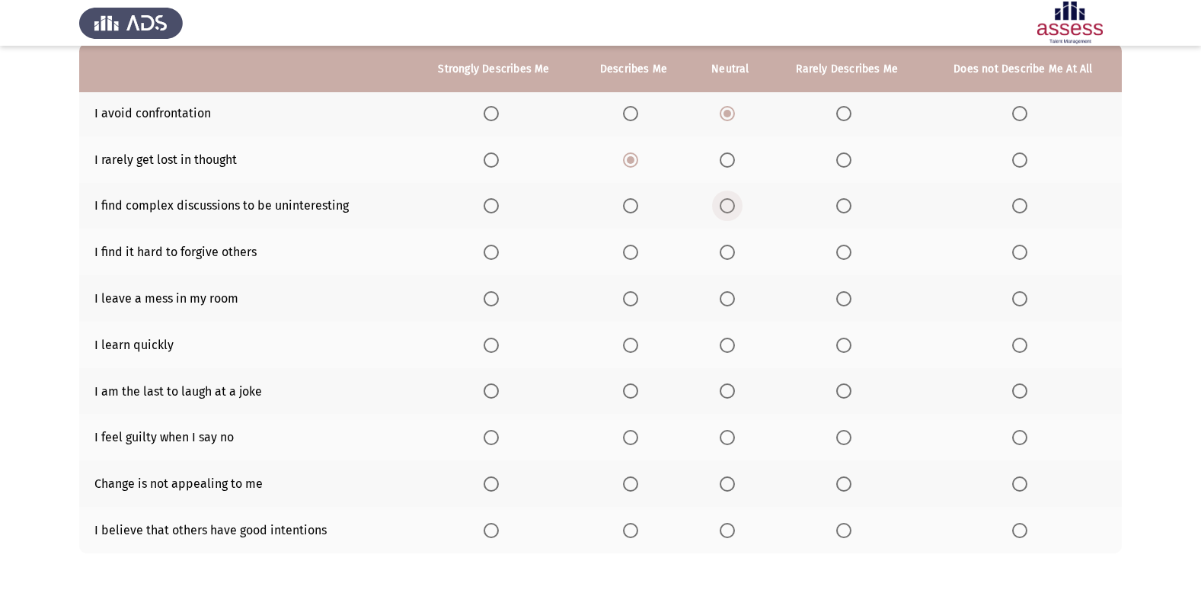
click at [725, 206] on input "Select an option" at bounding box center [727, 205] width 15 height 15
click at [847, 305] on span "Select an option" at bounding box center [844, 298] width 15 height 15
click at [847, 305] on input "Select an option" at bounding box center [844, 298] width 15 height 15
click at [840, 248] on span "Select an option" at bounding box center [844, 252] width 15 height 15
click at [840, 248] on input "Select an option" at bounding box center [844, 252] width 15 height 15
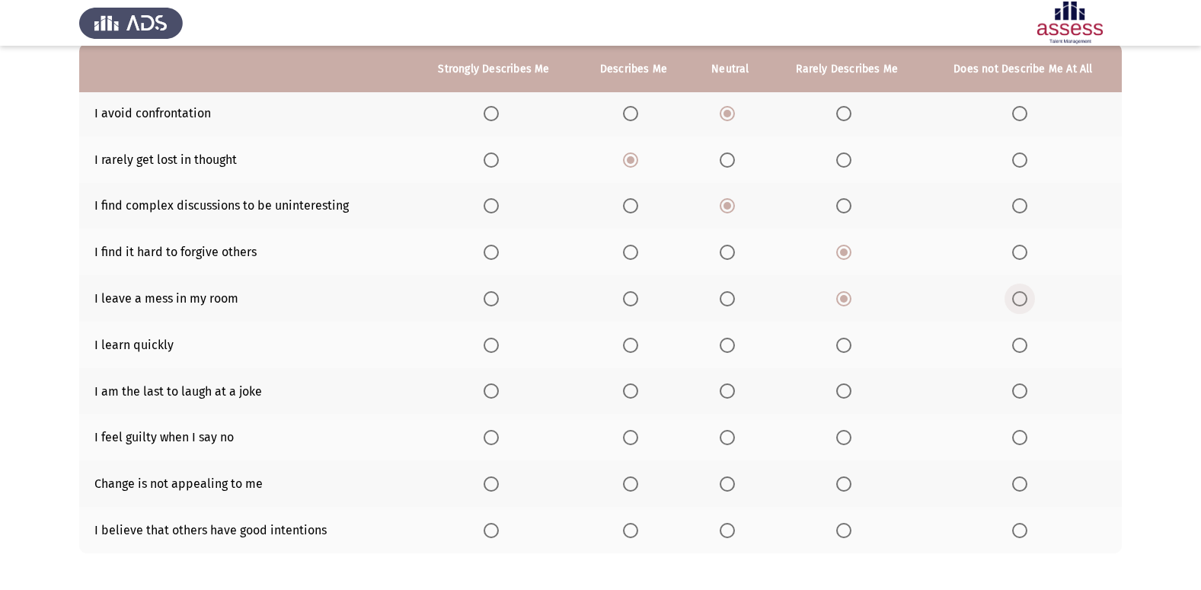
click at [1022, 300] on span "Select an option" at bounding box center [1020, 298] width 15 height 15
click at [1022, 300] on input "Select an option" at bounding box center [1020, 298] width 15 height 15
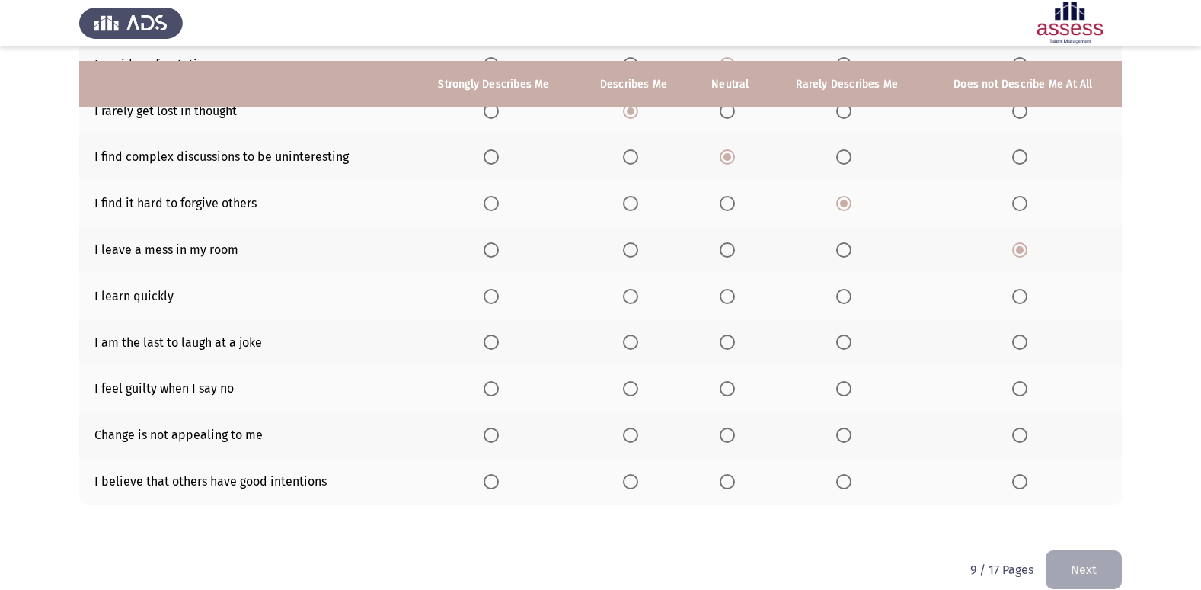
scroll to position [222, 0]
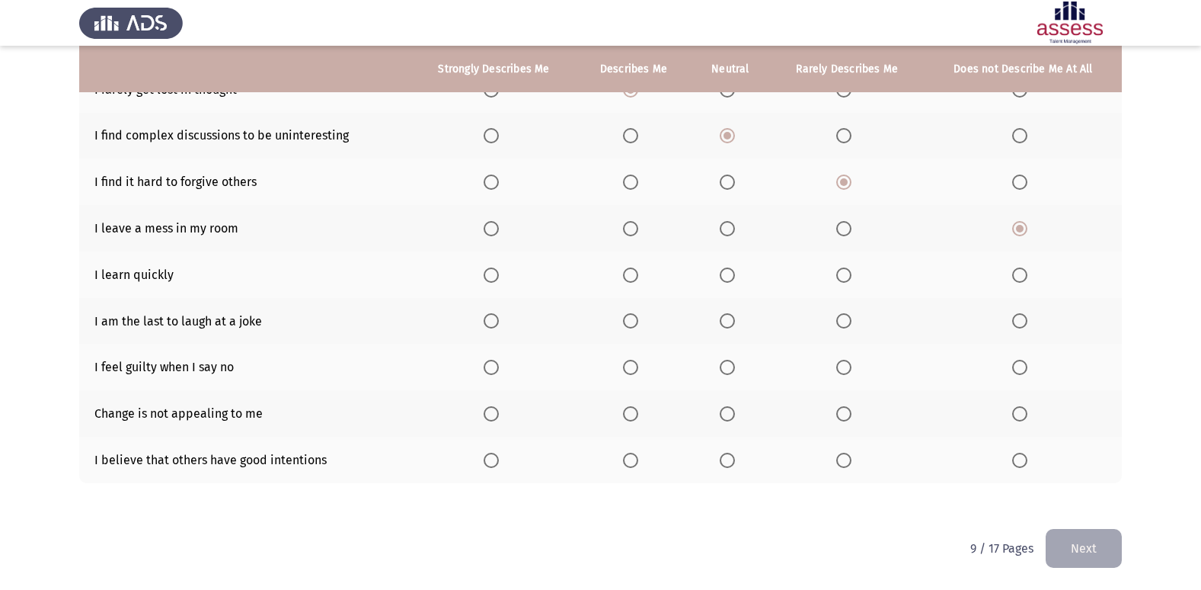
click at [630, 277] on span "Select an option" at bounding box center [630, 274] width 15 height 15
click at [630, 277] on input "Select an option" at bounding box center [630, 274] width 15 height 15
click at [1028, 320] on span "Select an option" at bounding box center [1020, 320] width 15 height 15
click at [1028, 320] on input "Select an option" at bounding box center [1020, 320] width 15 height 15
click at [844, 370] on span "Select an option" at bounding box center [844, 367] width 15 height 15
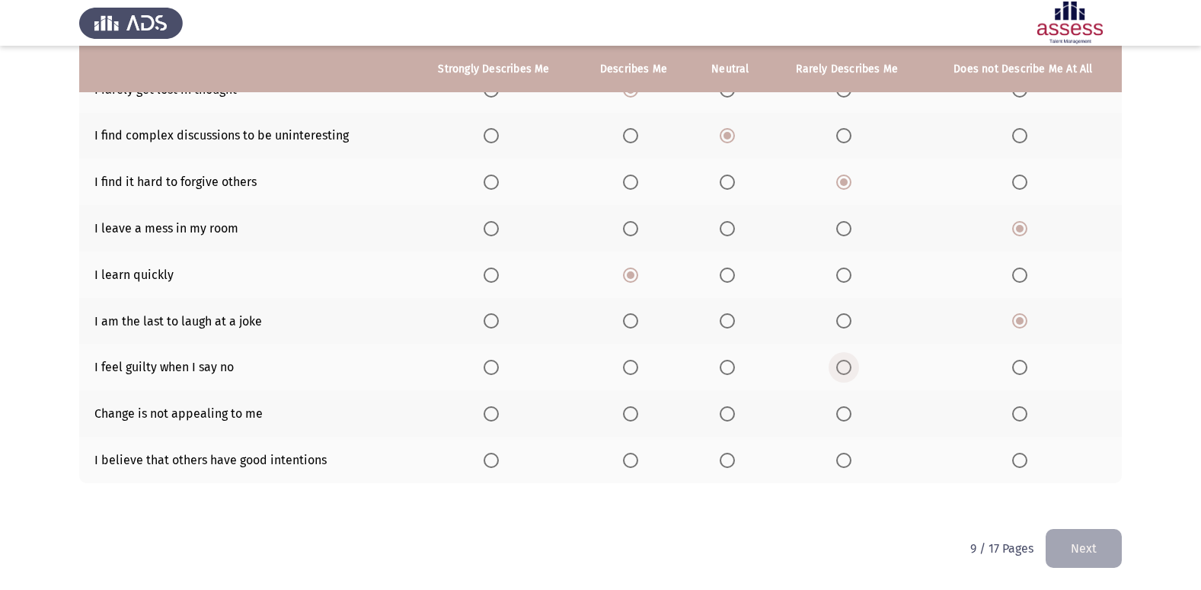
click at [844, 370] on input "Select an option" at bounding box center [844, 367] width 15 height 15
click at [722, 412] on span "Select an option" at bounding box center [727, 413] width 15 height 15
click at [722, 412] on input "Select an option" at bounding box center [727, 413] width 15 height 15
click at [727, 460] on span "Select an option" at bounding box center [727, 460] width 15 height 15
click at [727, 460] on input "Select an option" at bounding box center [727, 460] width 15 height 15
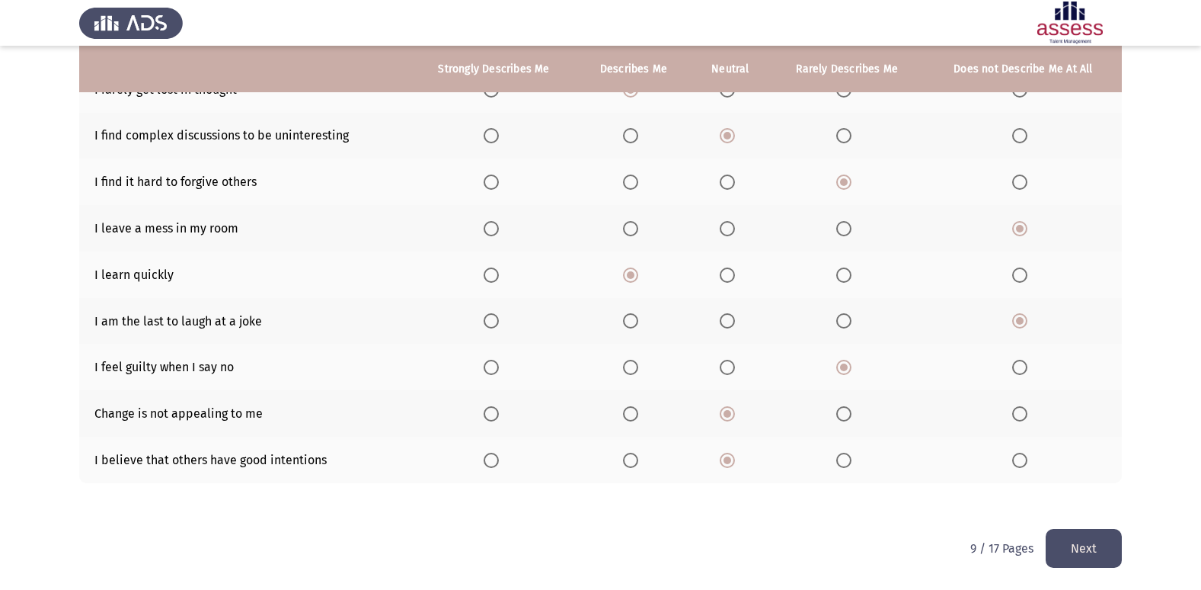
click at [1063, 538] on button "Next" at bounding box center [1084, 548] width 76 height 39
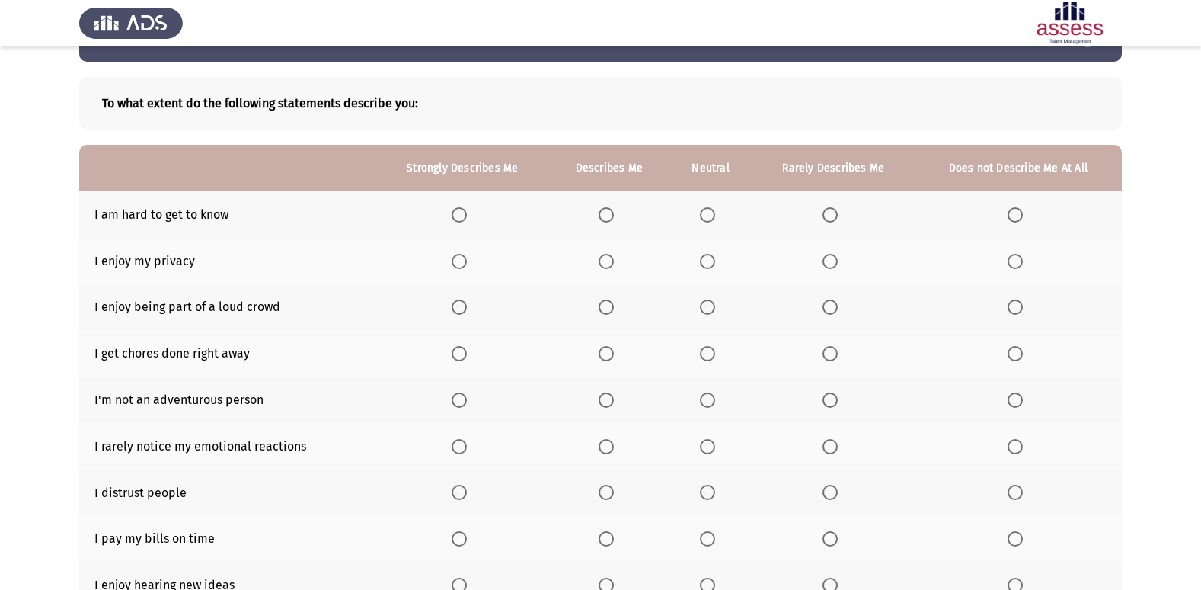
scroll to position [76, 0]
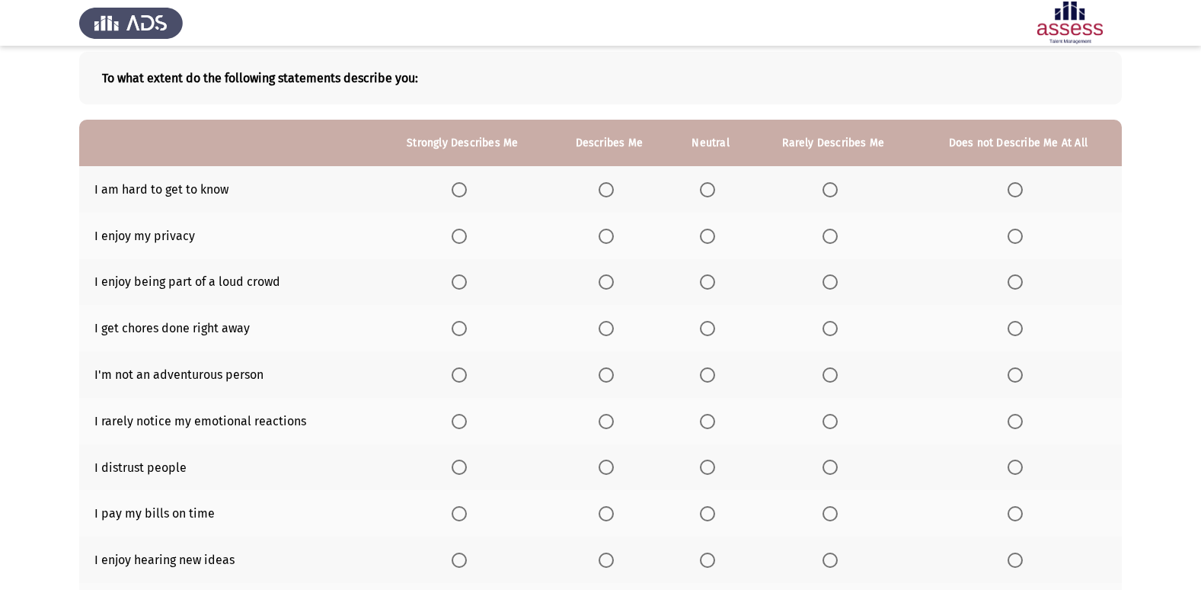
click at [607, 185] on span "Select an option" at bounding box center [606, 189] width 15 height 15
click at [607, 185] on input "Select an option" at bounding box center [606, 189] width 15 height 15
click at [602, 238] on span "Select an option" at bounding box center [606, 236] width 15 height 15
click at [602, 238] on input "Select an option" at bounding box center [606, 236] width 15 height 15
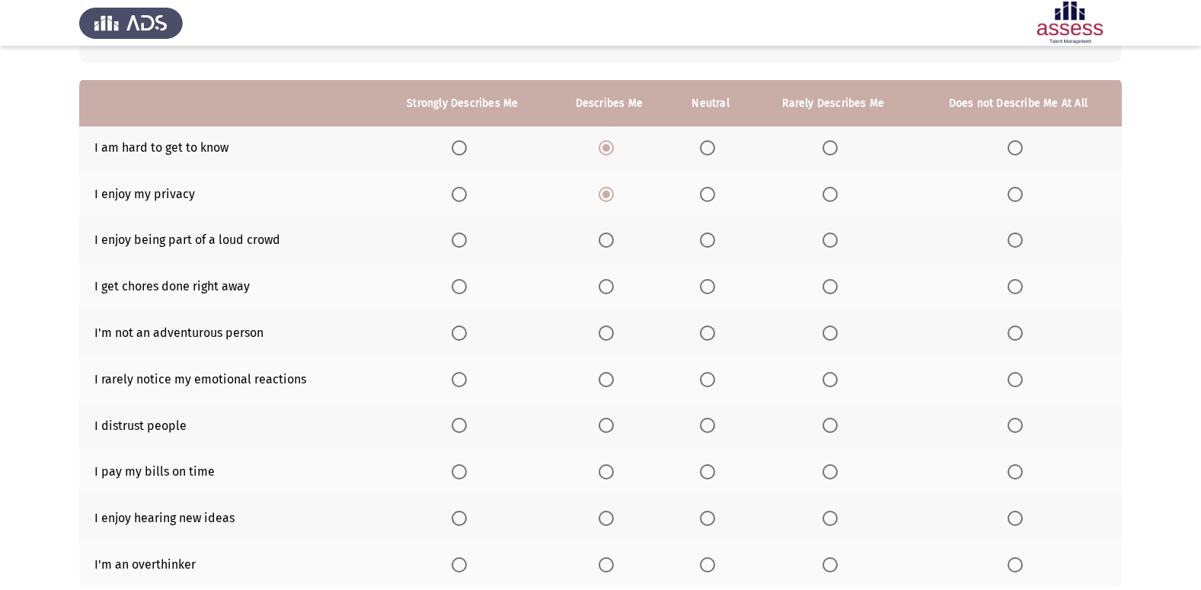
scroll to position [152, 0]
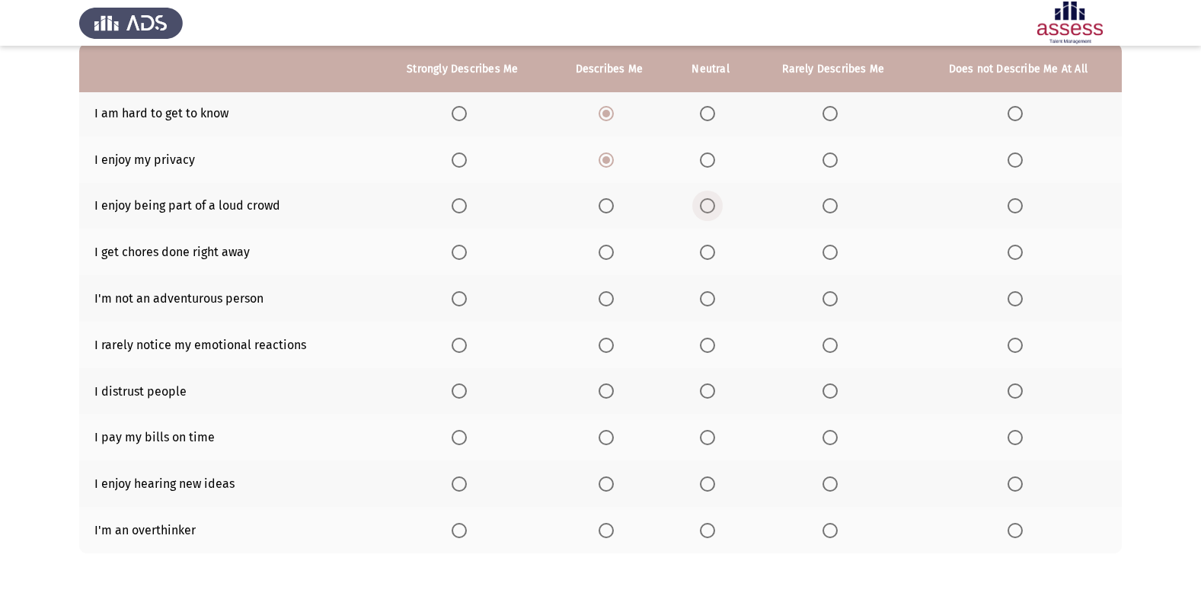
click at [707, 202] on span "Select an option" at bounding box center [707, 205] width 15 height 15
click at [707, 202] on input "Select an option" at bounding box center [707, 205] width 15 height 15
click at [827, 204] on span "Select an option" at bounding box center [830, 205] width 15 height 15
click at [827, 204] on input "Select an option" at bounding box center [830, 205] width 15 height 15
click at [613, 251] on span "Select an option" at bounding box center [606, 252] width 15 height 15
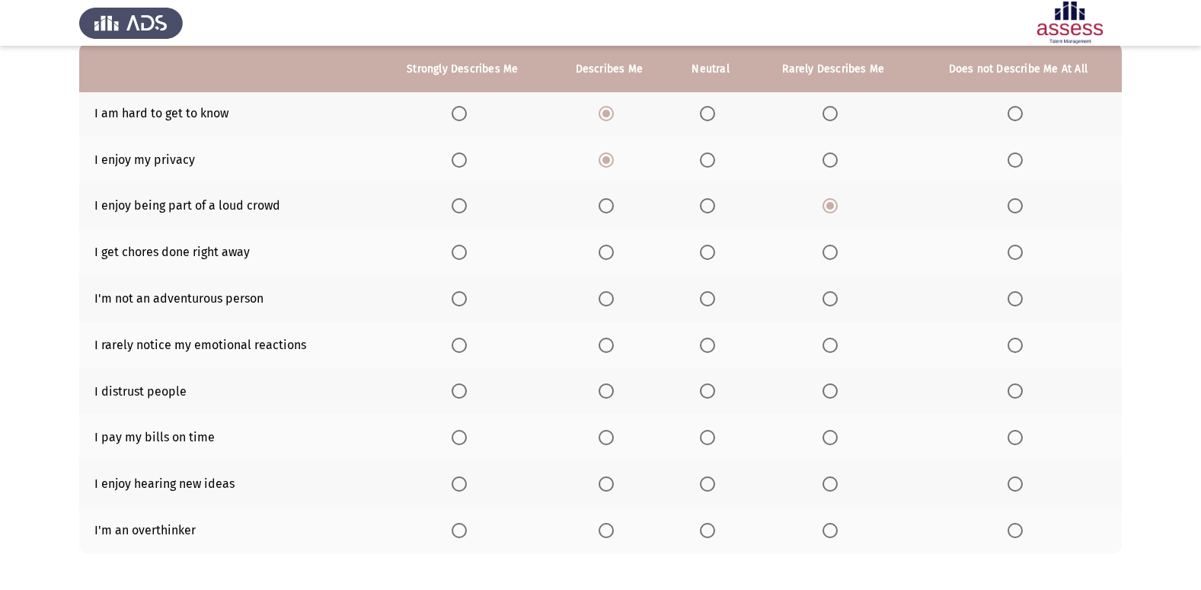
click at [613, 251] on input "Select an option" at bounding box center [606, 252] width 15 height 15
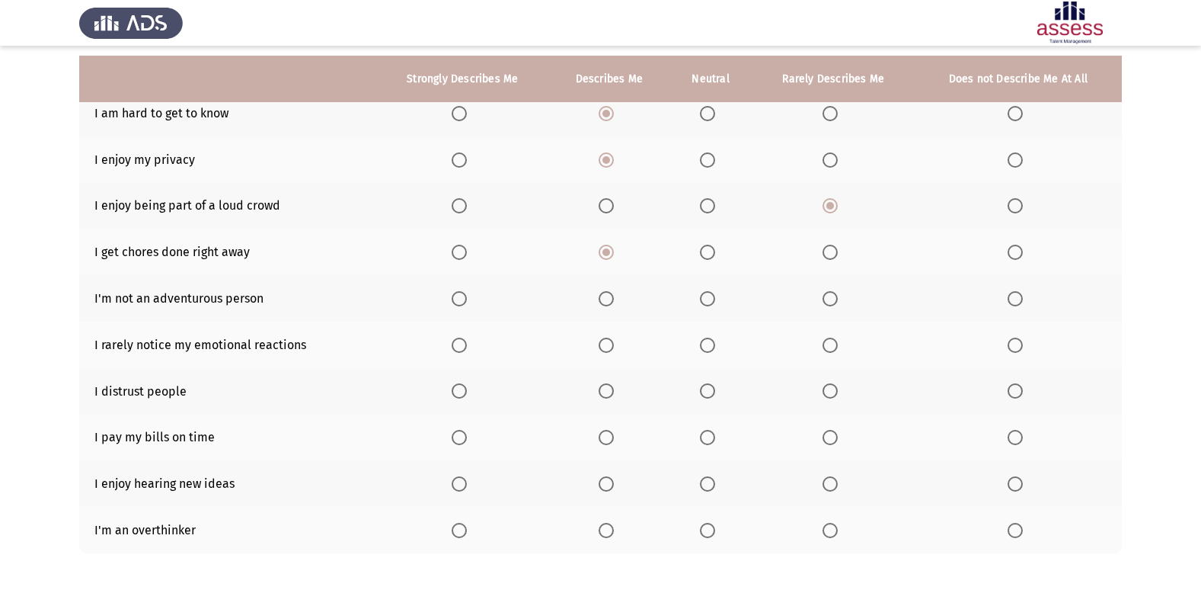
scroll to position [222, 0]
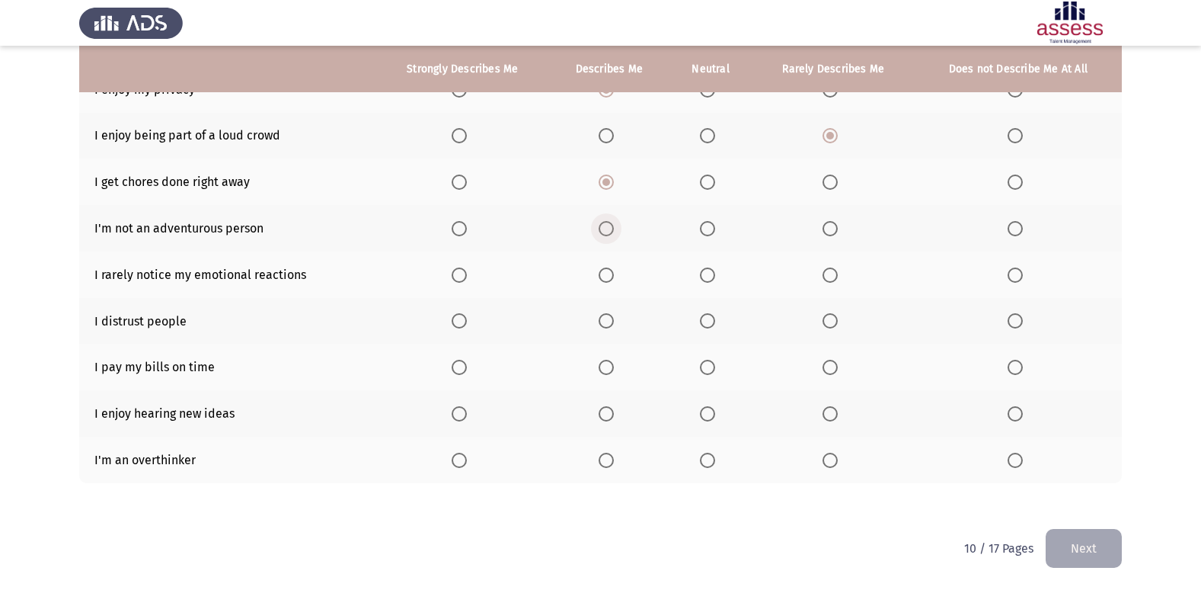
click at [606, 232] on span "Select an option" at bounding box center [606, 228] width 15 height 15
click at [606, 232] on input "Select an option" at bounding box center [606, 228] width 15 height 15
click at [612, 271] on span "Select an option" at bounding box center [606, 274] width 15 height 15
click at [612, 271] on input "Select an option" at bounding box center [606, 274] width 15 height 15
click at [713, 317] on span "Select an option" at bounding box center [707, 320] width 15 height 15
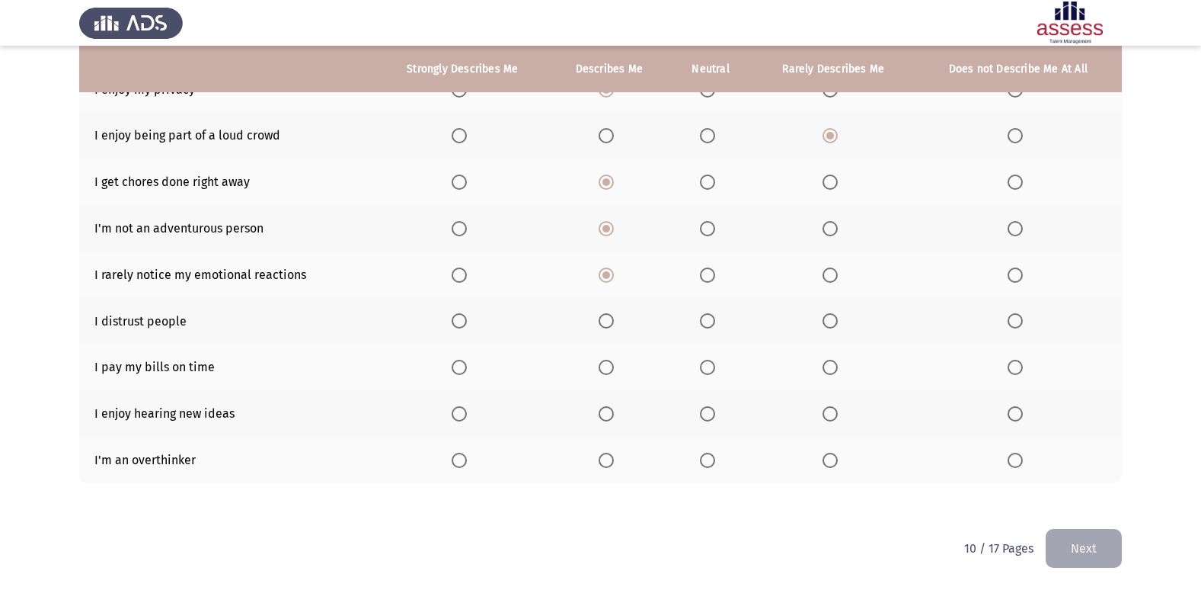
click at [713, 317] on input "Select an option" at bounding box center [707, 320] width 15 height 15
click at [830, 321] on span "Select an option" at bounding box center [830, 321] width 0 height 0
click at [831, 321] on input "Select an option" at bounding box center [830, 320] width 15 height 15
click at [464, 371] on span "Select an option" at bounding box center [459, 367] width 15 height 15
click at [464, 371] on input "Select an option" at bounding box center [459, 367] width 15 height 15
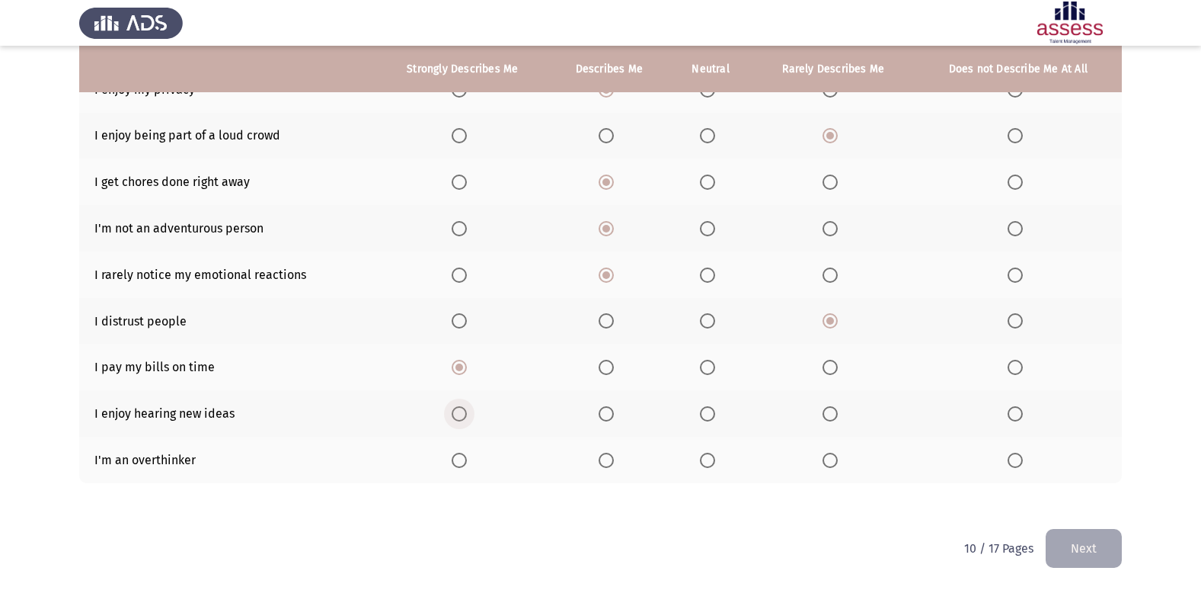
click at [458, 416] on span "Select an option" at bounding box center [459, 413] width 15 height 15
click at [458, 416] on input "Select an option" at bounding box center [459, 413] width 15 height 15
click at [463, 455] on span "Select an option" at bounding box center [459, 460] width 15 height 15
click at [463, 455] on input "Select an option" at bounding box center [459, 460] width 15 height 15
click at [1103, 552] on button "Next" at bounding box center [1084, 548] width 76 height 39
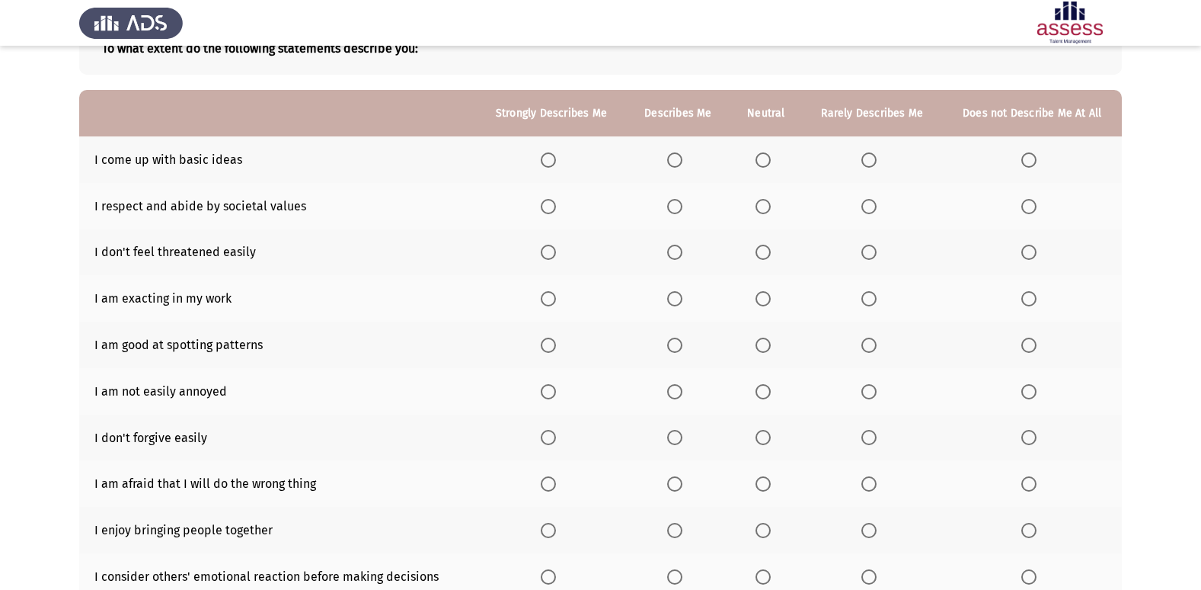
scroll to position [152, 0]
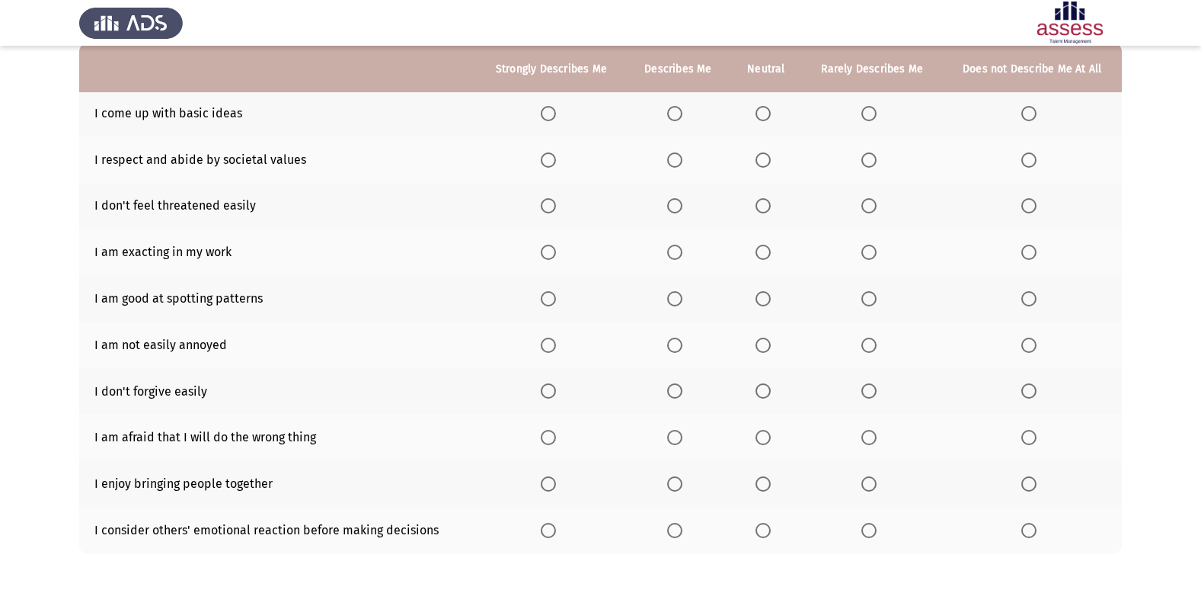
click at [867, 107] on span "Select an option" at bounding box center [869, 113] width 15 height 15
click at [867, 107] on input "Select an option" at bounding box center [869, 113] width 15 height 15
click at [554, 159] on span "Select an option" at bounding box center [548, 159] width 15 height 15
click at [554, 159] on input "Select an option" at bounding box center [548, 159] width 15 height 15
click at [682, 205] on span "Select an option" at bounding box center [674, 205] width 15 height 15
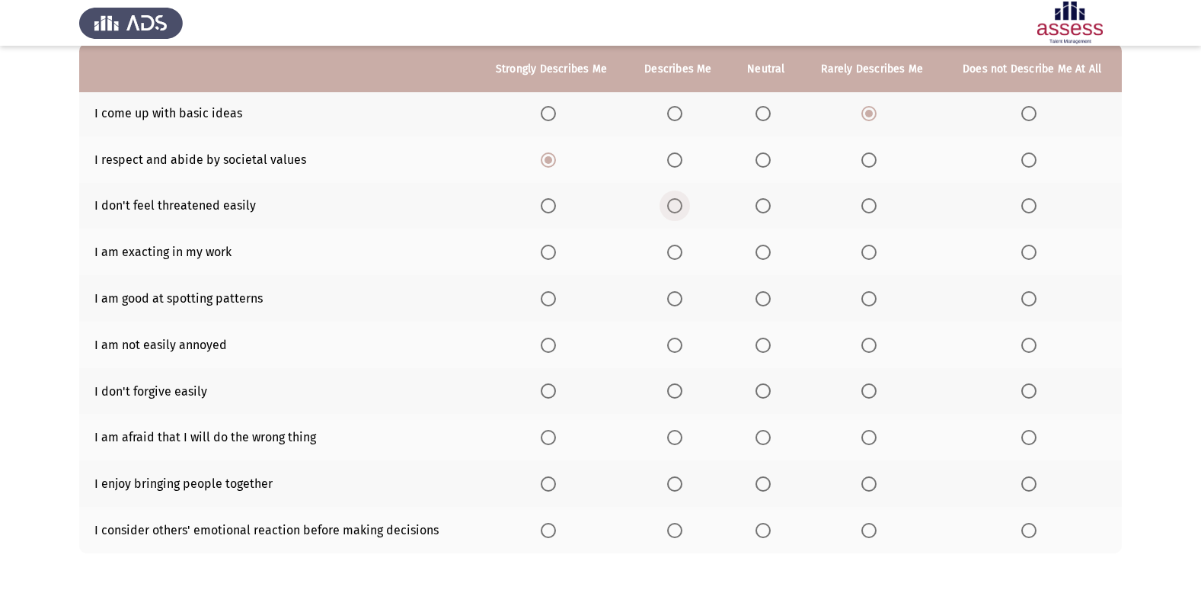
click at [682, 205] on input "Select an option" at bounding box center [674, 205] width 15 height 15
click at [672, 255] on span "Select an option" at bounding box center [674, 252] width 15 height 15
click at [672, 255] on input "Select an option" at bounding box center [674, 252] width 15 height 15
click at [673, 302] on span "Select an option" at bounding box center [674, 298] width 15 height 15
click at [673, 302] on input "Select an option" at bounding box center [674, 298] width 15 height 15
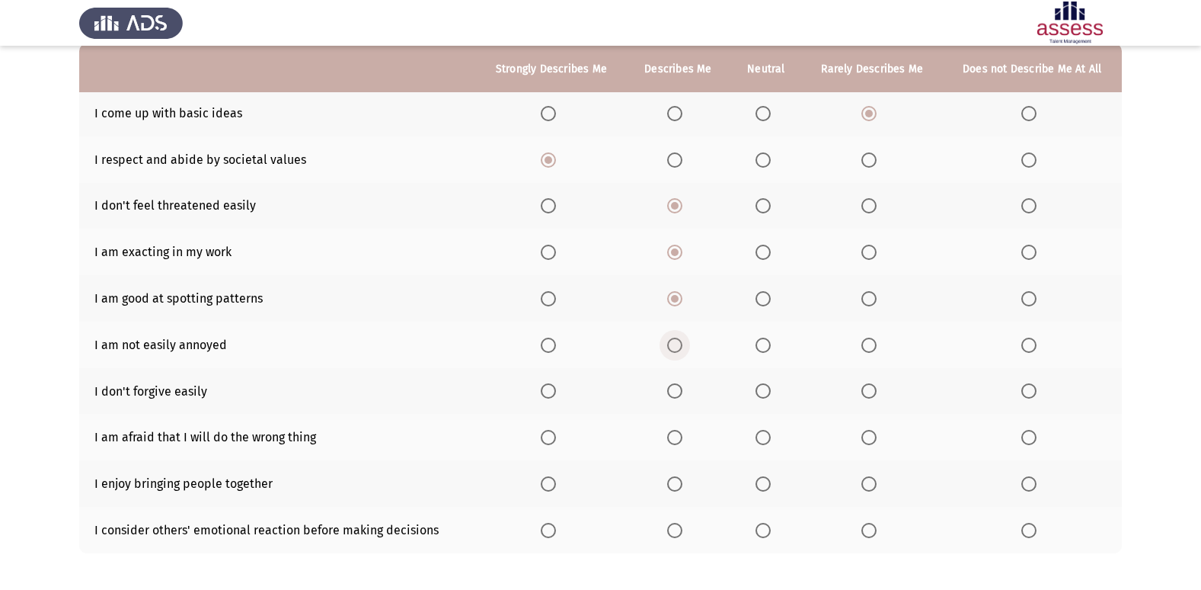
click at [673, 339] on span "Select an option" at bounding box center [674, 345] width 15 height 15
click at [673, 339] on input "Select an option" at bounding box center [674, 345] width 15 height 15
click at [868, 344] on span "Select an option" at bounding box center [869, 345] width 15 height 15
click at [868, 344] on input "Select an option" at bounding box center [869, 345] width 15 height 15
click at [877, 389] on span "Select an option" at bounding box center [869, 390] width 15 height 15
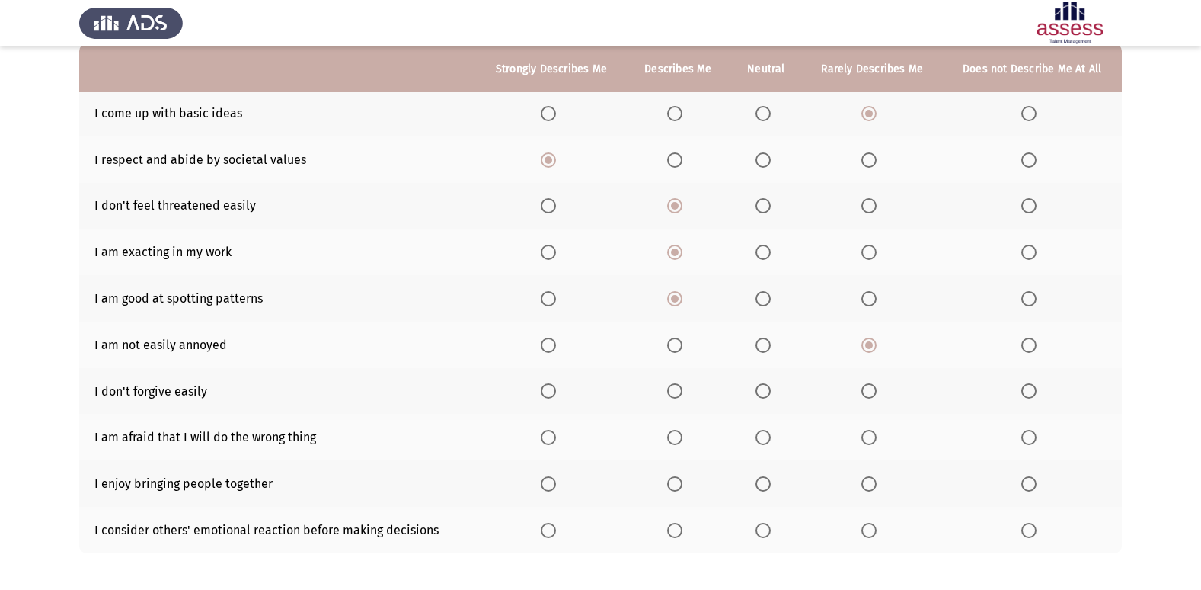
click at [877, 389] on input "Select an option" at bounding box center [869, 390] width 15 height 15
click at [766, 437] on span "Select an option" at bounding box center [763, 437] width 15 height 15
click at [766, 437] on input "Select an option" at bounding box center [763, 437] width 15 height 15
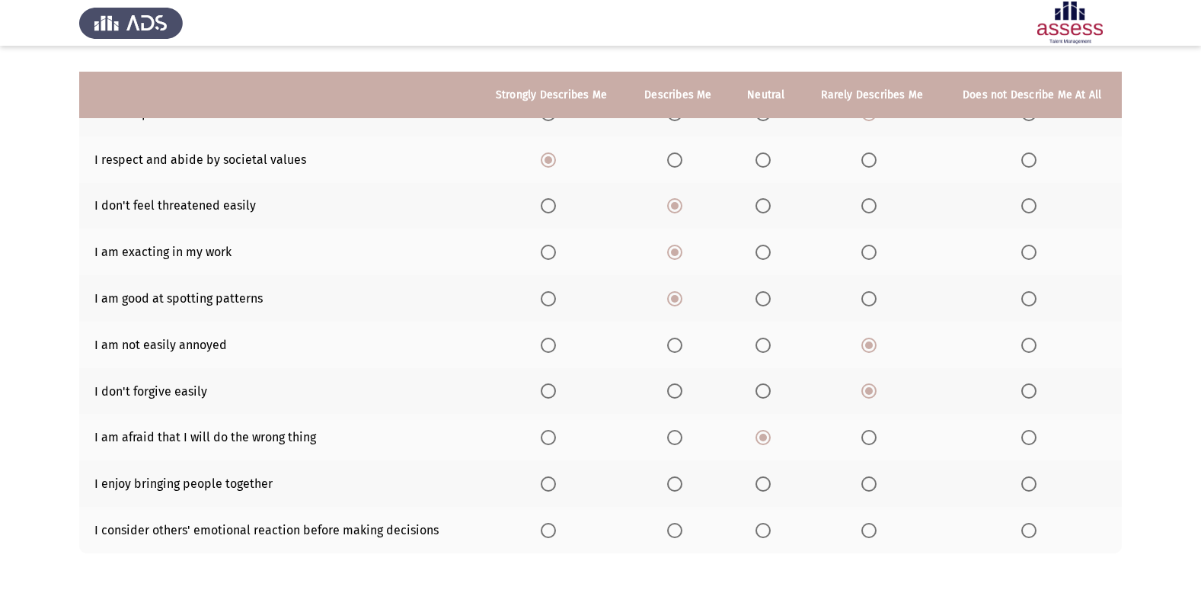
scroll to position [222, 0]
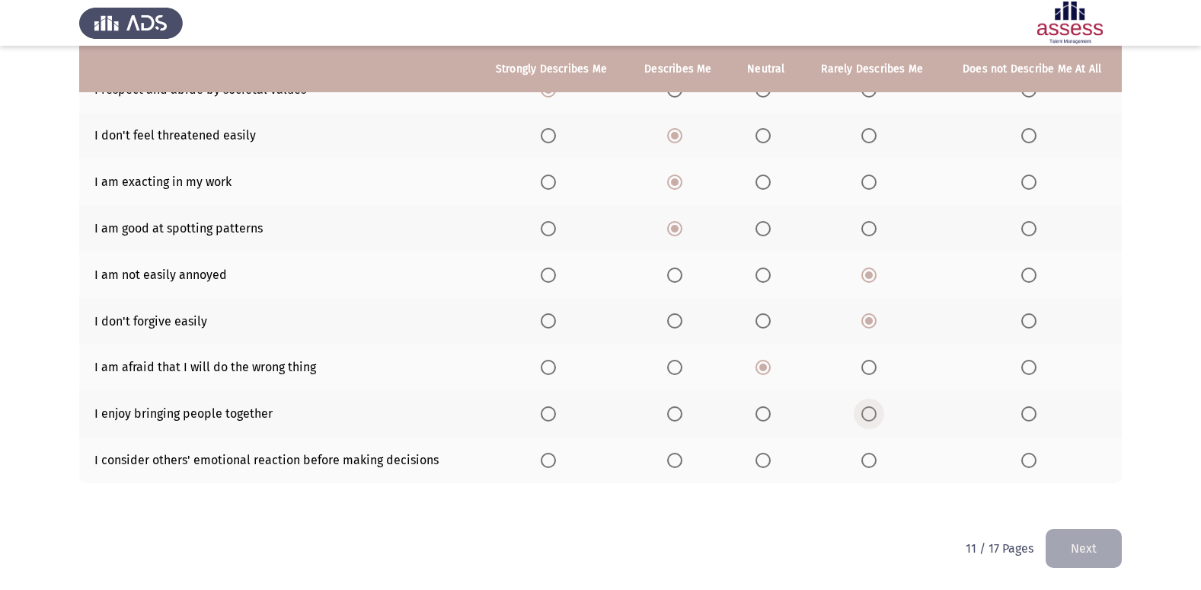
click at [875, 411] on span "Select an option" at bounding box center [869, 413] width 15 height 15
click at [875, 411] on input "Select an option" at bounding box center [869, 413] width 15 height 15
click at [1029, 456] on span "Select an option" at bounding box center [1029, 460] width 15 height 15
click at [1029, 456] on input "Select an option" at bounding box center [1029, 460] width 15 height 15
click at [1089, 548] on button "Next" at bounding box center [1084, 548] width 76 height 39
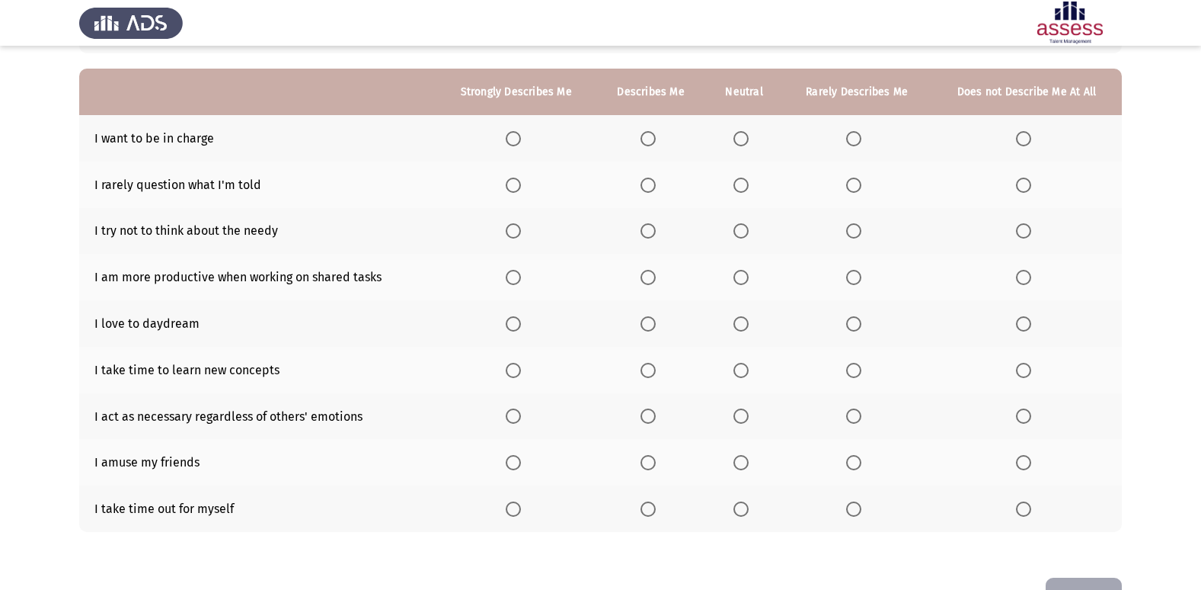
scroll to position [100, 0]
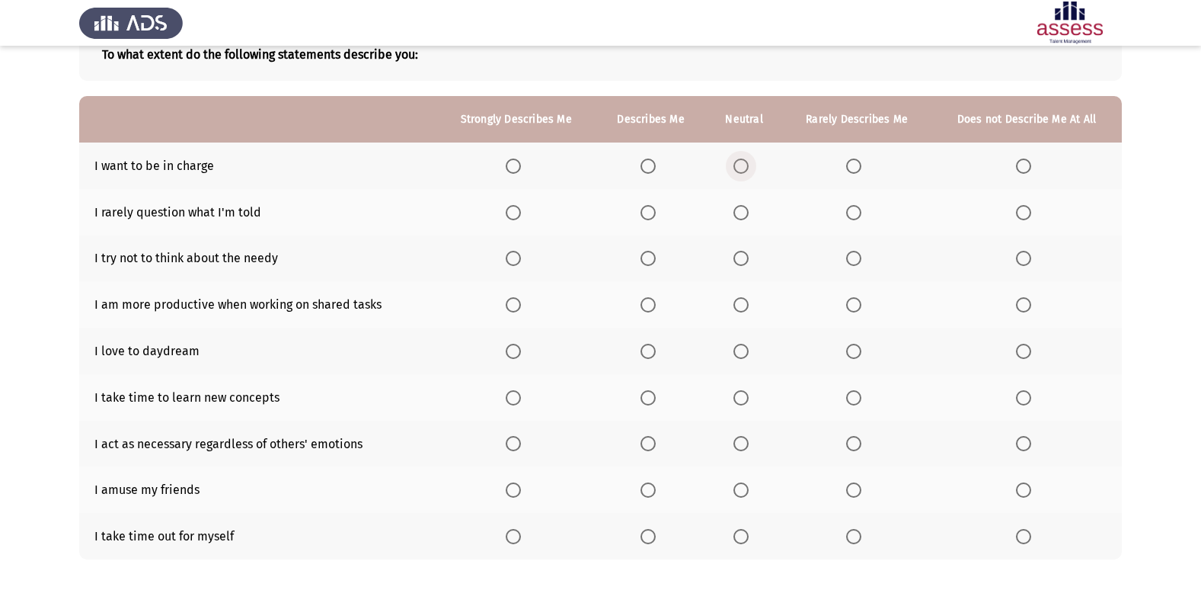
click at [738, 168] on span "Select an option" at bounding box center [741, 165] width 15 height 15
click at [738, 168] on input "Select an option" at bounding box center [741, 165] width 15 height 15
click at [645, 208] on span "Select an option" at bounding box center [648, 212] width 15 height 15
click at [645, 208] on input "Select an option" at bounding box center [648, 212] width 15 height 15
click at [744, 264] on span "Select an option" at bounding box center [741, 258] width 15 height 15
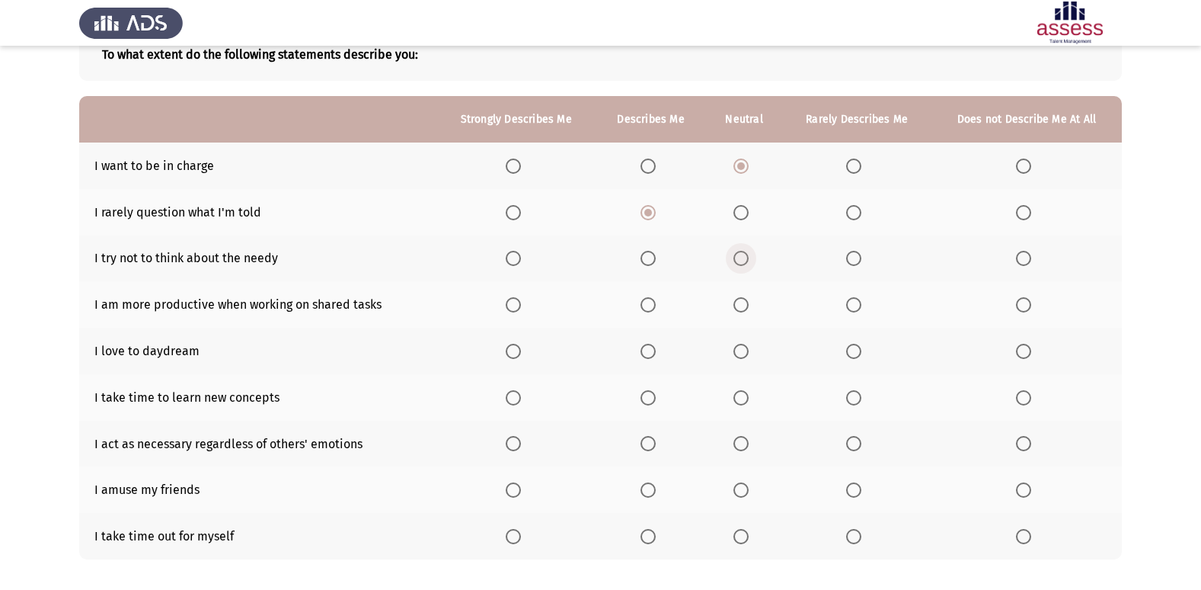
click at [744, 264] on input "Select an option" at bounding box center [741, 258] width 15 height 15
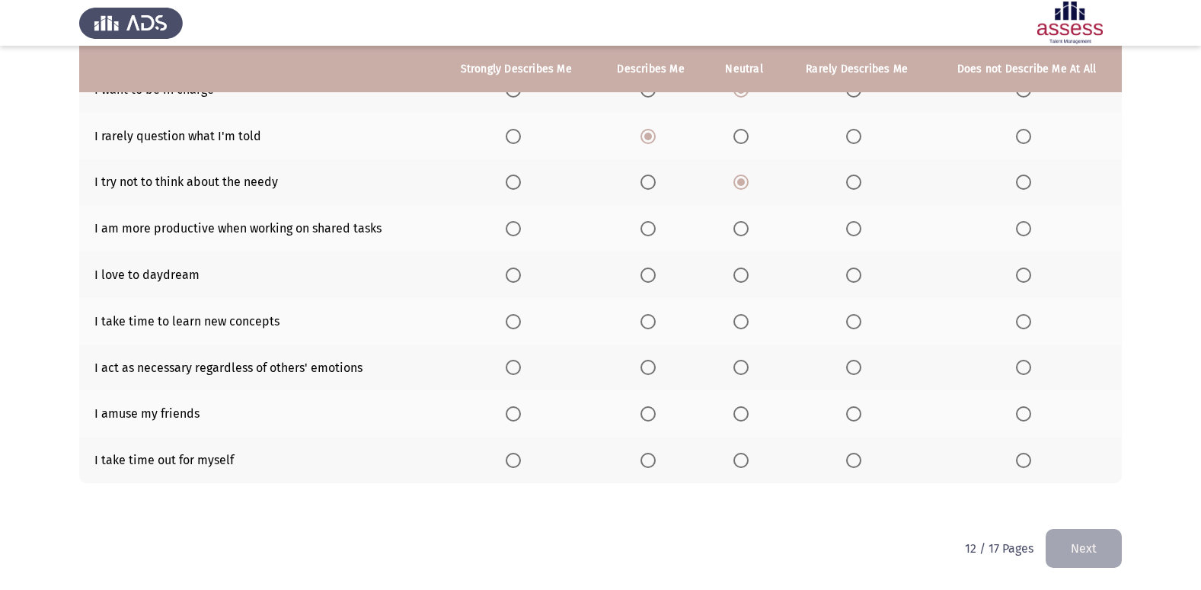
click at [514, 230] on span "Select an option" at bounding box center [513, 228] width 15 height 15
click at [514, 230] on input "Select an option" at bounding box center [513, 228] width 15 height 15
click at [739, 276] on span "Select an option" at bounding box center [741, 274] width 15 height 15
click at [739, 276] on input "Select an option" at bounding box center [741, 274] width 15 height 15
click at [514, 318] on span "Select an option" at bounding box center [513, 321] width 15 height 15
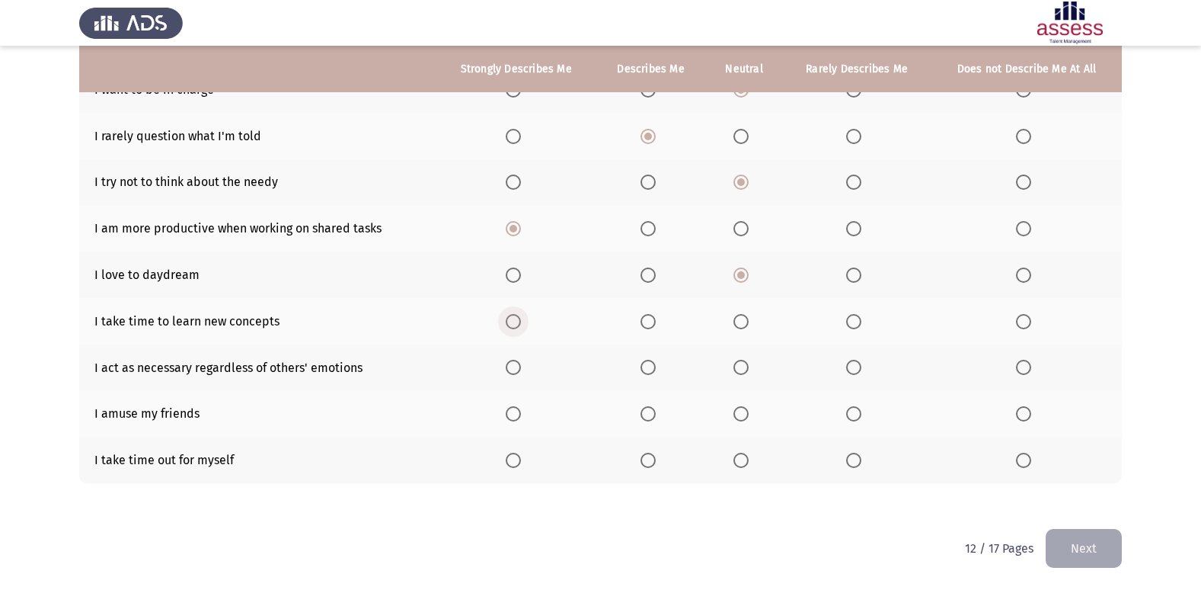
click at [514, 318] on input "Select an option" at bounding box center [513, 321] width 15 height 15
click at [744, 370] on span "Select an option" at bounding box center [741, 367] width 15 height 15
click at [744, 370] on input "Select an option" at bounding box center [741, 367] width 15 height 15
click at [849, 414] on span "Select an option" at bounding box center [853, 413] width 15 height 15
click at [849, 414] on input "Select an option" at bounding box center [853, 413] width 15 height 15
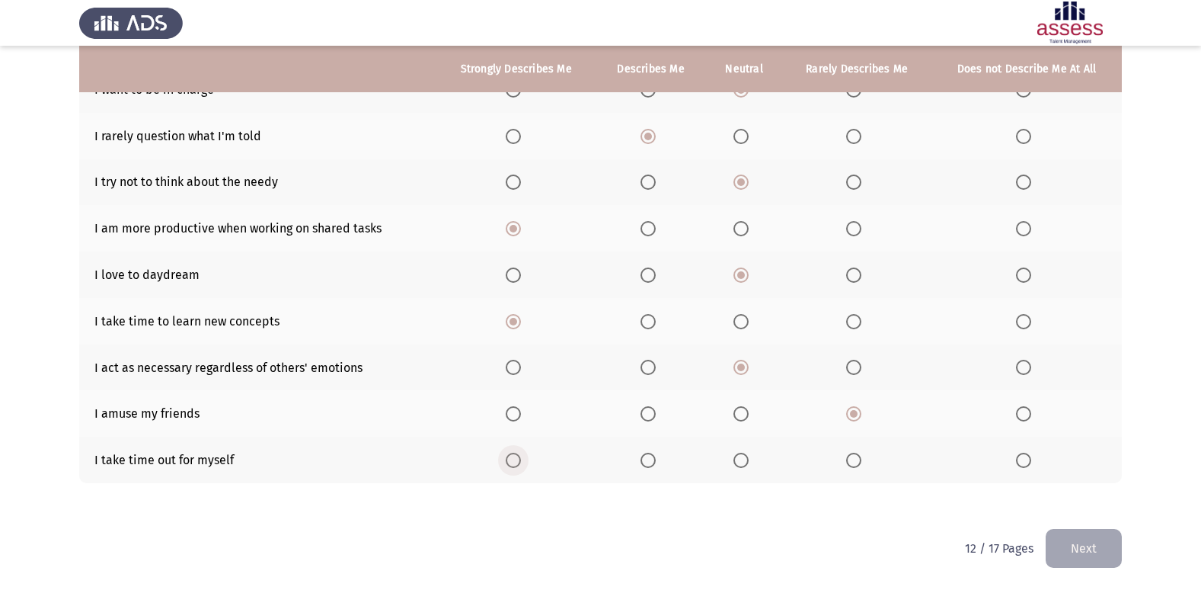
click at [517, 457] on span "Select an option" at bounding box center [513, 460] width 15 height 15
click at [517, 457] on input "Select an option" at bounding box center [513, 460] width 15 height 15
click at [1054, 551] on button "Next" at bounding box center [1084, 548] width 76 height 39
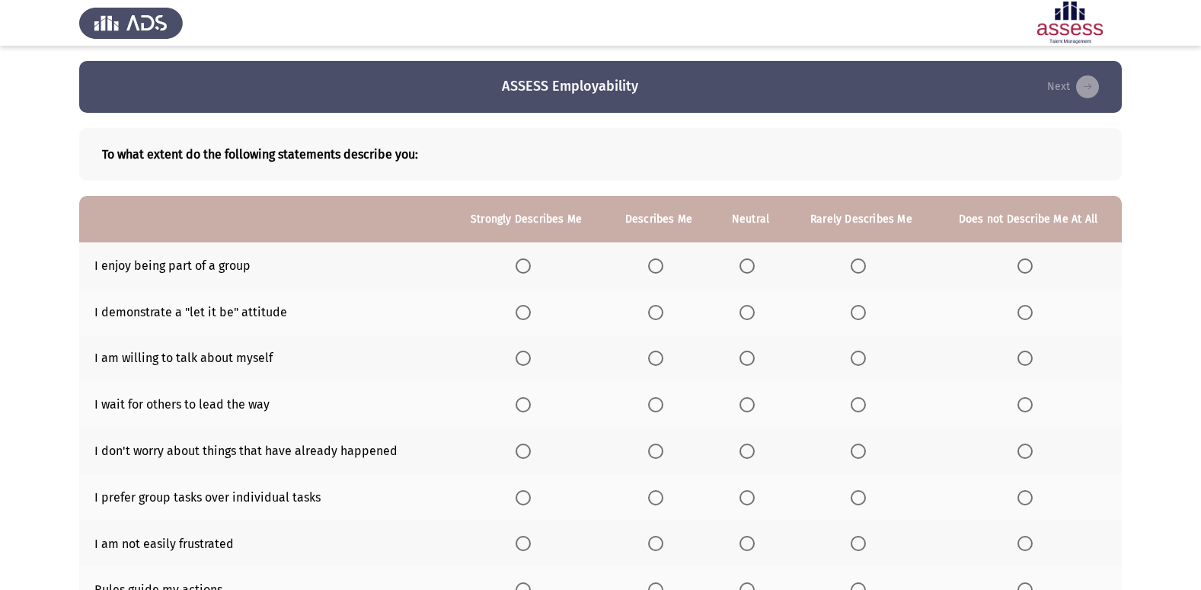
scroll to position [76, 0]
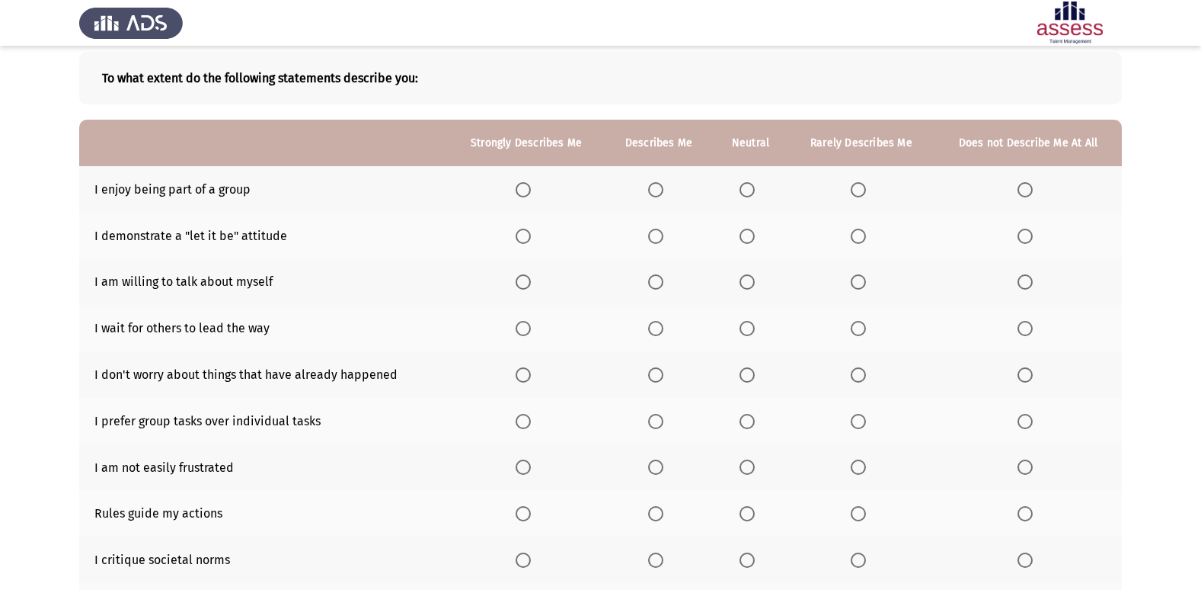
click at [520, 182] on span "Select an option" at bounding box center [523, 189] width 15 height 15
click at [520, 182] on input "Select an option" at bounding box center [523, 189] width 15 height 15
click at [664, 237] on span "Select an option" at bounding box center [655, 236] width 15 height 15
click at [664, 237] on input "Select an option" at bounding box center [655, 236] width 15 height 15
click at [530, 278] on span "Select an option" at bounding box center [523, 281] width 15 height 15
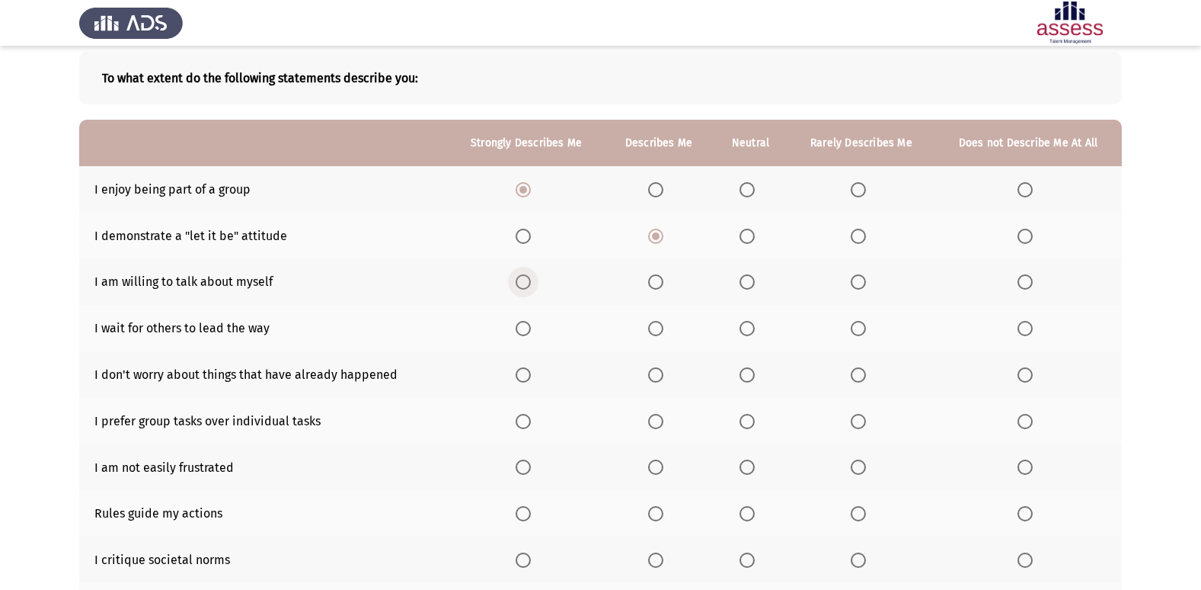
click at [530, 278] on input "Select an option" at bounding box center [523, 281] width 15 height 15
click at [866, 328] on span "Select an option" at bounding box center [858, 328] width 15 height 15
click at [866, 328] on input "Select an option" at bounding box center [858, 328] width 15 height 15
click at [662, 375] on span "Select an option" at bounding box center [655, 374] width 15 height 15
click at [662, 375] on input "Select an option" at bounding box center [655, 374] width 15 height 15
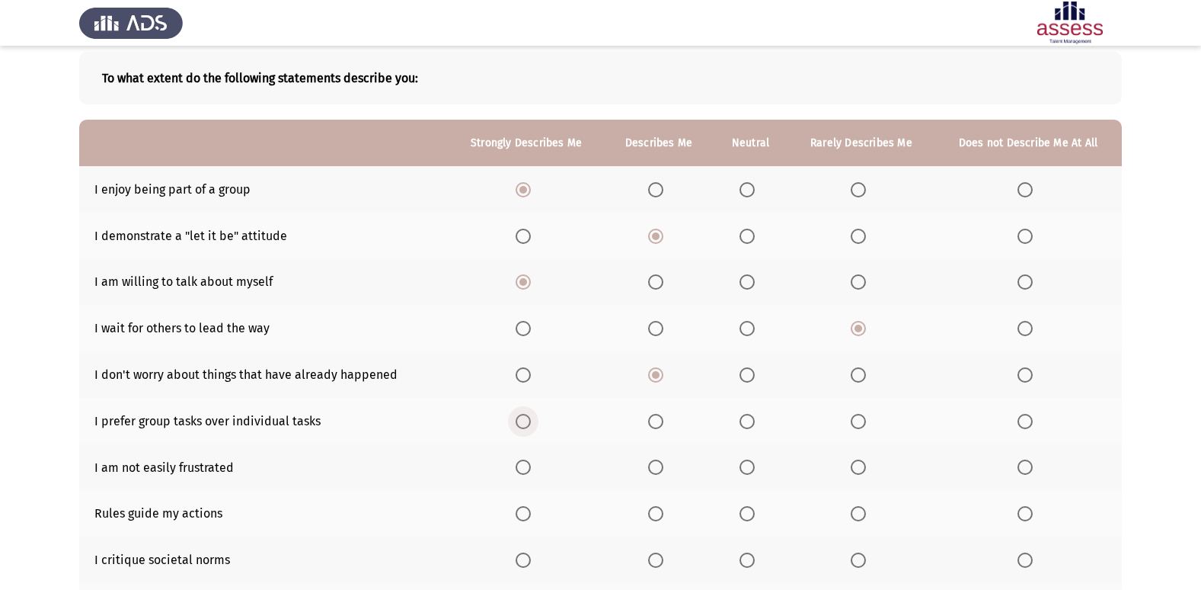
click at [533, 420] on label "Select an option" at bounding box center [526, 421] width 21 height 15
click at [531, 420] on input "Select an option" at bounding box center [523, 421] width 15 height 15
click at [522, 463] on span "Select an option" at bounding box center [523, 466] width 15 height 15
click at [522, 463] on input "Select an option" at bounding box center [523, 466] width 15 height 15
click at [523, 514] on span "Select an option" at bounding box center [523, 514] width 0 height 0
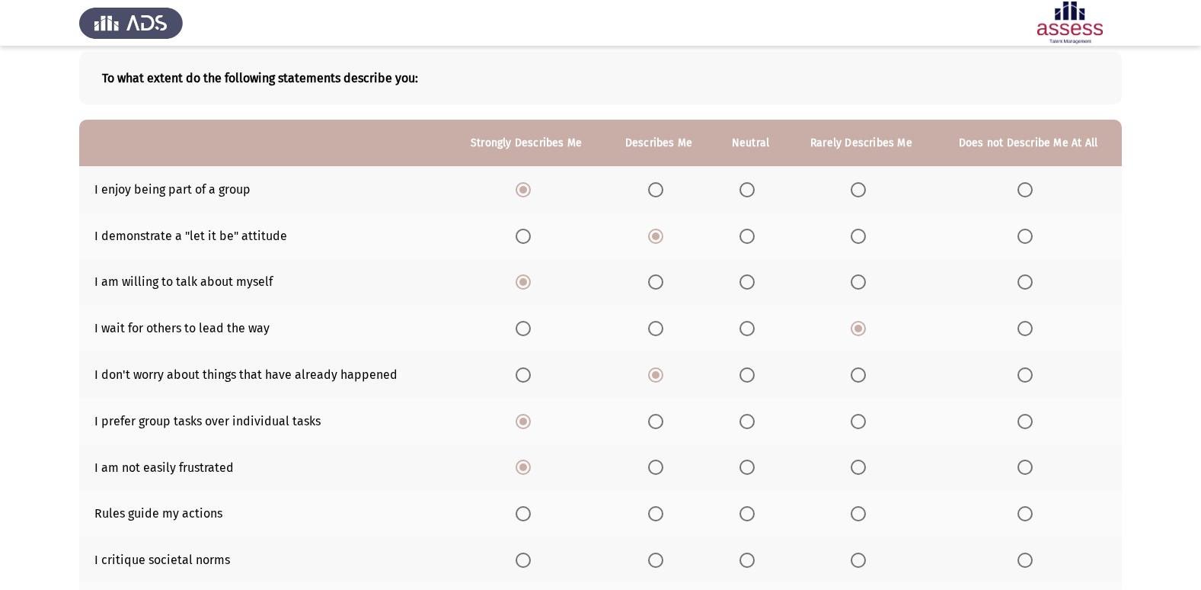
click at [525, 514] on input "Select an option" at bounding box center [523, 513] width 15 height 15
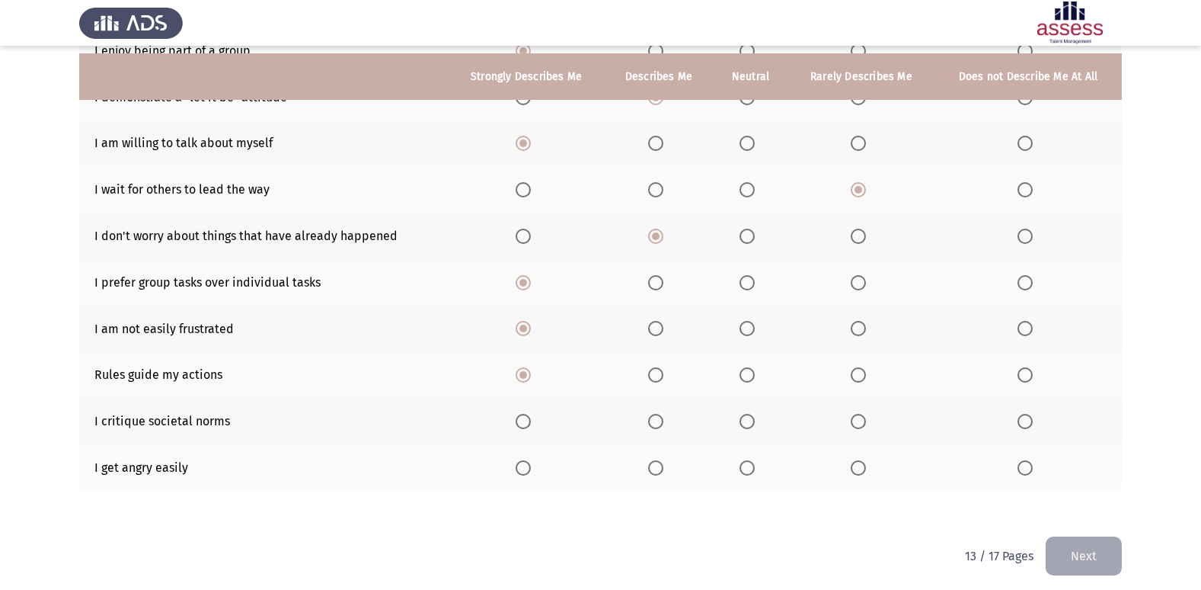
scroll to position [222, 0]
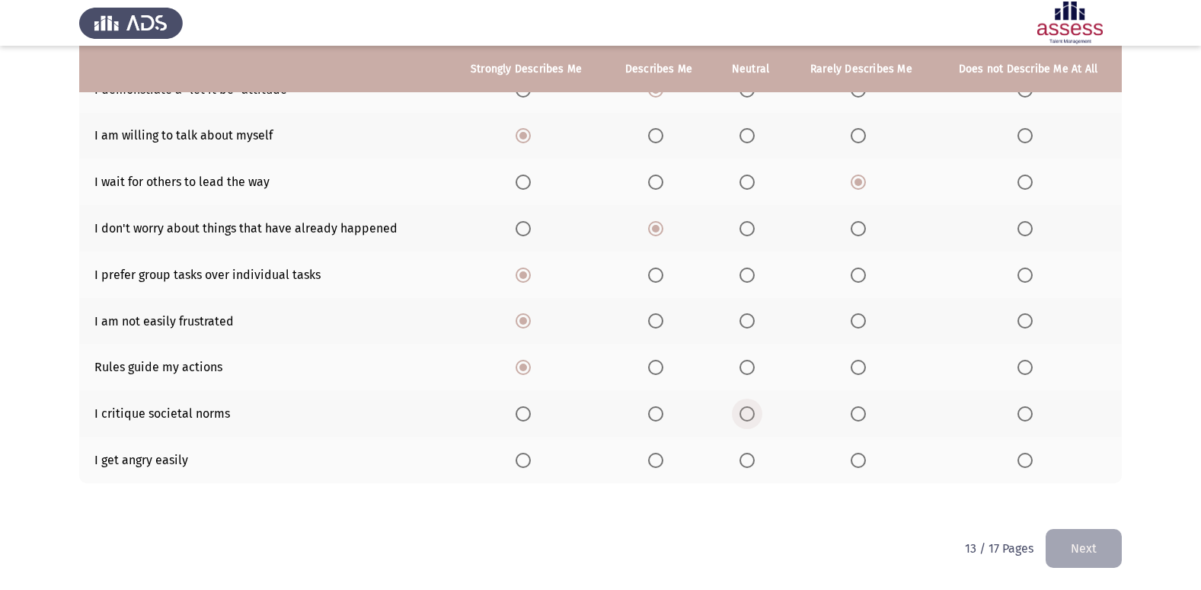
click at [747, 408] on span "Select an option" at bounding box center [747, 413] width 15 height 15
click at [747, 408] on input "Select an option" at bounding box center [747, 413] width 15 height 15
click at [1032, 455] on span "Select an option" at bounding box center [1025, 460] width 15 height 15
click at [1032, 455] on input "Select an option" at bounding box center [1025, 460] width 15 height 15
click at [1112, 547] on button "Next" at bounding box center [1084, 548] width 76 height 39
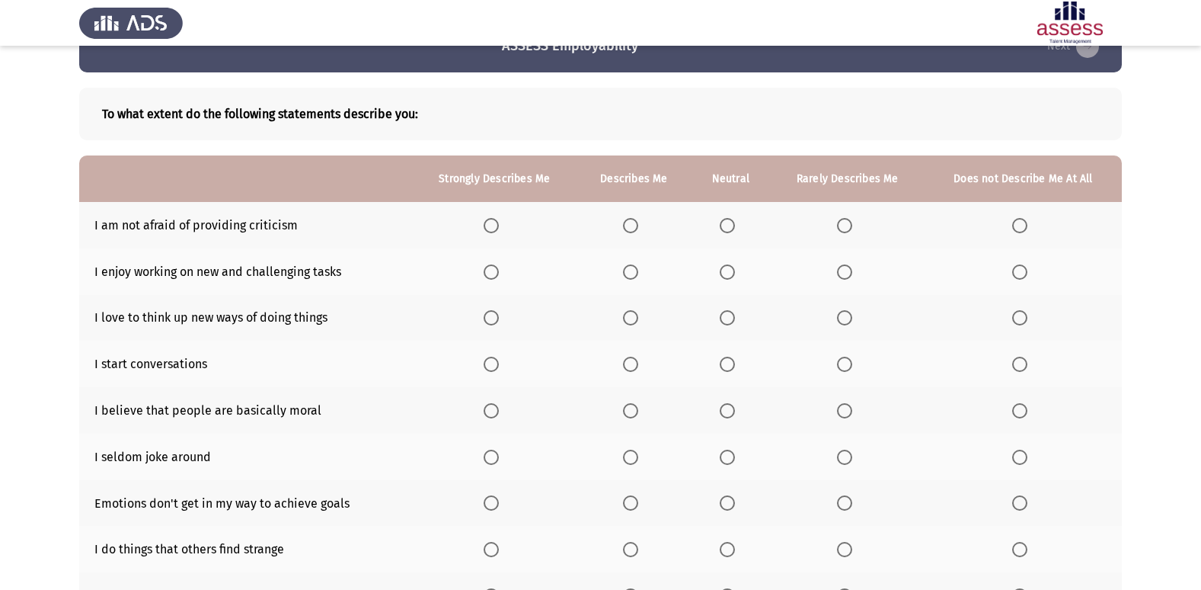
scroll to position [76, 0]
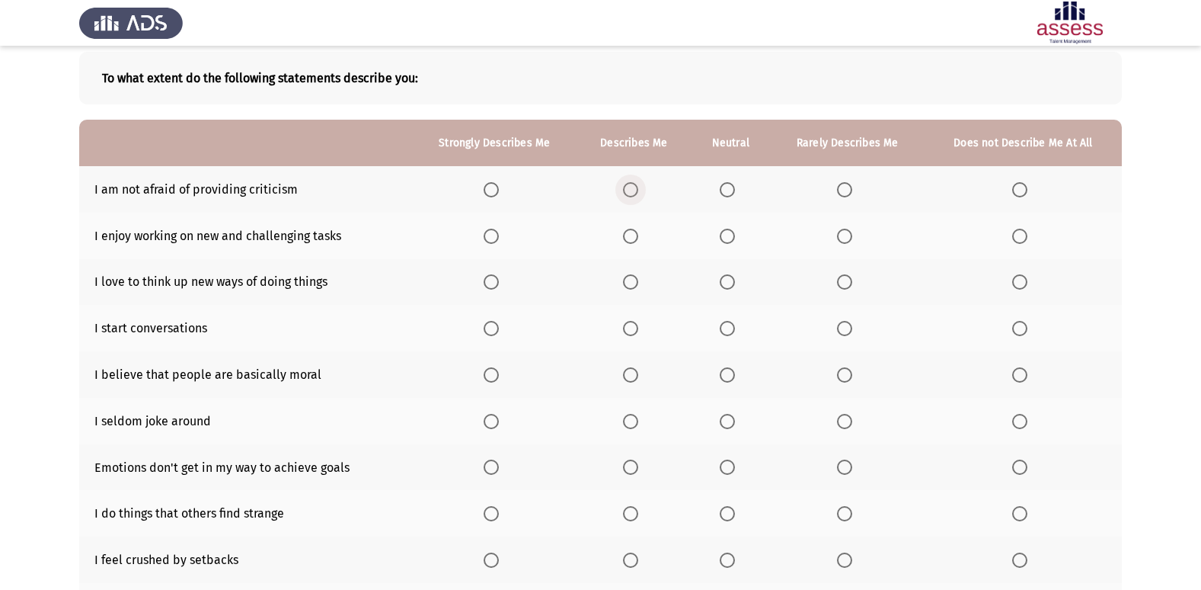
click at [629, 190] on span "Select an option" at bounding box center [630, 189] width 15 height 15
click at [629, 190] on input "Select an option" at bounding box center [630, 189] width 15 height 15
click at [494, 232] on span "Select an option" at bounding box center [491, 236] width 15 height 15
click at [494, 232] on input "Select an option" at bounding box center [491, 236] width 15 height 15
click at [492, 277] on span "Select an option" at bounding box center [491, 281] width 15 height 15
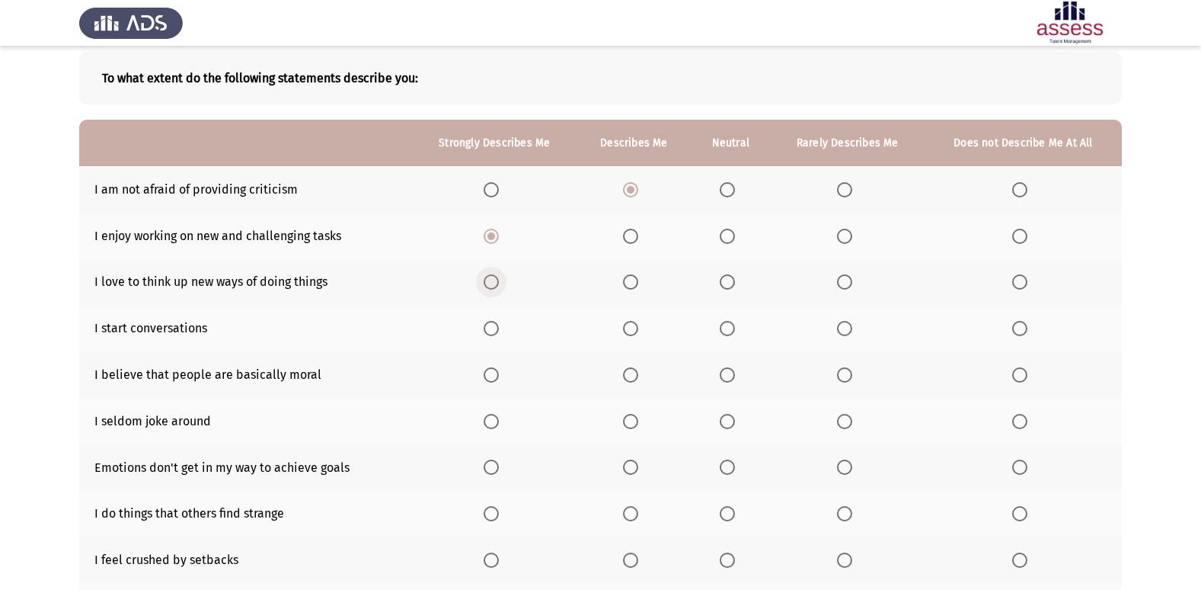
click at [492, 277] on input "Select an option" at bounding box center [491, 281] width 15 height 15
click at [629, 332] on span "Select an option" at bounding box center [630, 328] width 15 height 15
click at [629, 332] on input "Select an option" at bounding box center [630, 328] width 15 height 15
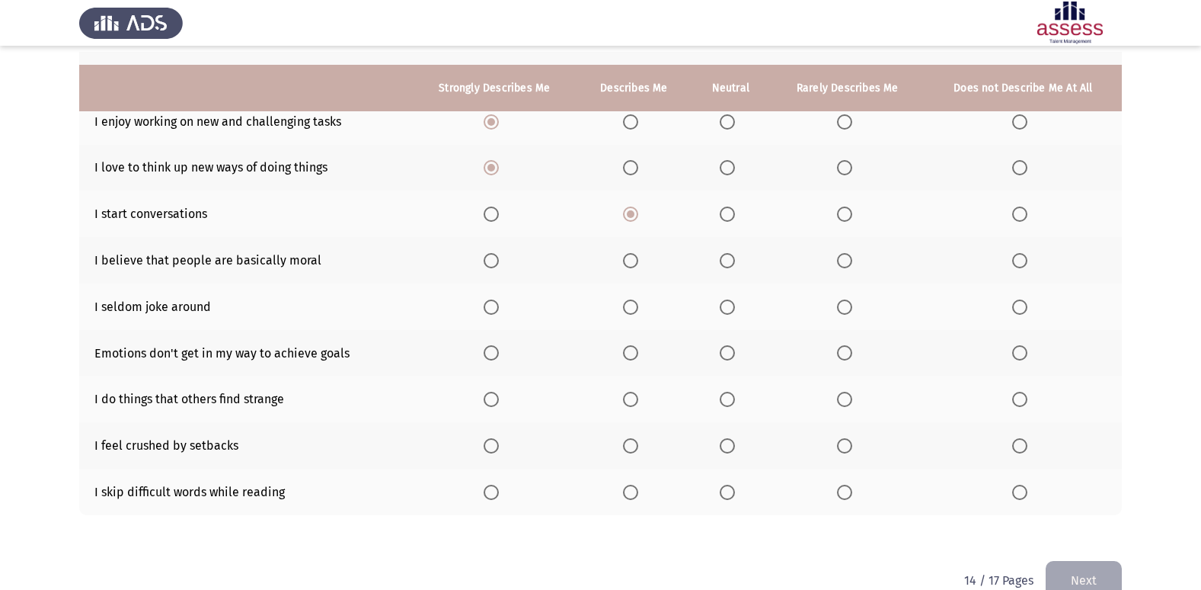
scroll to position [222, 0]
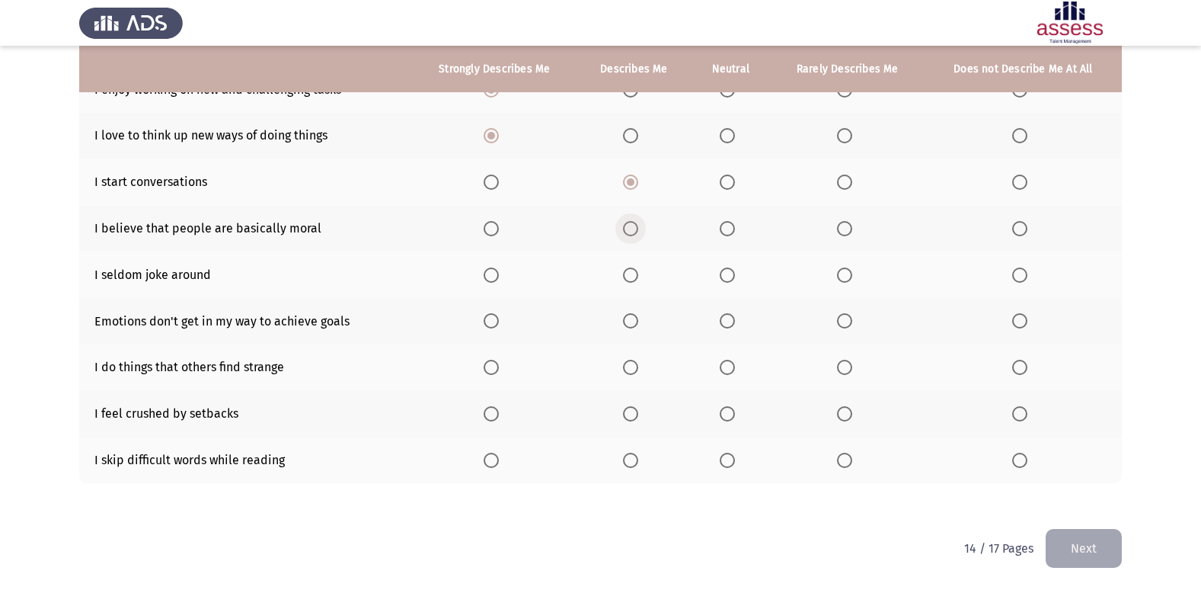
click at [632, 232] on span "Select an option" at bounding box center [630, 228] width 15 height 15
click at [632, 232] on input "Select an option" at bounding box center [630, 228] width 15 height 15
click at [839, 274] on span "Select an option" at bounding box center [844, 274] width 15 height 15
click at [839, 274] on input "Select an option" at bounding box center [844, 274] width 15 height 15
click at [488, 329] on th at bounding box center [494, 321] width 165 height 46
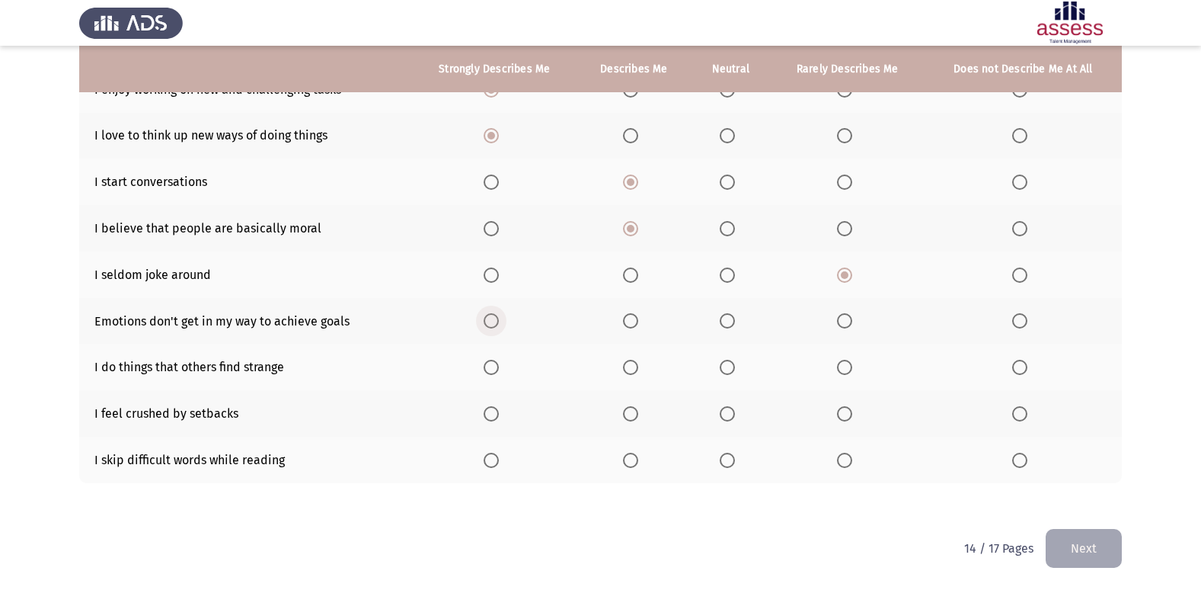
click at [493, 322] on span "Select an option" at bounding box center [491, 320] width 15 height 15
click at [493, 322] on input "Select an option" at bounding box center [491, 320] width 15 height 15
click at [728, 360] on span "Select an option" at bounding box center [727, 367] width 15 height 15
click at [728, 360] on input "Select an option" at bounding box center [727, 367] width 15 height 15
click at [734, 406] on span "Select an option" at bounding box center [727, 413] width 15 height 15
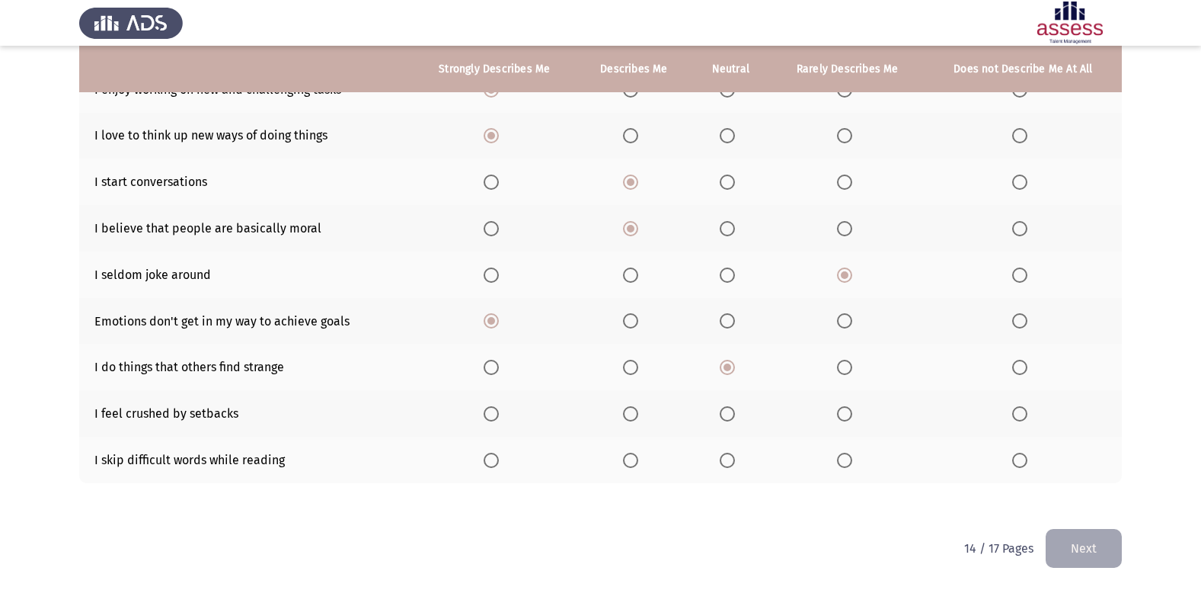
click at [734, 406] on input "Select an option" at bounding box center [727, 413] width 15 height 15
click at [637, 461] on span "Select an option" at bounding box center [630, 460] width 15 height 15
click at [637, 461] on input "Select an option" at bounding box center [630, 460] width 15 height 15
click at [1082, 546] on button "Next" at bounding box center [1084, 548] width 76 height 39
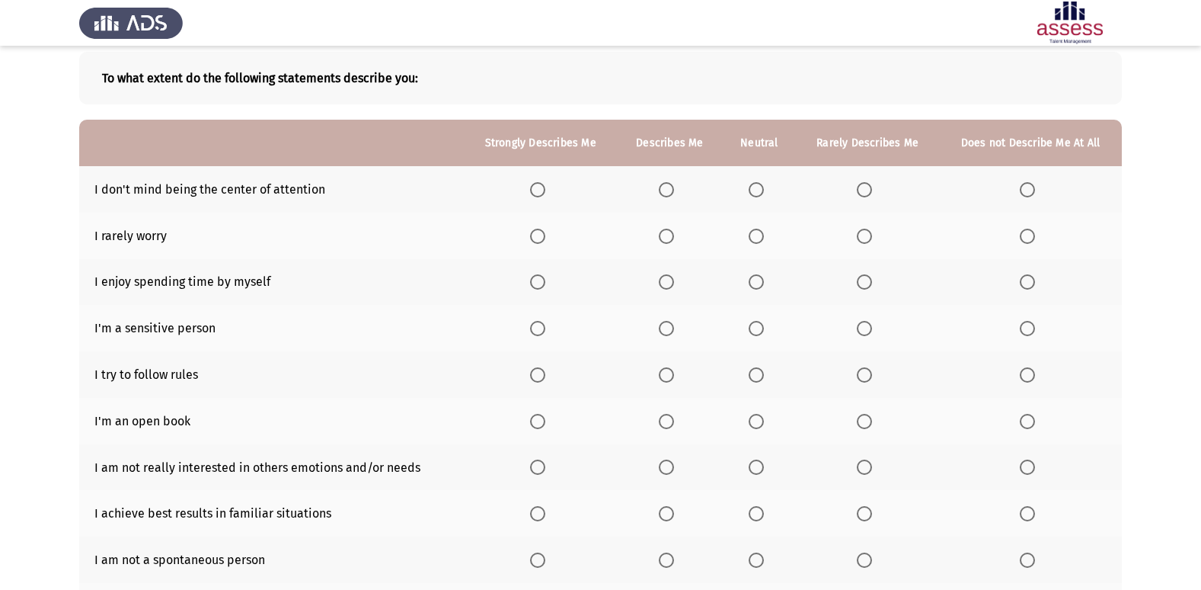
scroll to position [152, 0]
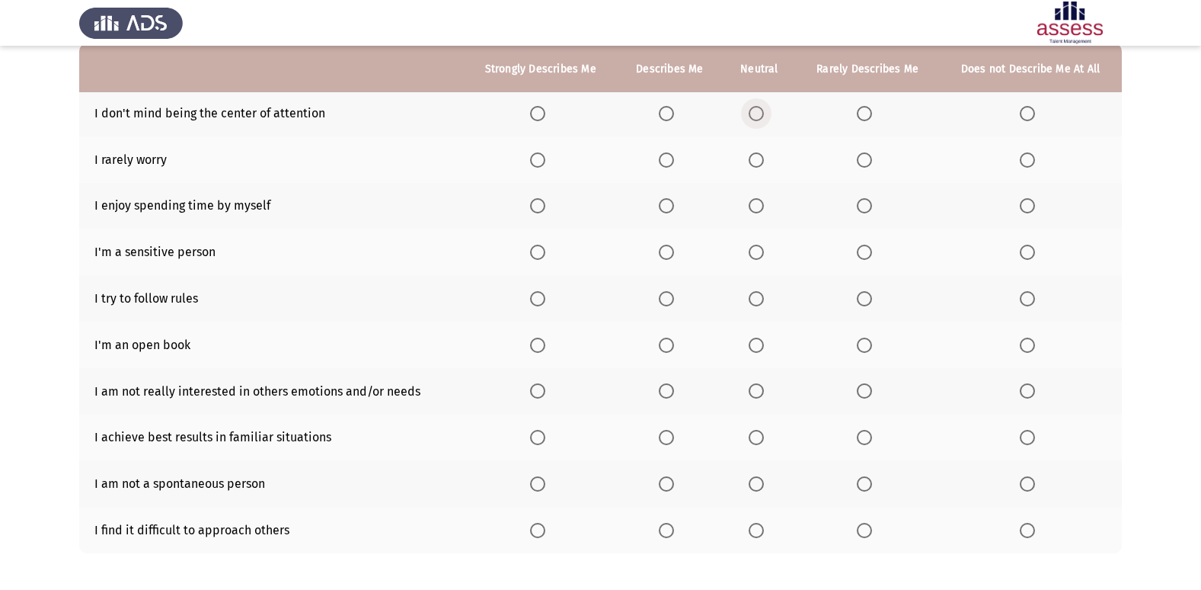
click at [760, 108] on span "Select an option" at bounding box center [756, 113] width 15 height 15
click at [760, 108] on input "Select an option" at bounding box center [756, 113] width 15 height 15
click at [663, 120] on span "Select an option" at bounding box center [666, 113] width 15 height 15
click at [663, 120] on input "Select an option" at bounding box center [666, 113] width 15 height 15
click at [668, 156] on span "Select an option" at bounding box center [666, 159] width 15 height 15
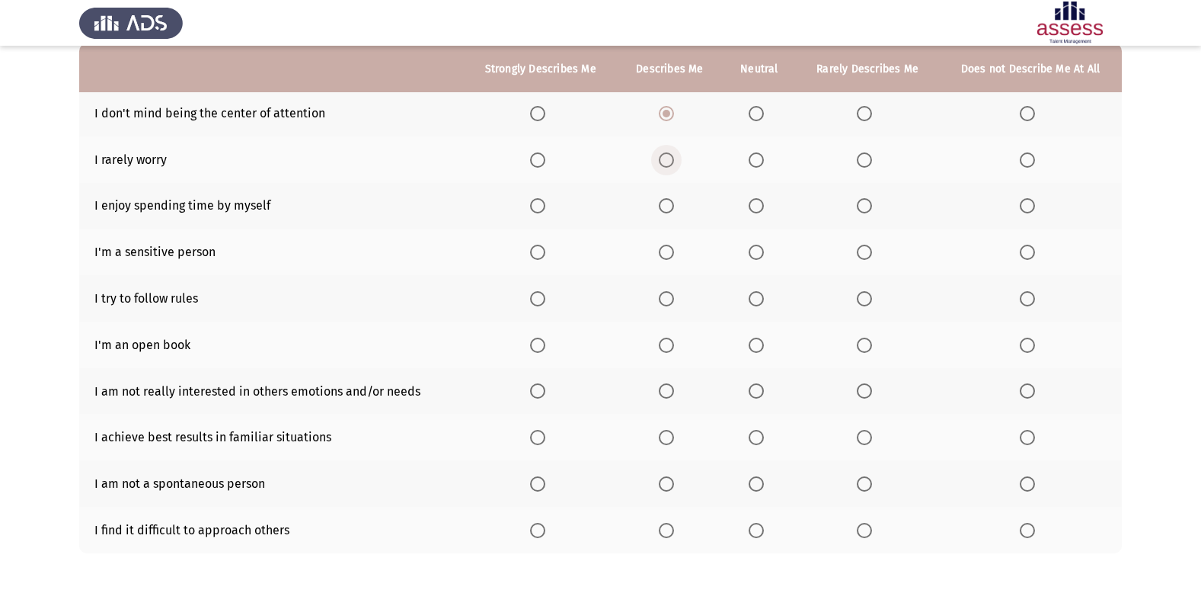
click at [668, 156] on input "Select an option" at bounding box center [666, 159] width 15 height 15
click at [542, 204] on span "Select an option" at bounding box center [537, 205] width 15 height 15
click at [542, 204] on input "Select an option" at bounding box center [537, 205] width 15 height 15
click at [865, 254] on span "Select an option" at bounding box center [864, 252] width 15 height 15
click at [865, 254] on input "Select an option" at bounding box center [864, 252] width 15 height 15
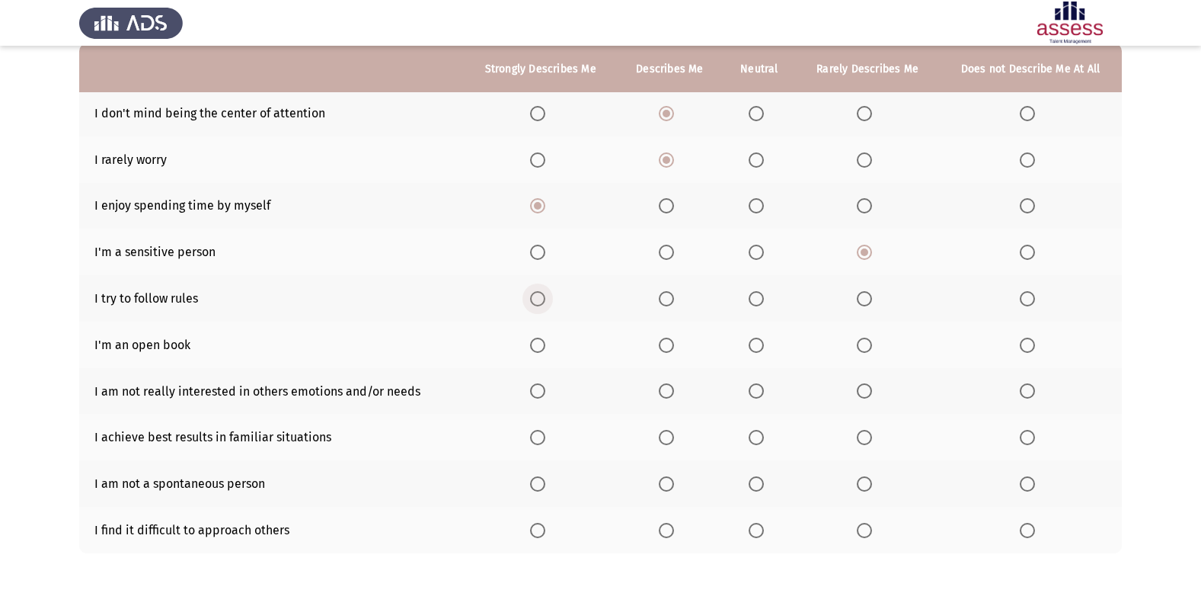
click at [541, 302] on span "Select an option" at bounding box center [537, 298] width 15 height 15
click at [541, 302] on input "Select an option" at bounding box center [537, 298] width 15 height 15
click at [1029, 338] on span "Select an option" at bounding box center [1027, 345] width 15 height 15
click at [1029, 338] on input "Select an option" at bounding box center [1027, 345] width 15 height 15
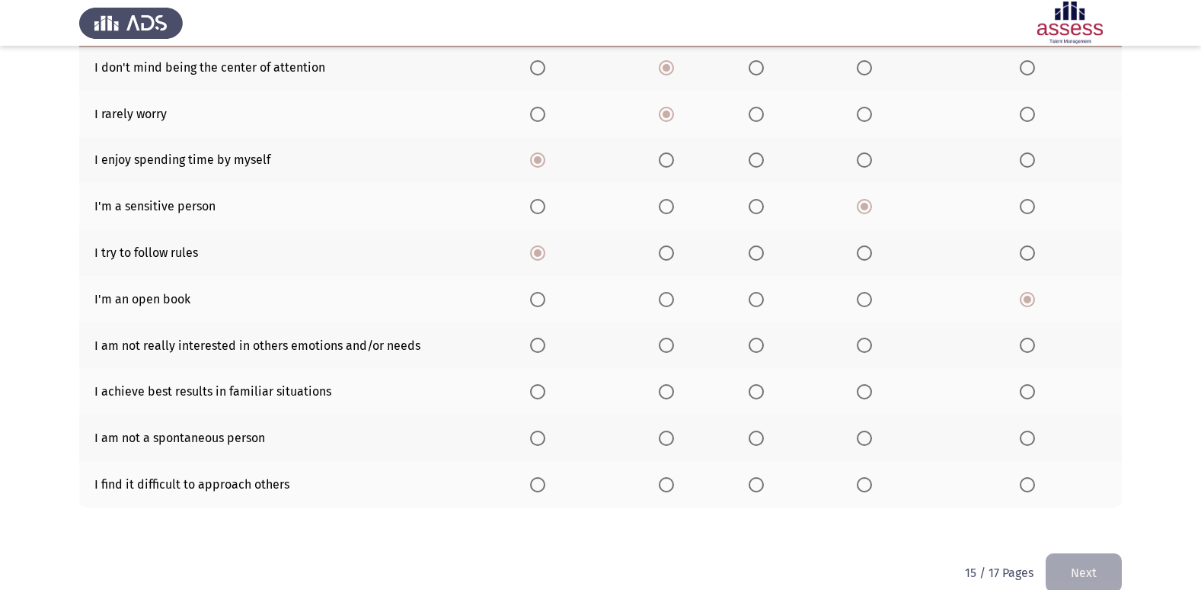
scroll to position [222, 0]
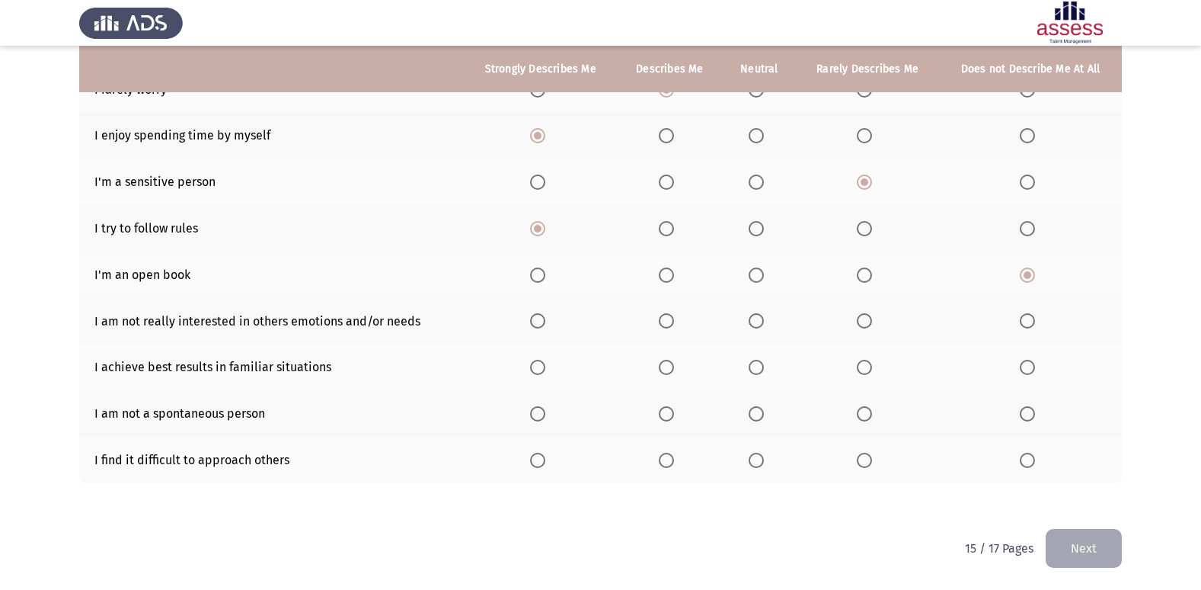
click at [757, 322] on span "Select an option" at bounding box center [756, 320] width 15 height 15
click at [757, 322] on input "Select an option" at bounding box center [756, 320] width 15 height 15
click at [661, 365] on span "Select an option" at bounding box center [666, 367] width 15 height 15
click at [661, 365] on input "Select an option" at bounding box center [666, 367] width 15 height 15
click at [762, 410] on span "Select an option" at bounding box center [756, 413] width 15 height 15
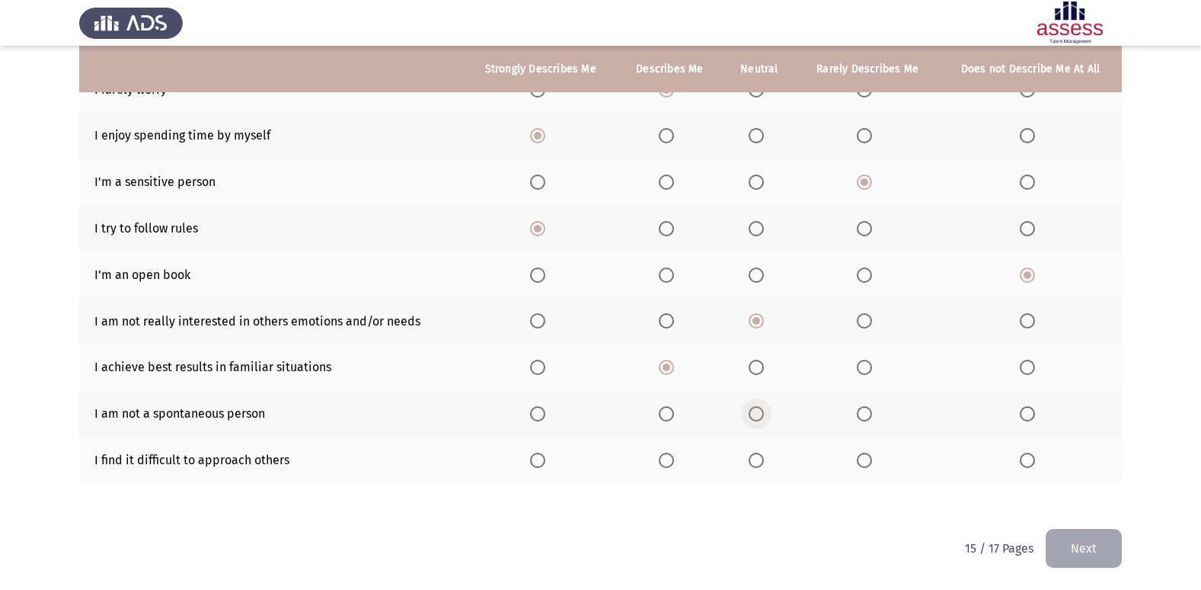
click at [762, 410] on input "Select an option" at bounding box center [756, 413] width 15 height 15
click at [862, 467] on span "Select an option" at bounding box center [864, 460] width 15 height 15
click at [862, 467] on input "Select an option" at bounding box center [864, 460] width 15 height 15
click at [1063, 548] on button "Next" at bounding box center [1084, 548] width 76 height 39
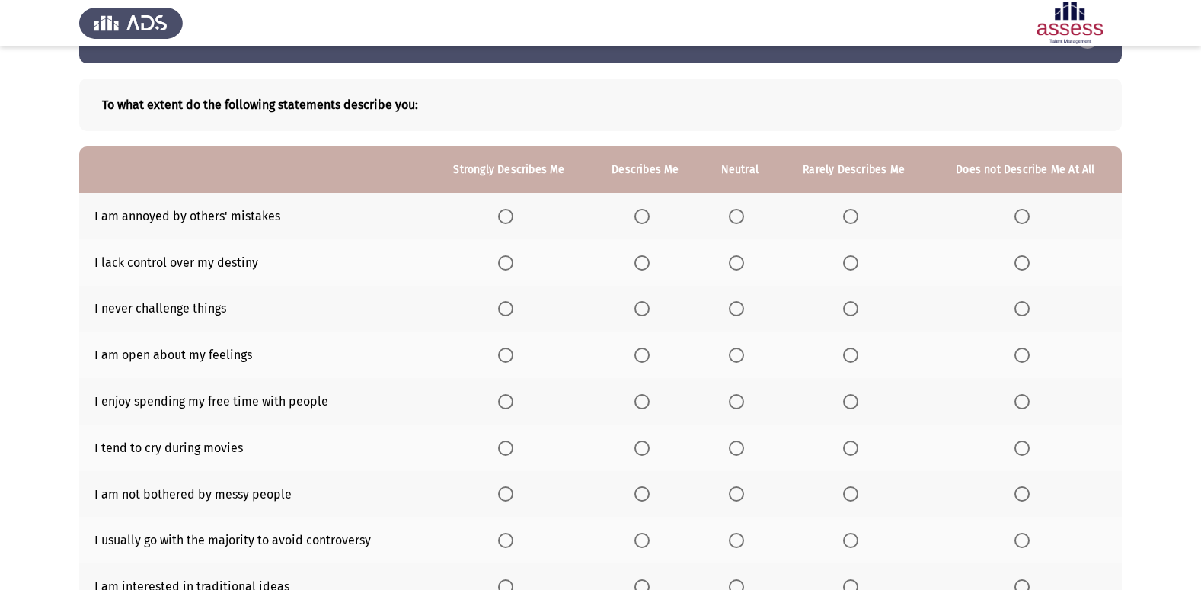
scroll to position [76, 0]
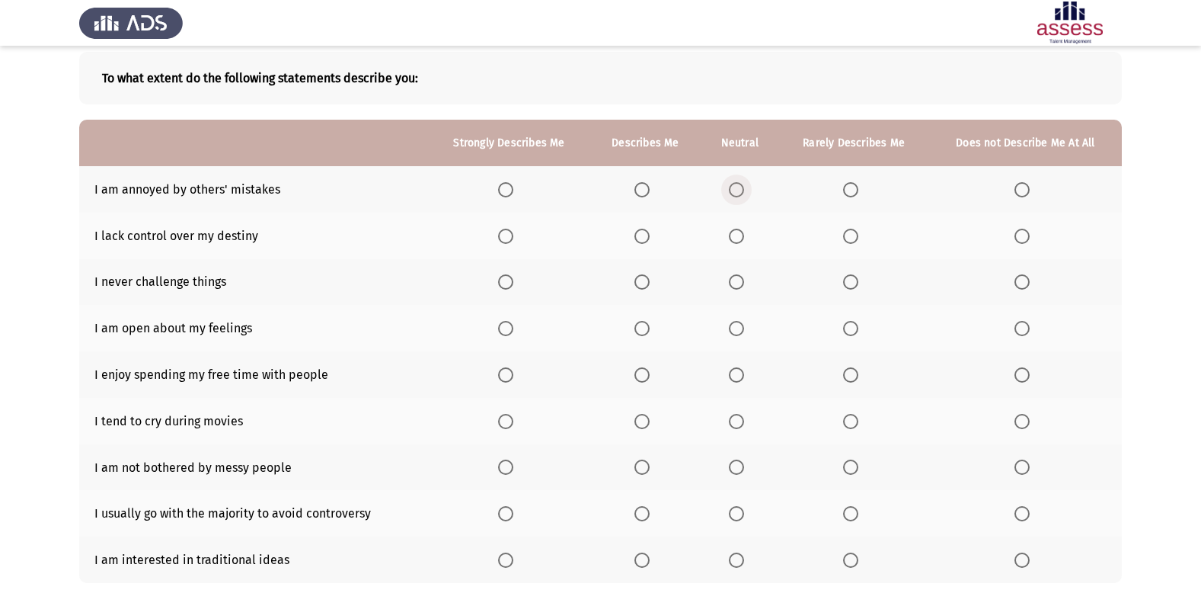
click at [743, 194] on span "Select an option" at bounding box center [736, 189] width 15 height 15
click at [743, 194] on input "Select an option" at bounding box center [736, 189] width 15 height 15
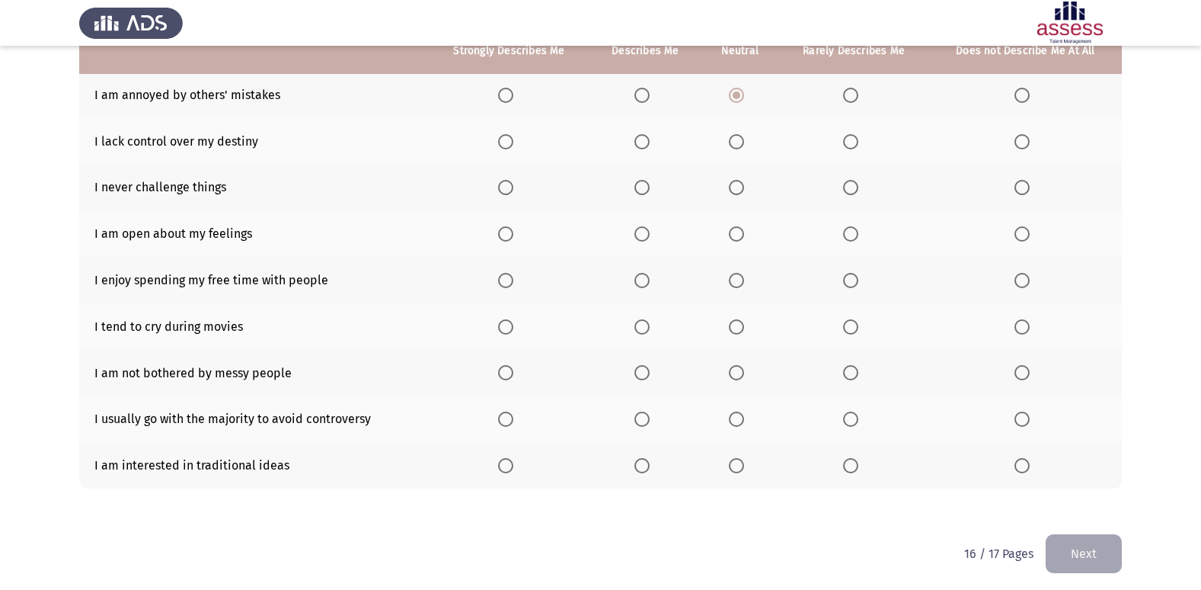
scroll to position [176, 0]
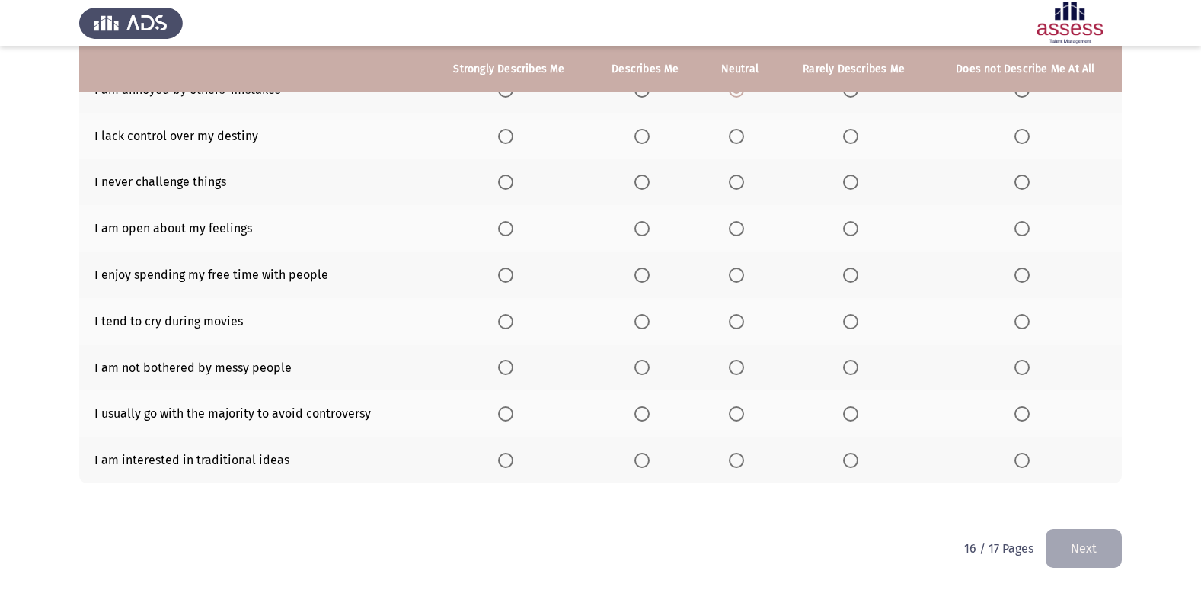
click at [645, 144] on th at bounding box center [645, 136] width 111 height 46
click at [645, 139] on span "Select an option" at bounding box center [642, 136] width 15 height 15
click at [645, 139] on input "Select an option" at bounding box center [642, 136] width 15 height 15
click at [852, 187] on span "Select an option" at bounding box center [850, 181] width 15 height 15
click at [852, 187] on input "Select an option" at bounding box center [850, 181] width 15 height 15
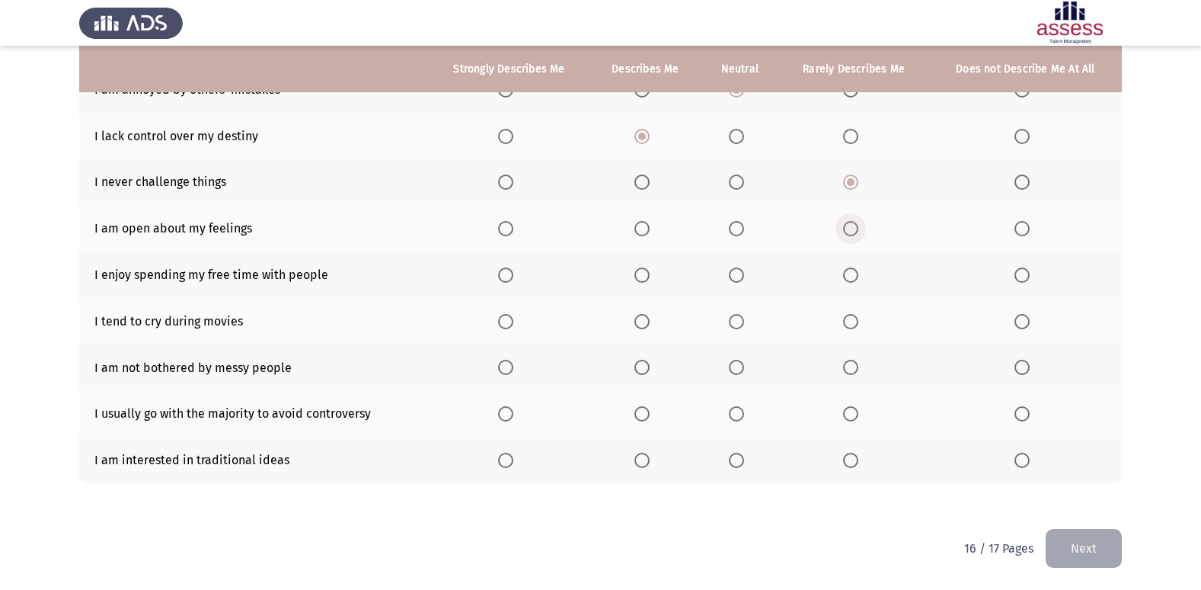
click at [863, 221] on label "Select an option" at bounding box center [853, 228] width 21 height 15
click at [859, 221] on input "Select an option" at bounding box center [850, 228] width 15 height 15
click at [650, 274] on span "Select an option" at bounding box center [642, 274] width 15 height 15
click at [650, 274] on input "Select an option" at bounding box center [642, 274] width 15 height 15
click at [845, 326] on span "Select an option" at bounding box center [850, 321] width 15 height 15
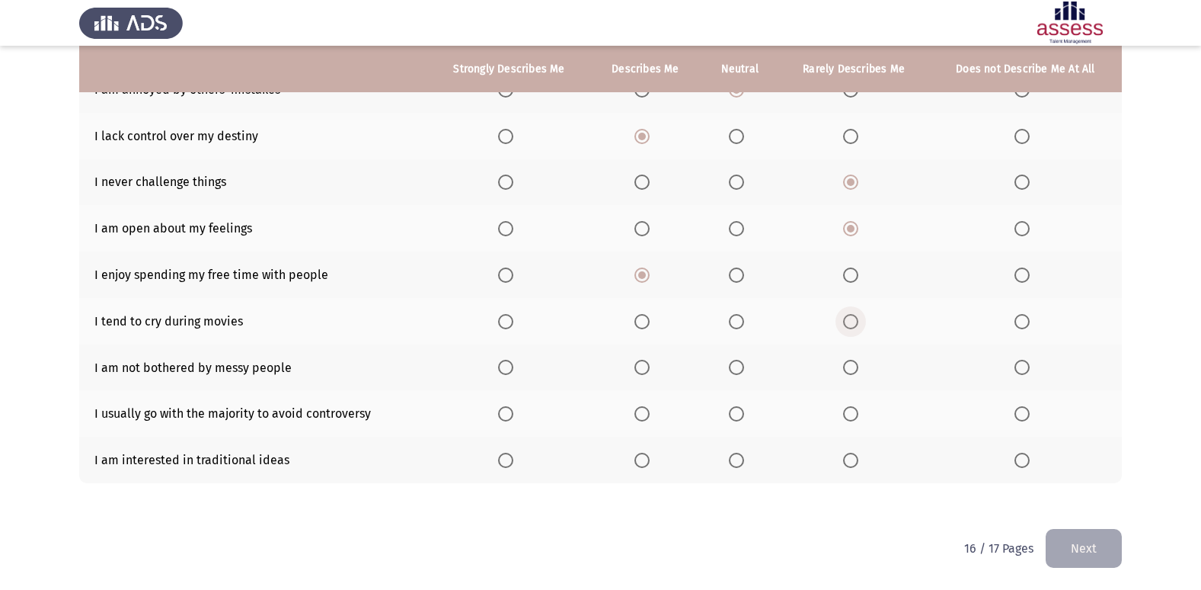
click at [845, 326] on input "Select an option" at bounding box center [850, 321] width 15 height 15
click at [741, 365] on span "Select an option" at bounding box center [736, 367] width 15 height 15
click at [741, 365] on input "Select an option" at bounding box center [736, 367] width 15 height 15
click at [738, 410] on span "Select an option" at bounding box center [736, 413] width 15 height 15
click at [738, 410] on input "Select an option" at bounding box center [736, 413] width 15 height 15
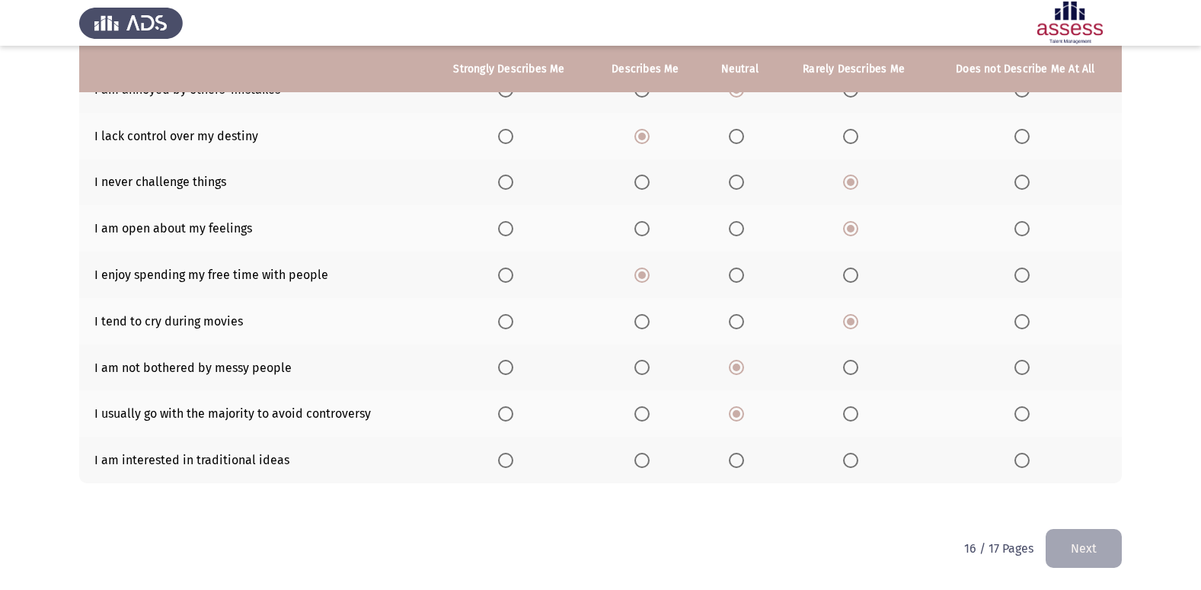
click at [855, 461] on span "Select an option" at bounding box center [850, 460] width 15 height 15
click at [855, 461] on input "Select an option" at bounding box center [850, 460] width 15 height 15
click at [1056, 558] on button "Next" at bounding box center [1084, 548] width 76 height 39
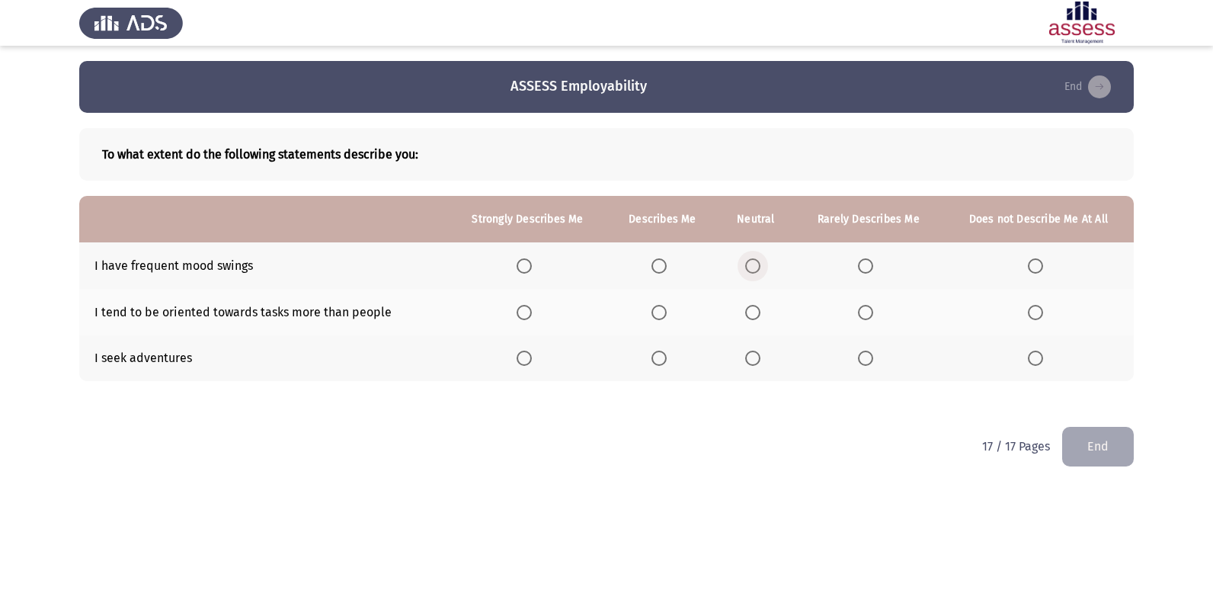
click at [756, 266] on span "Select an option" at bounding box center [752, 265] width 15 height 15
click at [756, 266] on input "Select an option" at bounding box center [752, 265] width 15 height 15
click at [760, 315] on span "Select an option" at bounding box center [752, 312] width 15 height 15
click at [760, 315] on input "Select an option" at bounding box center [752, 312] width 15 height 15
click at [658, 356] on span "Select an option" at bounding box center [658, 357] width 15 height 15
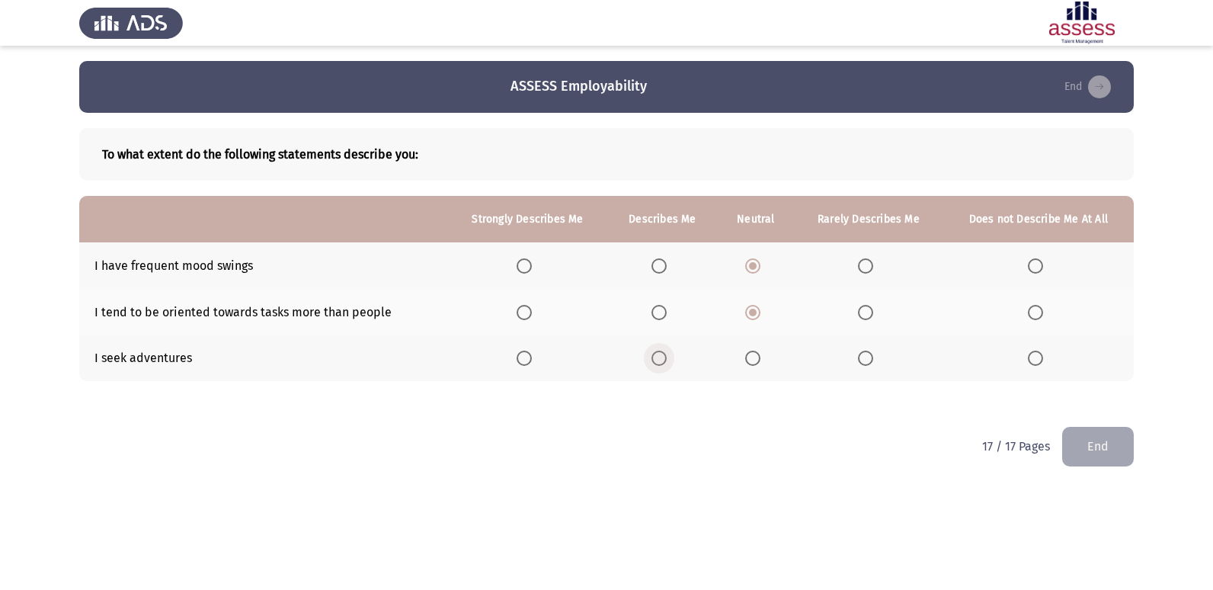
click at [658, 356] on input "Select an option" at bounding box center [658, 357] width 15 height 15
click at [1096, 455] on button "End" at bounding box center [1098, 446] width 72 height 39
